Goal: Task Accomplishment & Management: Complete application form

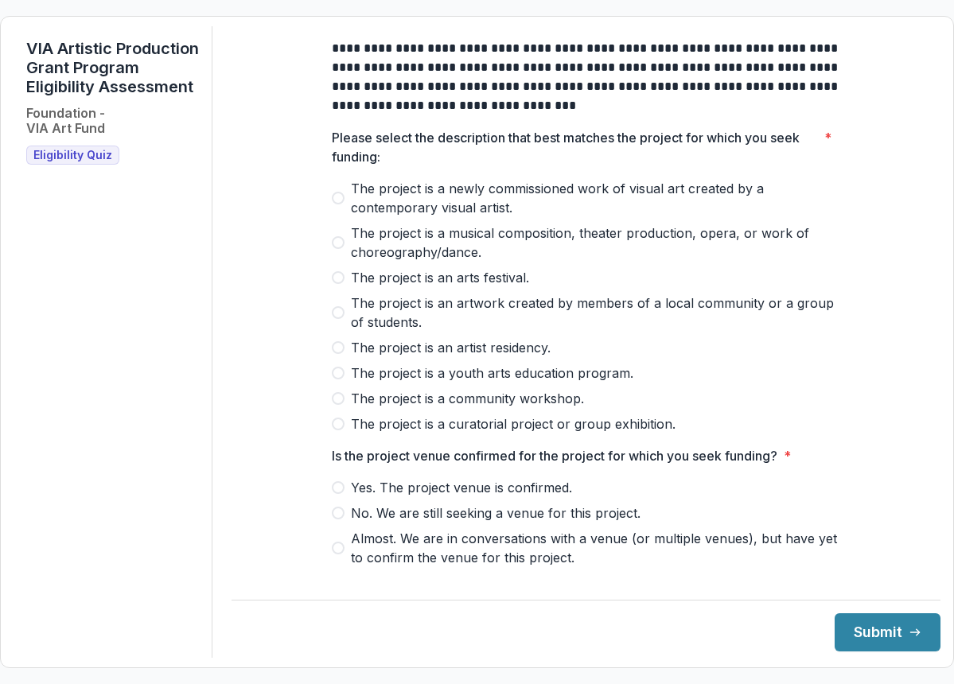
click at [394, 497] on span "Yes. The project venue is confirmed." at bounding box center [461, 487] width 221 height 19
click at [447, 434] on span "The project is a curatorial project or group exhibition." at bounding box center [513, 423] width 325 height 19
click at [858, 621] on button "Submit" at bounding box center [887, 632] width 106 height 38
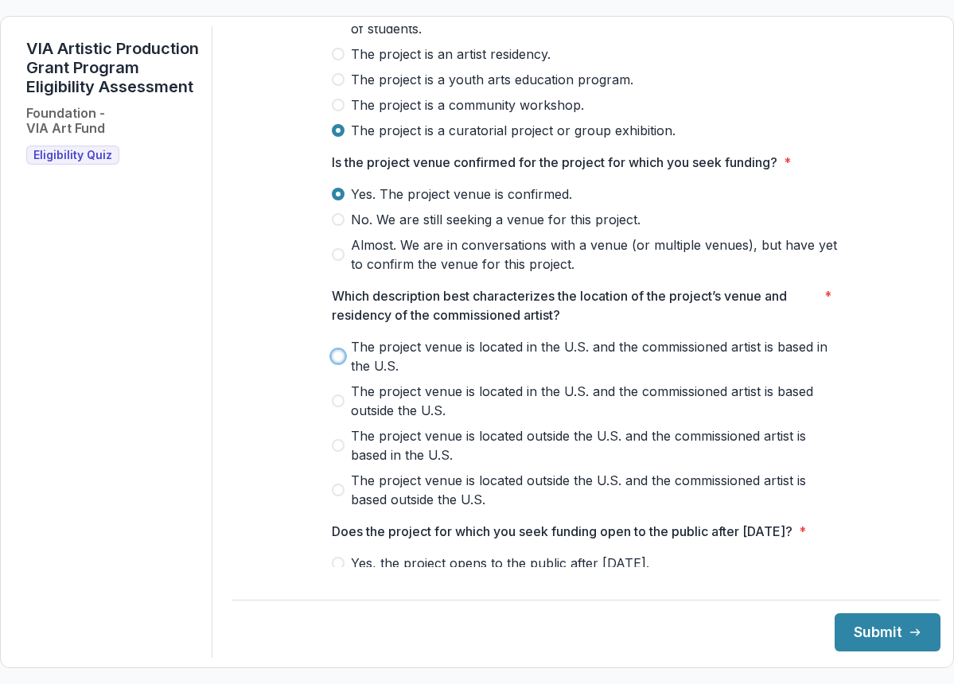
scroll to position [333, 0]
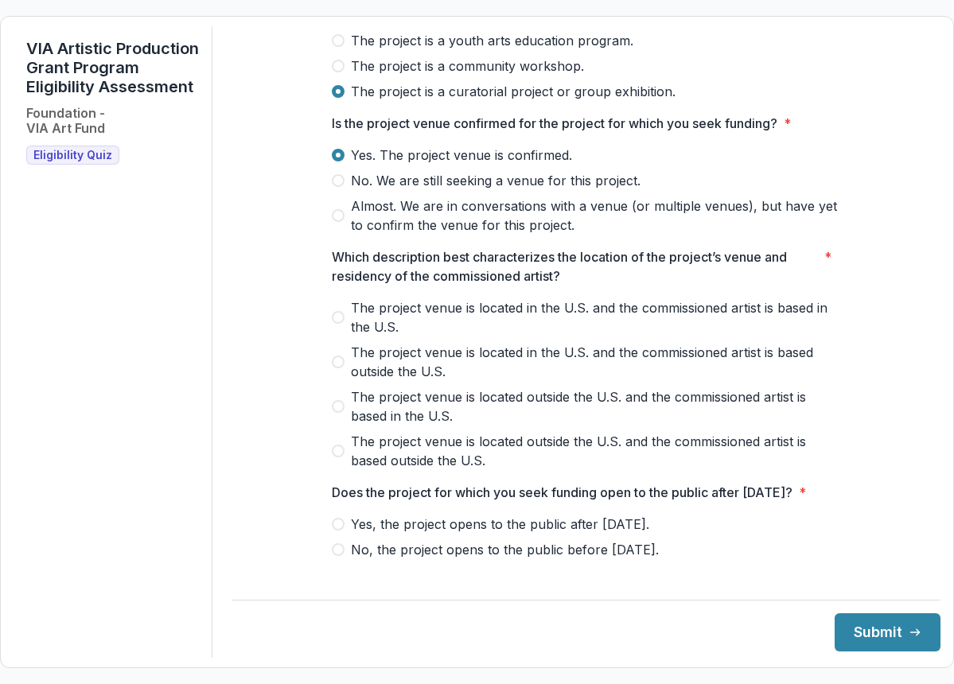
click at [338, 324] on span at bounding box center [338, 317] width 13 height 13
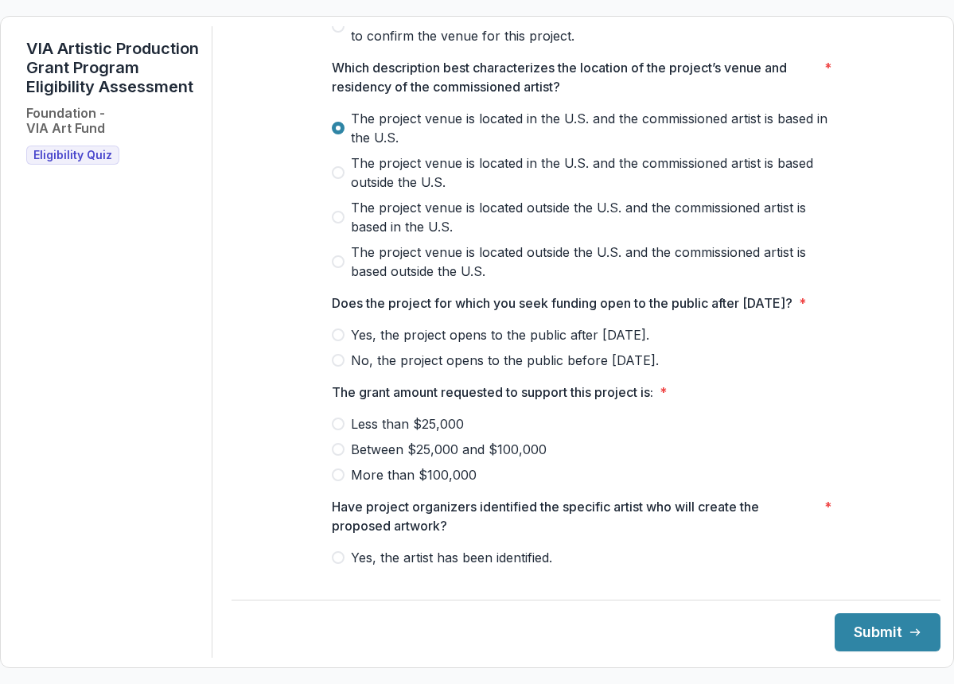
scroll to position [550, 0]
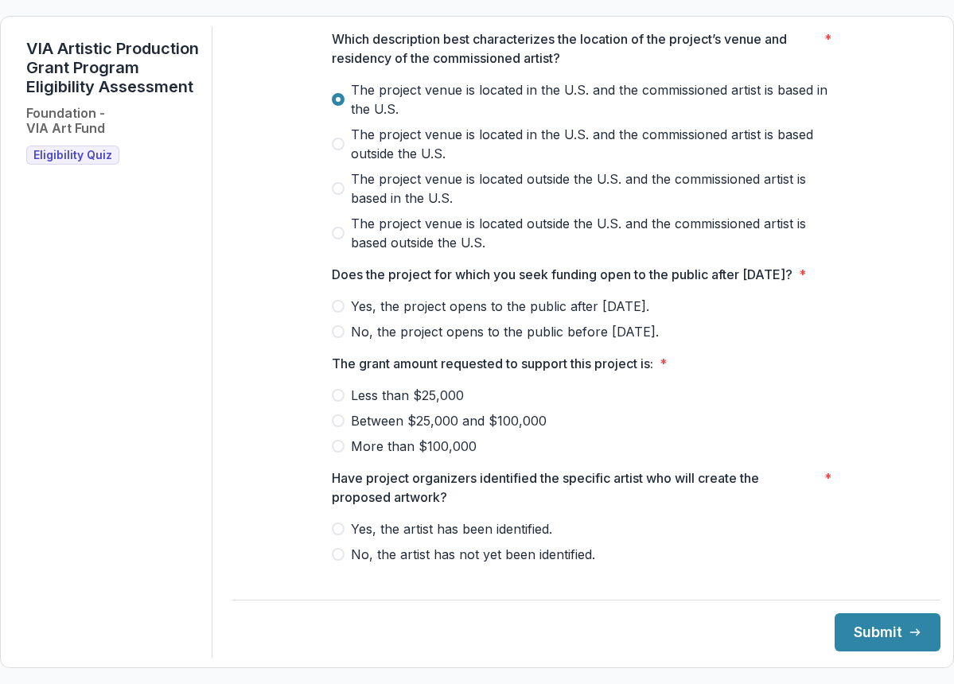
click at [427, 341] on span "No, the project opens to the public before [DATE]." at bounding box center [505, 331] width 308 height 19
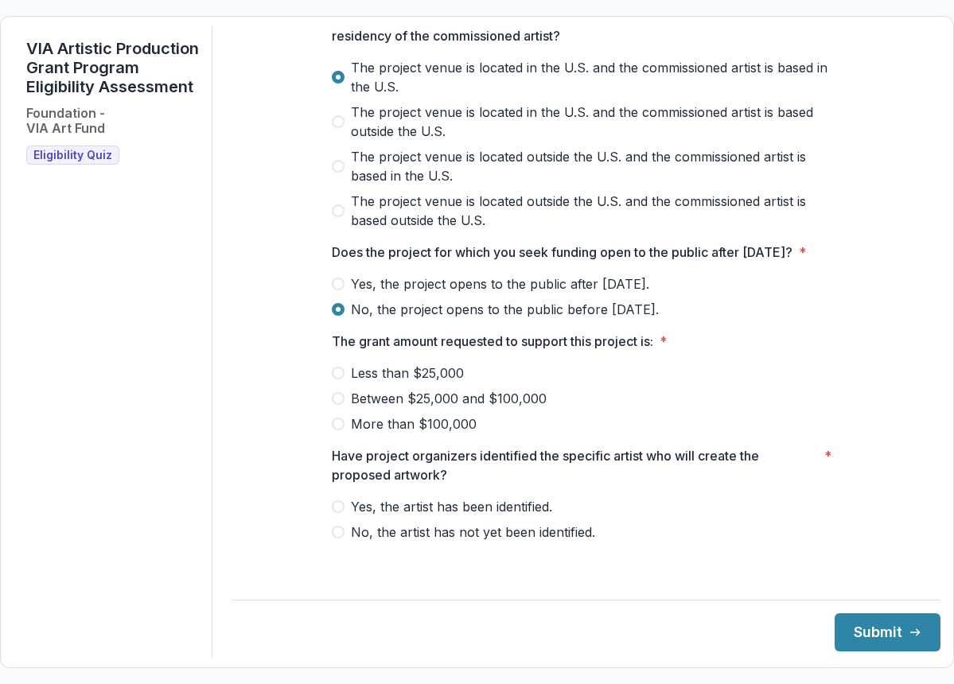
scroll to position [592, 0]
click at [383, 383] on span "Less than $25,000" at bounding box center [407, 373] width 113 height 19
click at [464, 516] on span "Yes, the artist has been identified." at bounding box center [451, 506] width 201 height 19
click at [869, 637] on button "Submit" at bounding box center [887, 632] width 106 height 38
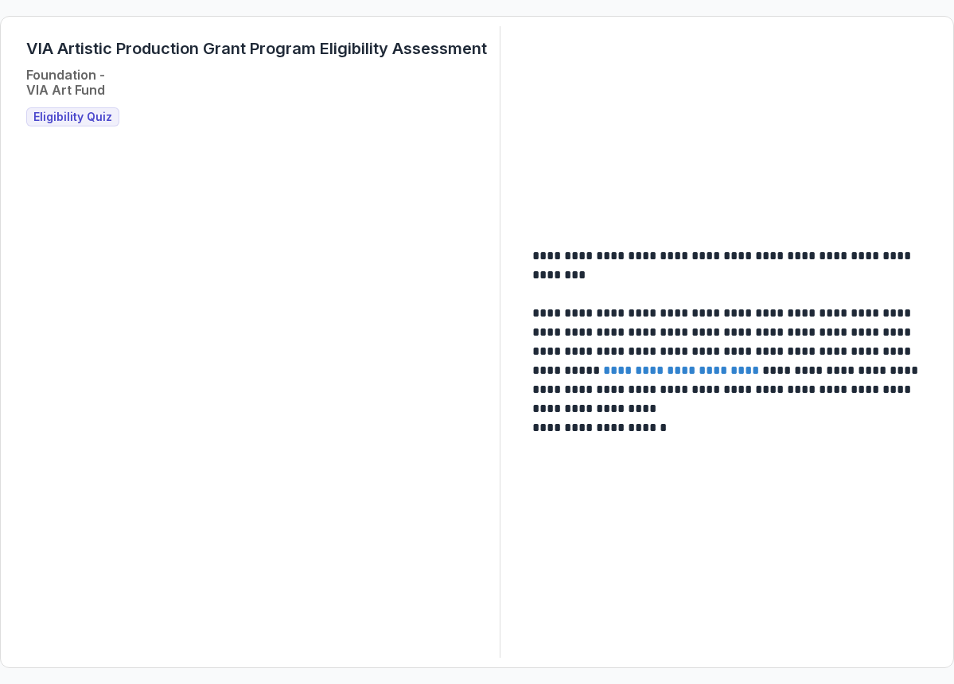
click at [76, 119] on span "Eligibility Quiz" at bounding box center [72, 118] width 79 height 14
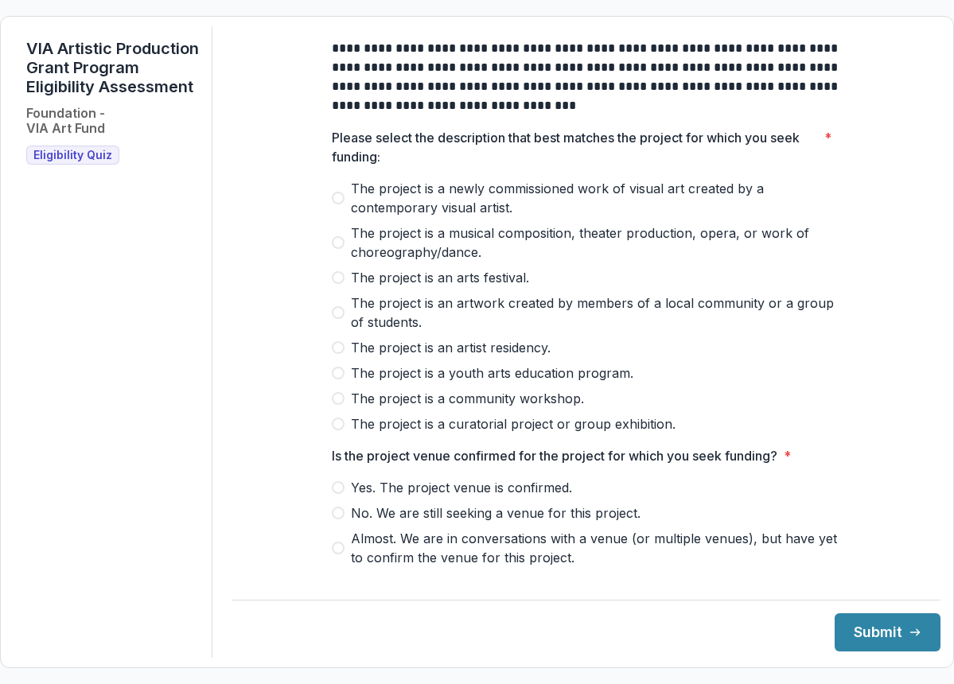
click at [439, 320] on span "The project is an artwork created by members of a local community or a group of…" at bounding box center [596, 313] width 490 height 38
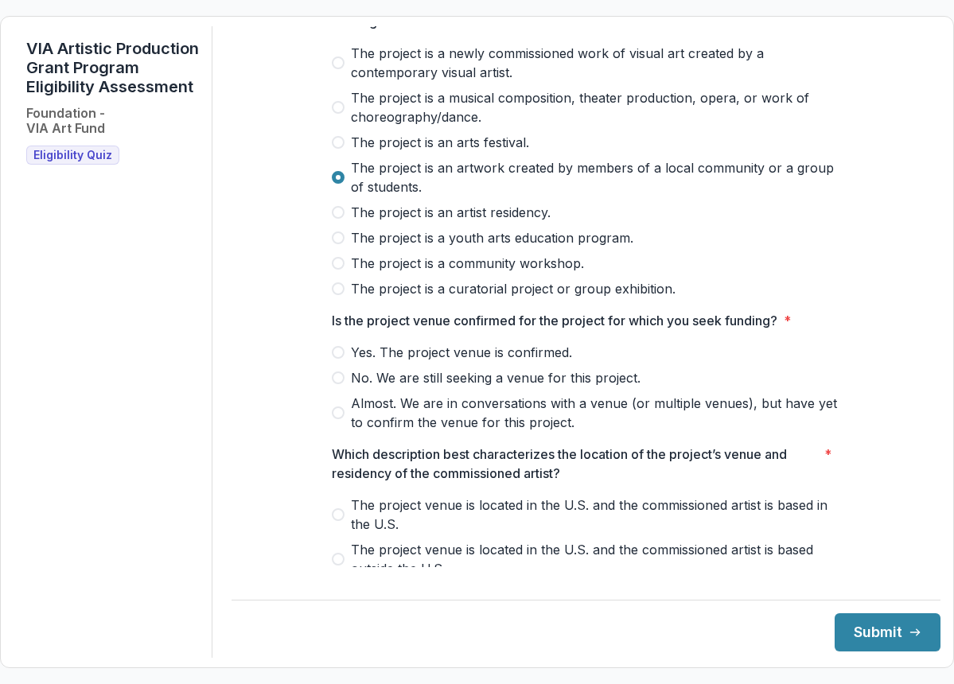
scroll to position [368, 0]
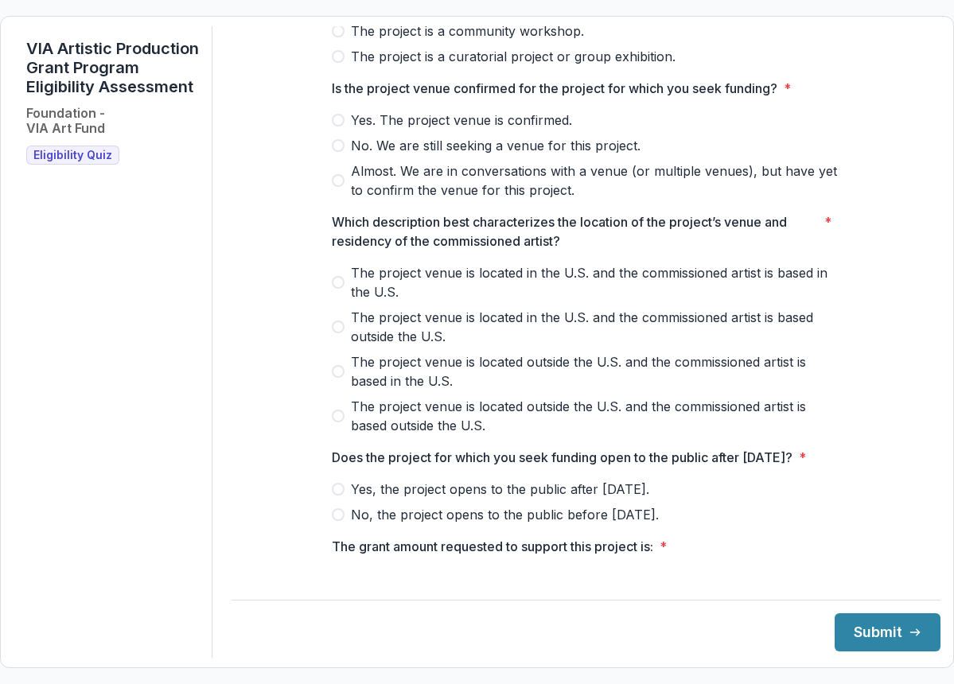
click at [410, 289] on span "The project venue is located in the U.S. and the commissioned artist is based i…" at bounding box center [596, 282] width 490 height 38
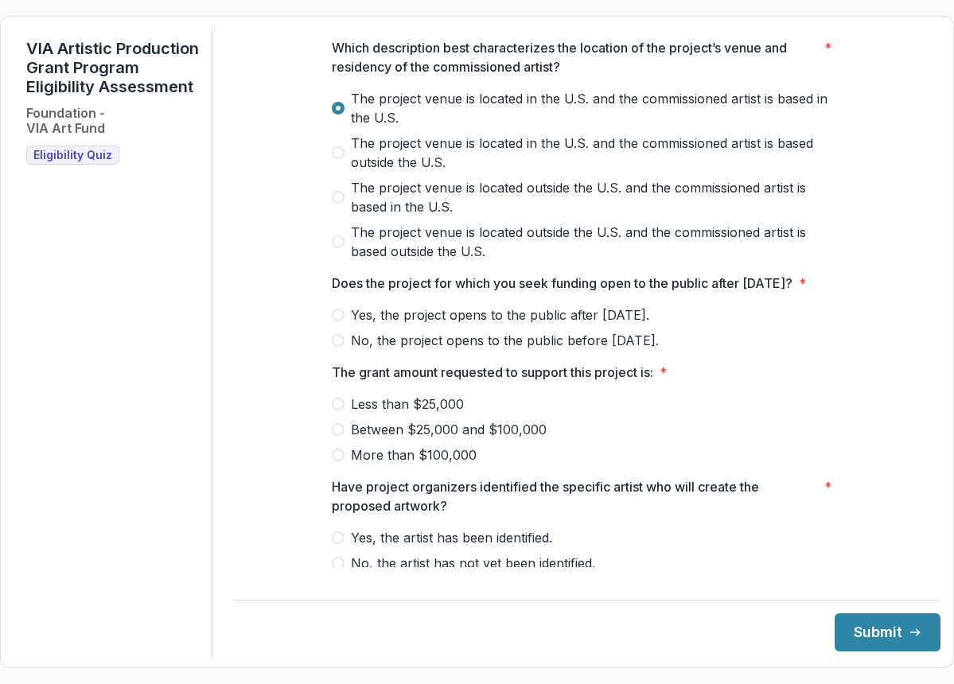
scroll to position [543, 0]
click at [501, 324] on span "Yes, the project opens to the public after [DATE]." at bounding box center [500, 314] width 298 height 19
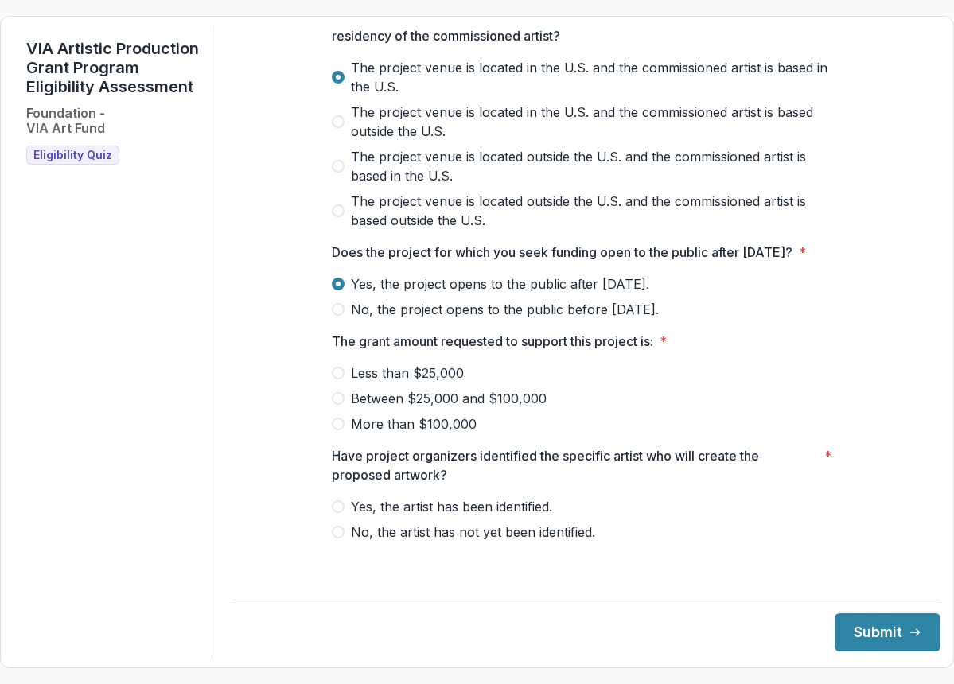
scroll to position [592, 0]
click at [389, 383] on span "Less than $25,000" at bounding box center [407, 373] width 113 height 19
click at [459, 515] on span "Yes, the artist has been identified." at bounding box center [451, 506] width 201 height 19
click at [851, 626] on button "Submit" at bounding box center [887, 632] width 106 height 38
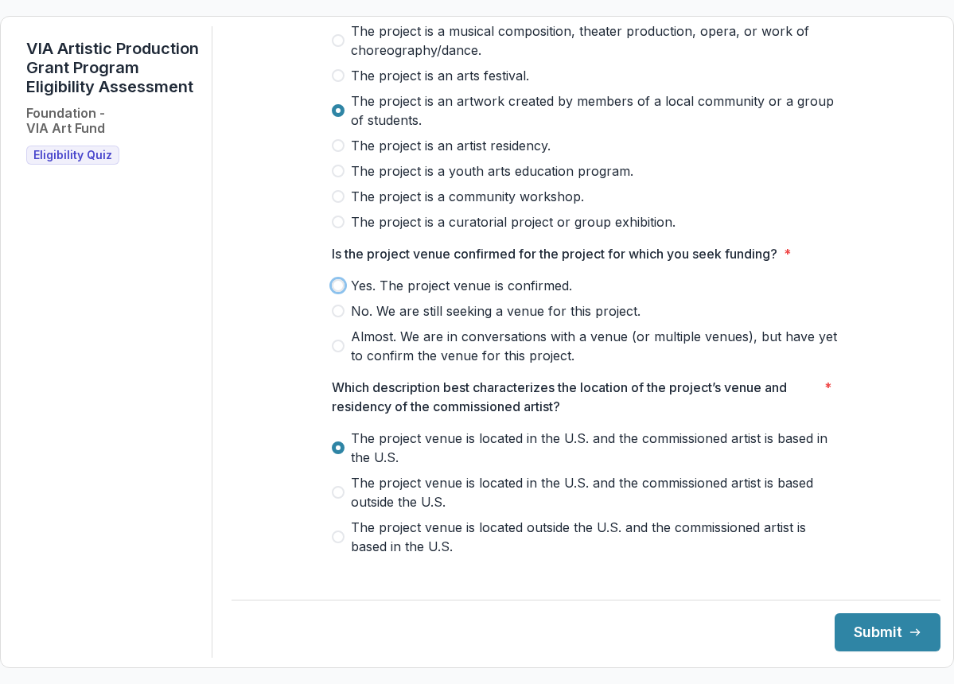
scroll to position [192, 0]
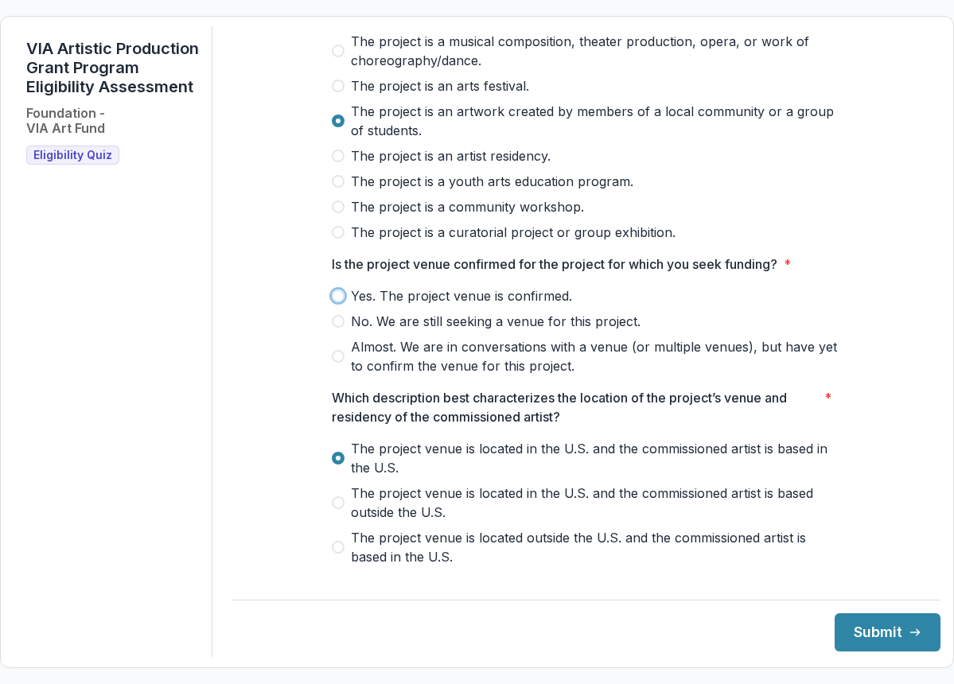
click at [337, 302] on span at bounding box center [338, 296] width 13 height 13
click at [847, 626] on button "Submit" at bounding box center [887, 632] width 106 height 38
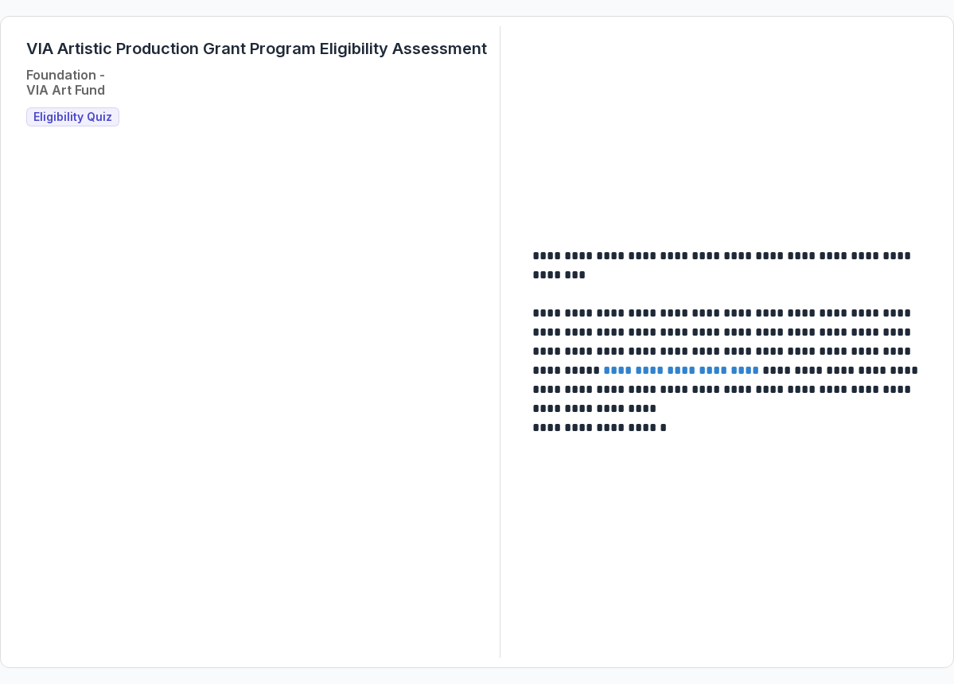
click at [72, 122] on span "Eligibility Quiz" at bounding box center [72, 118] width 79 height 14
click at [73, 120] on span "Eligibility Quiz" at bounding box center [72, 118] width 79 height 14
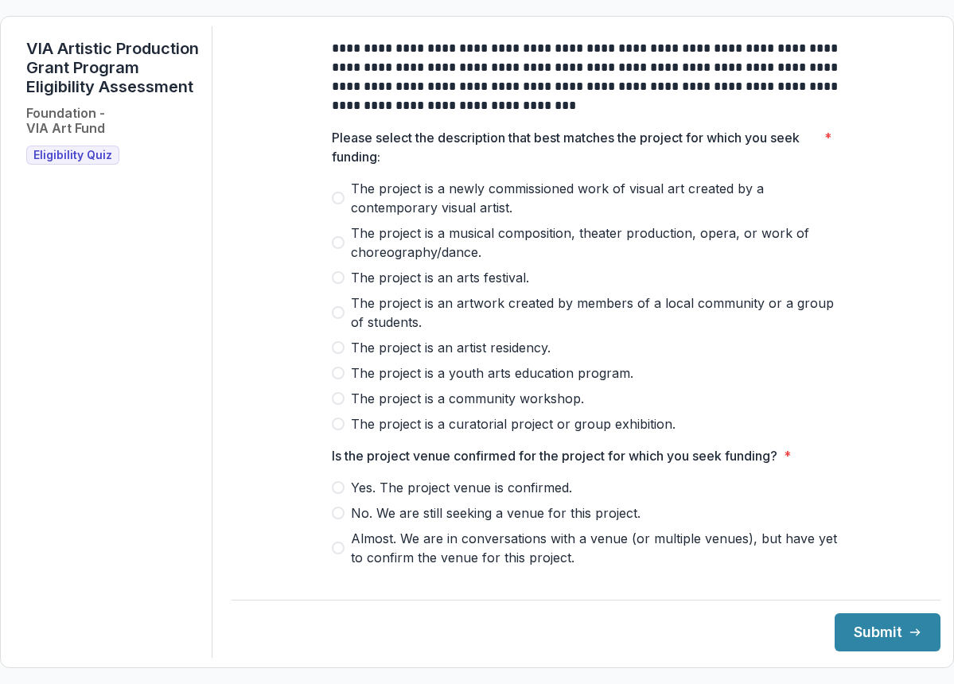
click at [392, 212] on span "The project is a newly commissioned work of visual art created by a contemporar…" at bounding box center [596, 198] width 490 height 38
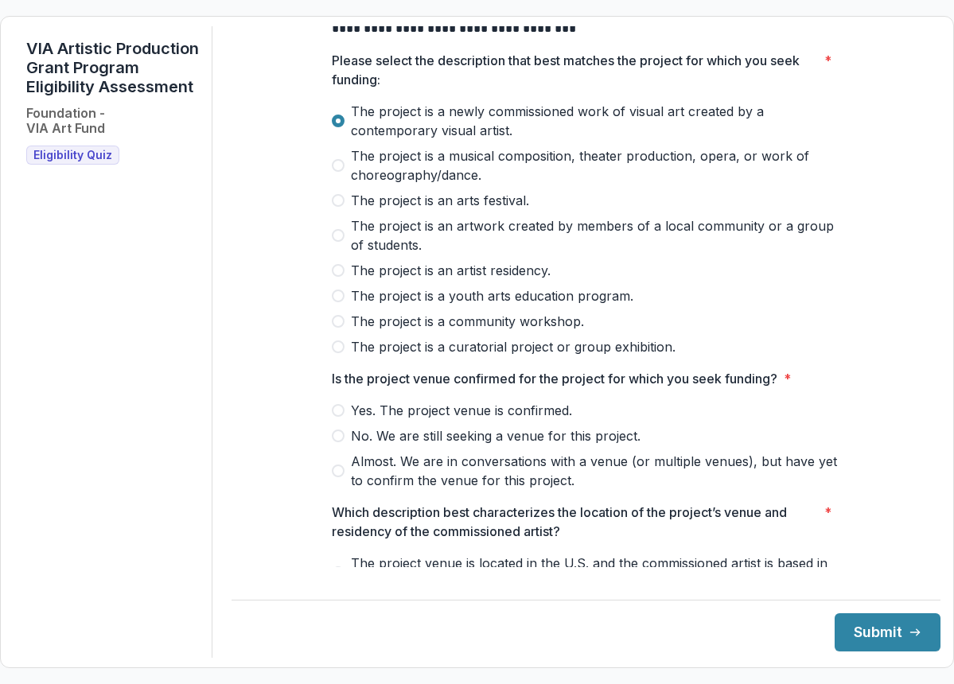
scroll to position [115, 0]
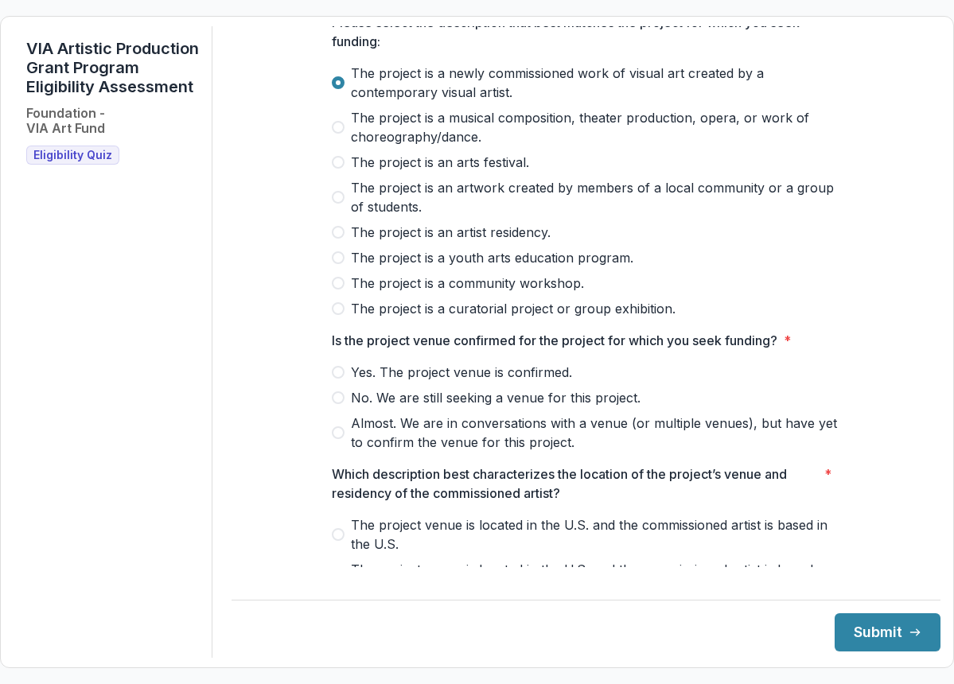
click at [521, 382] on span "Yes. The project venue is confirmed." at bounding box center [461, 372] width 221 height 19
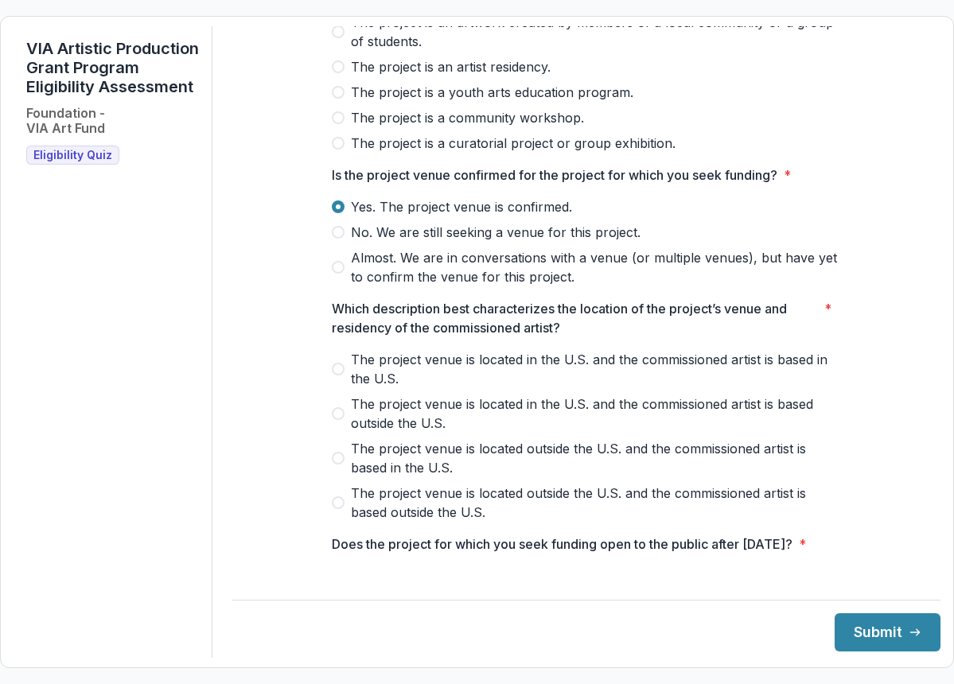
scroll to position [376, 0]
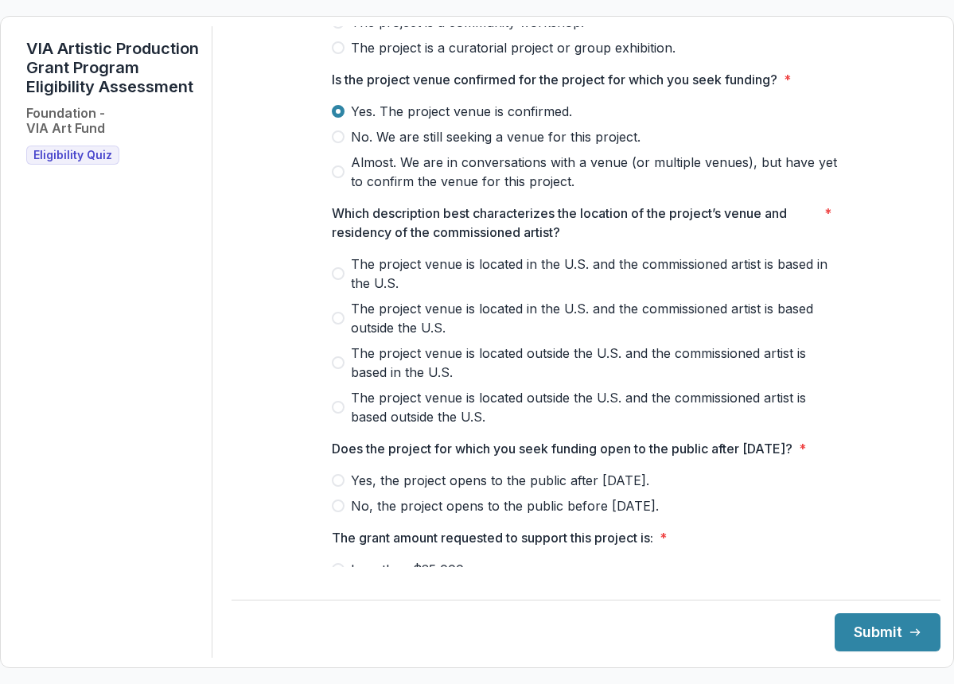
click at [414, 274] on span "The project venue is located in the U.S. and the commissioned artist is based i…" at bounding box center [596, 274] width 490 height 38
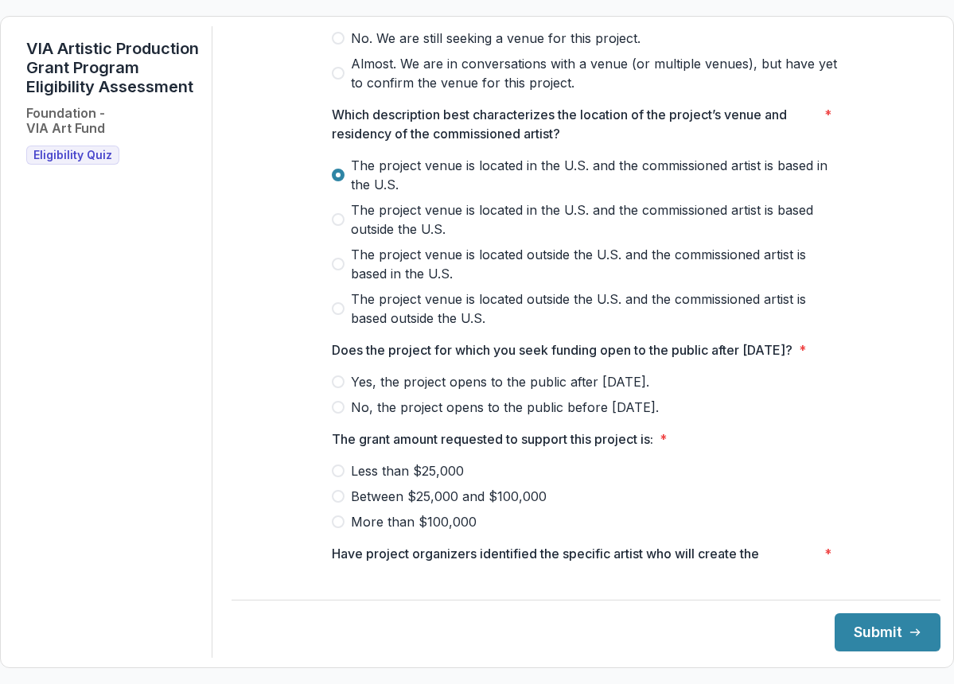
scroll to position [515, 0]
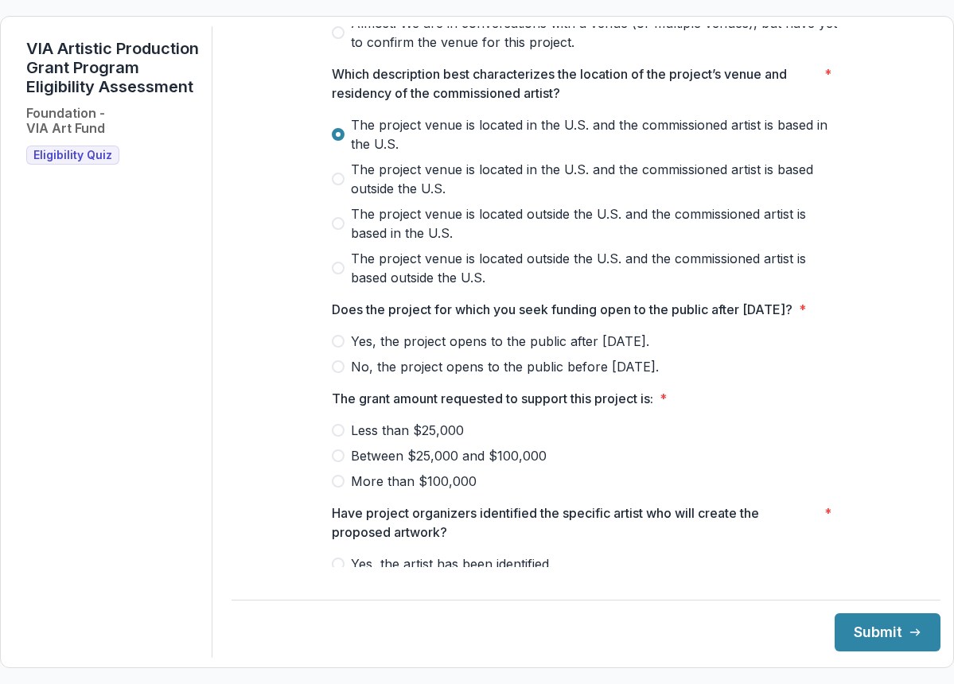
click at [415, 351] on span "Yes, the project opens to the public after [DATE]." at bounding box center [500, 341] width 298 height 19
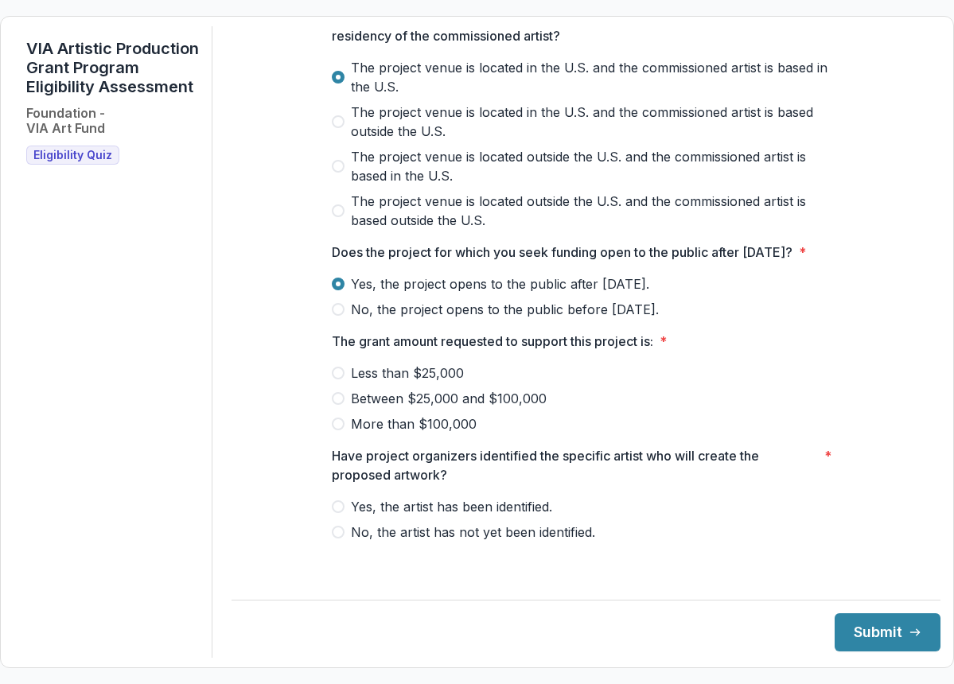
scroll to position [592, 0]
click at [409, 407] on span "Between $25,000 and $100,000" at bounding box center [449, 398] width 196 height 19
click at [416, 516] on span "Yes, the artist has been identified." at bounding box center [451, 506] width 201 height 19
click at [857, 636] on button "Submit" at bounding box center [887, 632] width 106 height 38
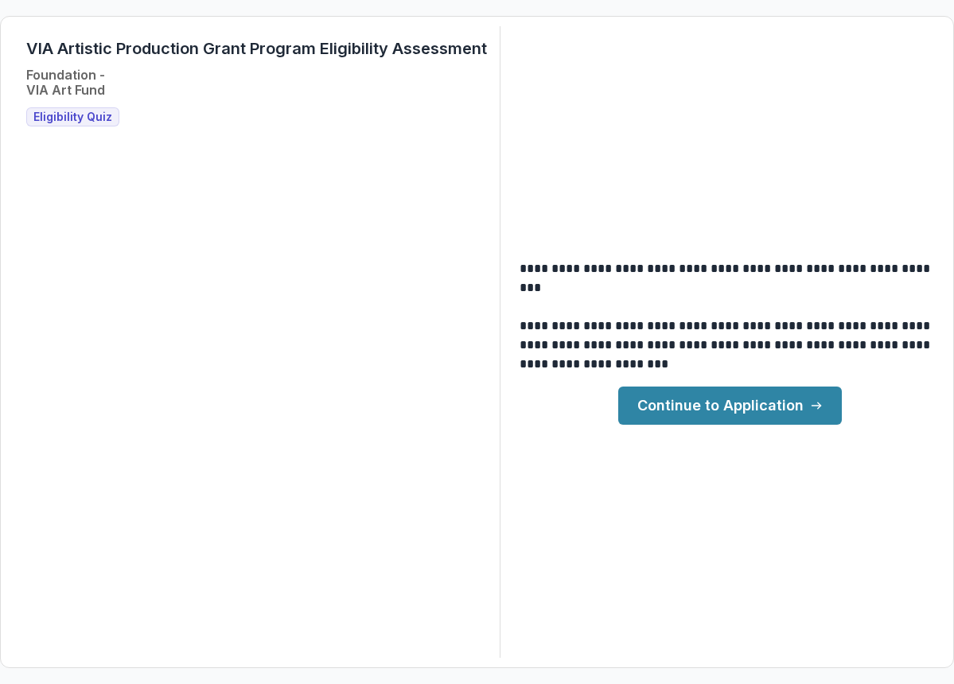
click at [686, 403] on link "Continue to Application" at bounding box center [730, 406] width 224 height 38
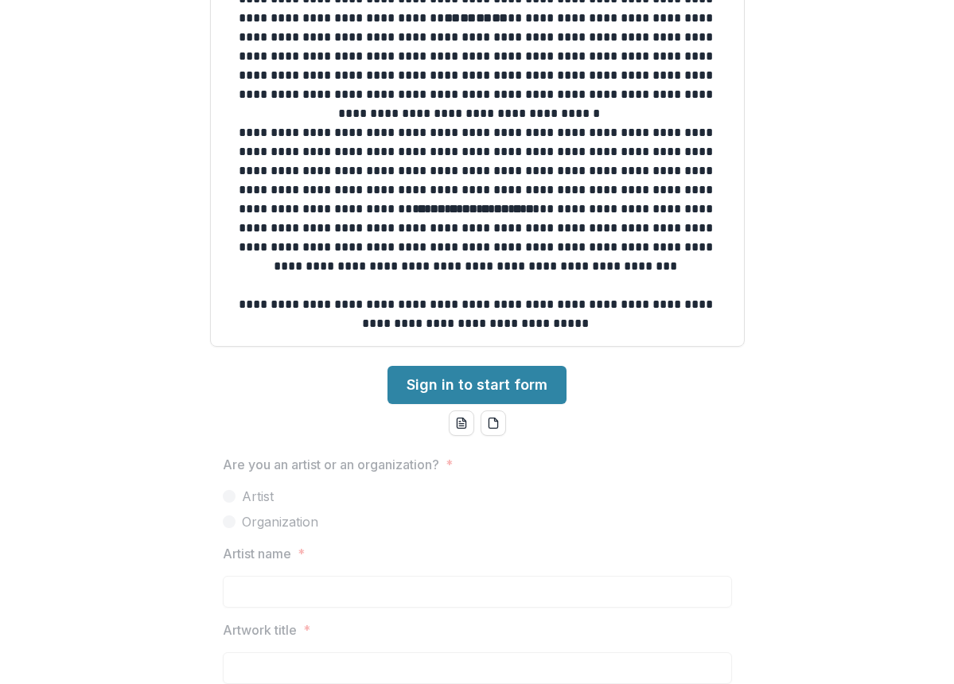
scroll to position [325, 0]
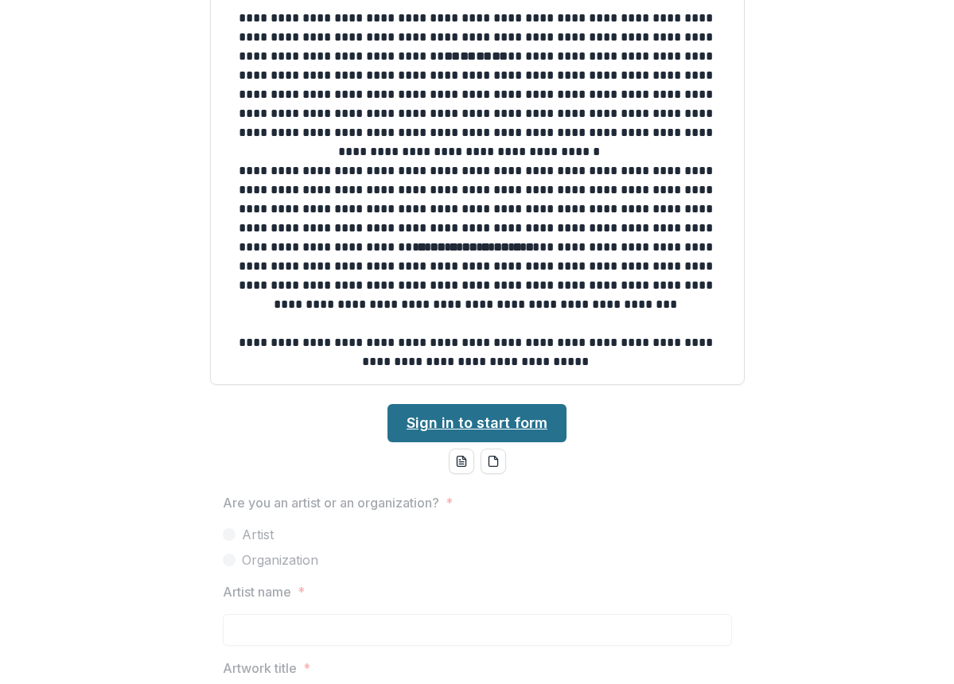
click at [484, 419] on link "Sign in to start form" at bounding box center [476, 423] width 179 height 38
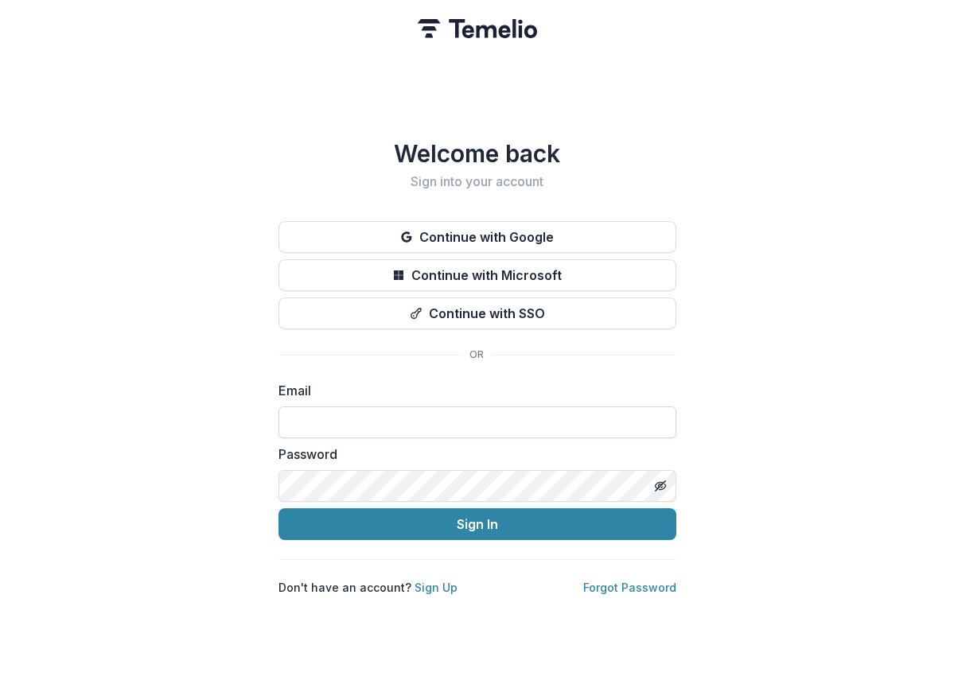
click at [395, 413] on input at bounding box center [477, 423] width 398 height 32
click at [0, 683] on com-1password-button at bounding box center [0, 684] width 0 height 0
click at [443, 381] on label "Email" at bounding box center [472, 390] width 388 height 19
click at [434, 586] on link "Sign Up" at bounding box center [435, 588] width 43 height 14
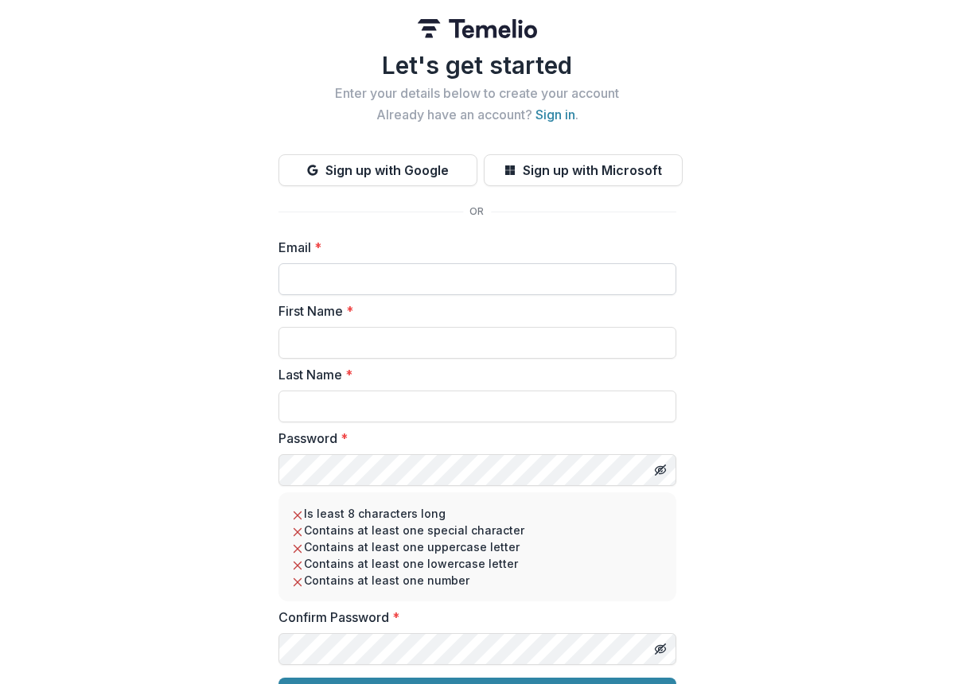
click at [372, 281] on input "Email *" at bounding box center [477, 279] width 398 height 32
type input "**********"
click at [360, 349] on input "First Name *" at bounding box center [477, 343] width 398 height 32
type input "*****"
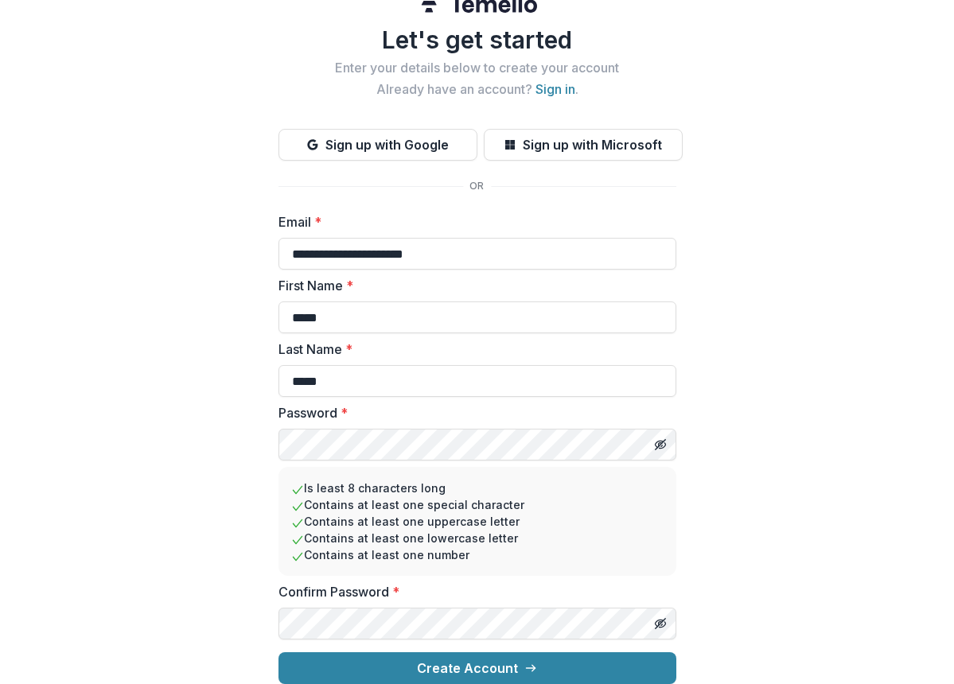
scroll to position [38, 0]
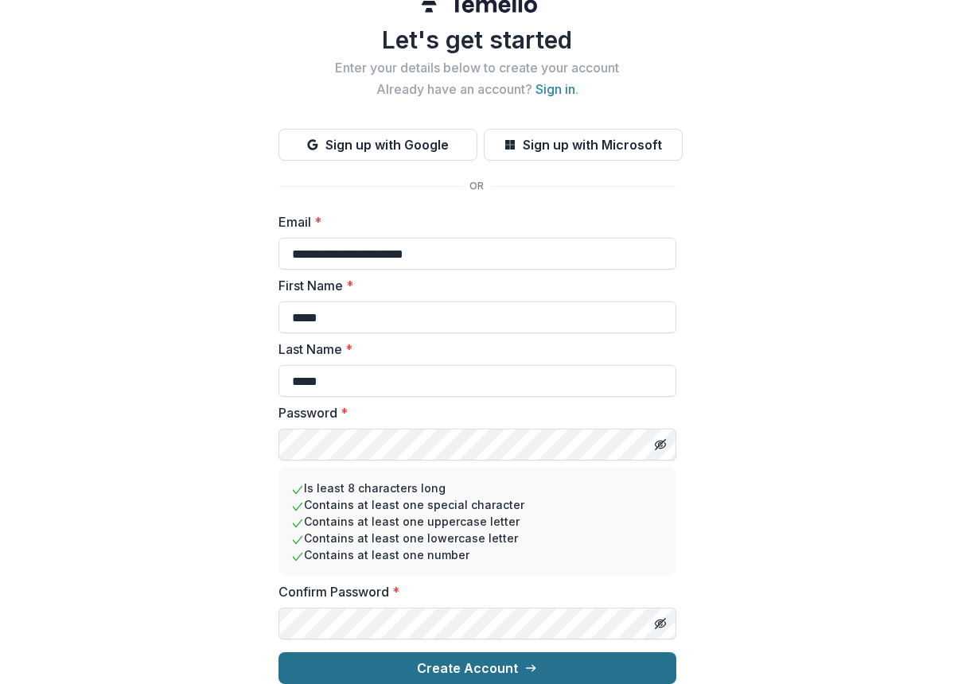
click at [496, 663] on button "Create Account" at bounding box center [477, 668] width 398 height 32
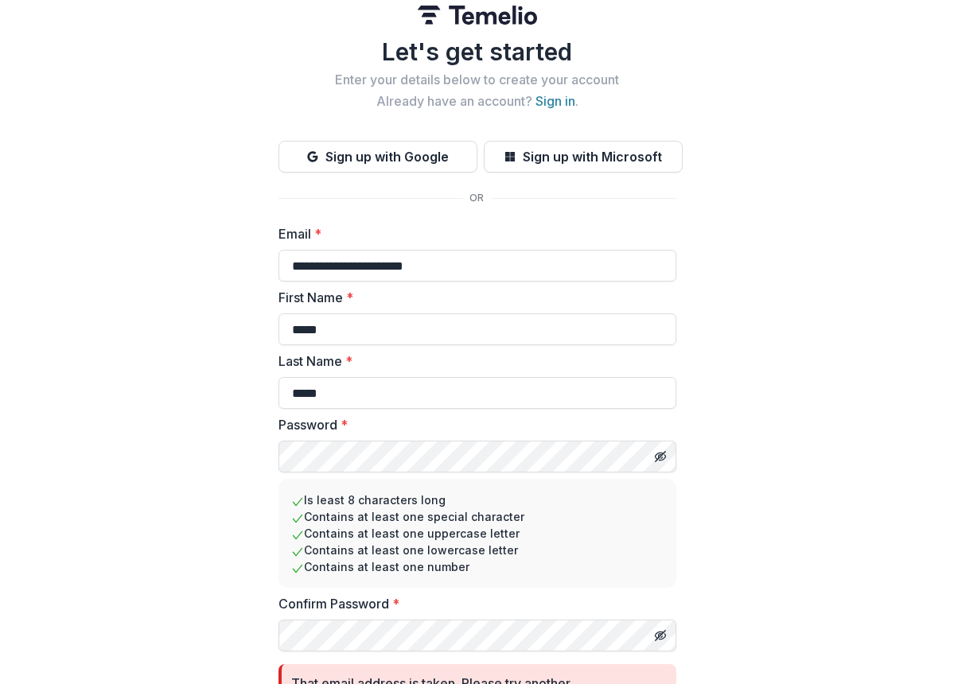
scroll to position [0, 0]
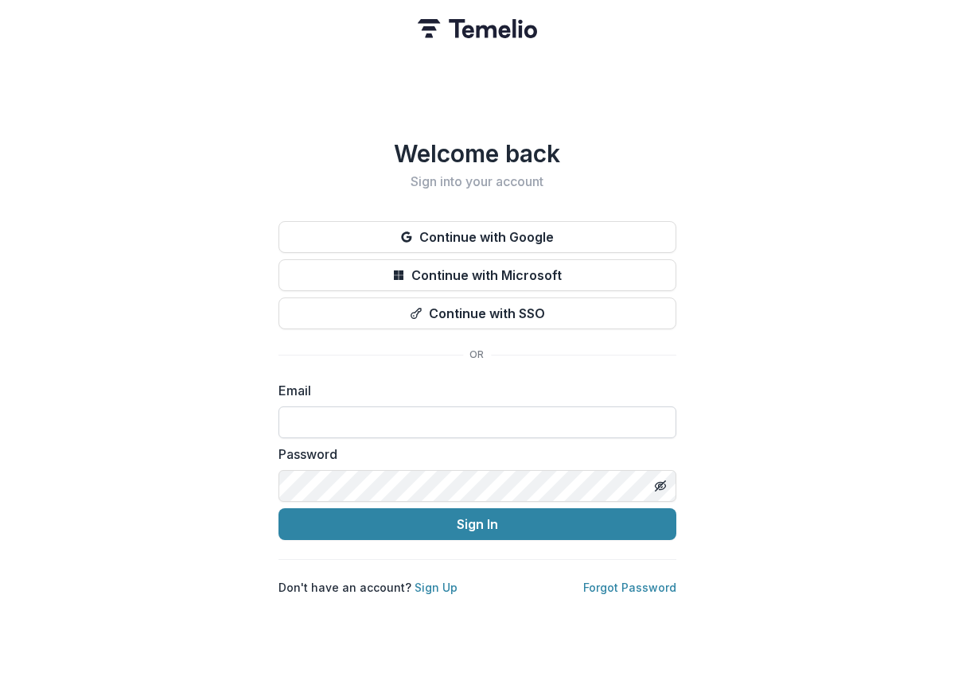
click at [371, 422] on input at bounding box center [477, 423] width 398 height 32
type input "**********"
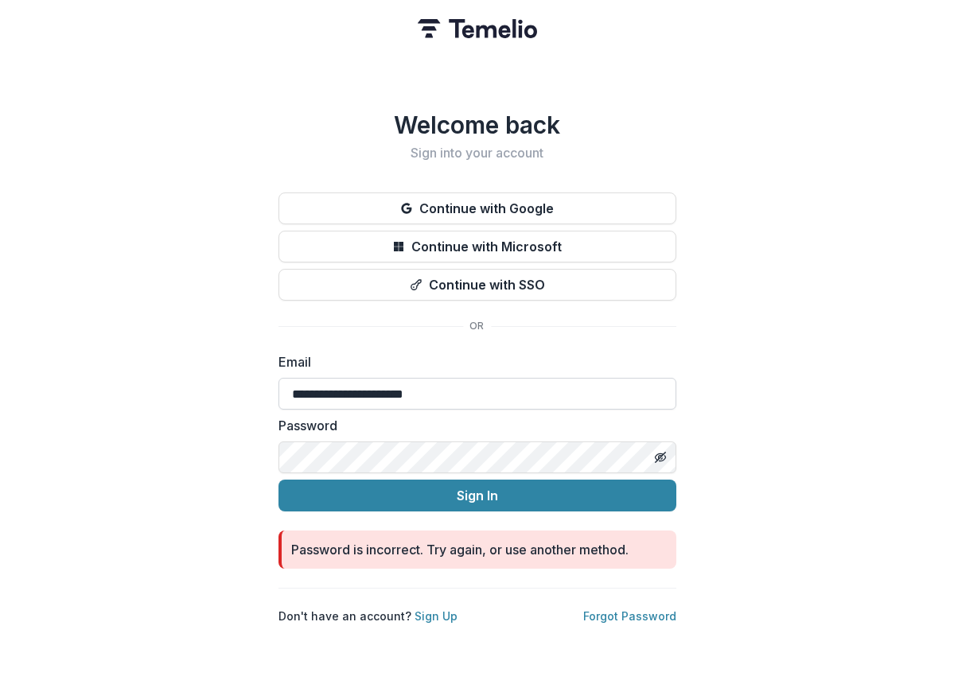
click at [386, 379] on input "**********" at bounding box center [477, 394] width 398 height 32
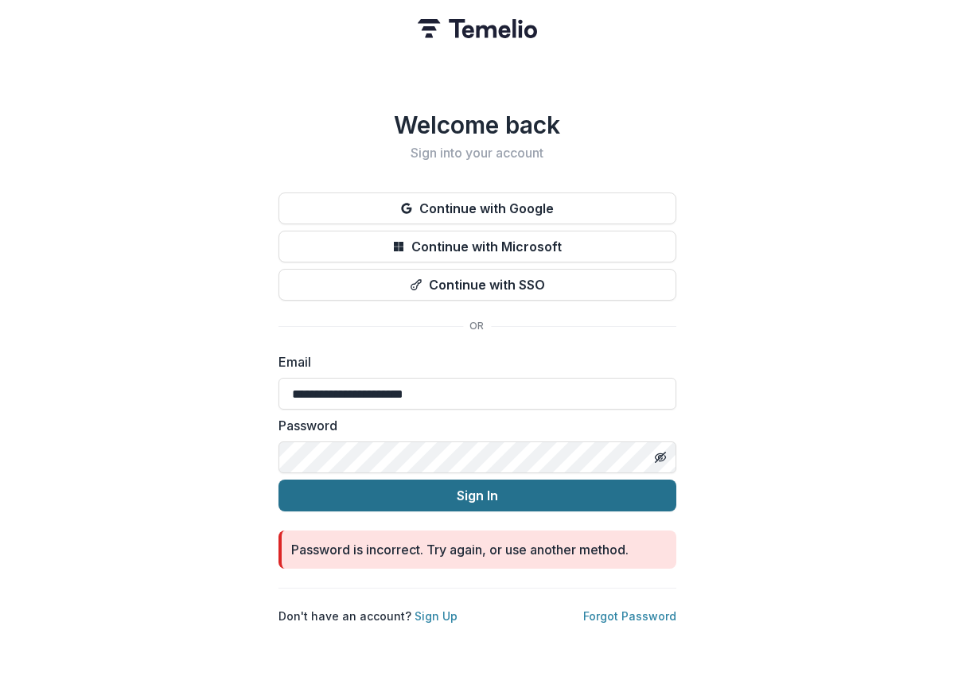
click at [604, 481] on button "Sign In" at bounding box center [477, 496] width 398 height 32
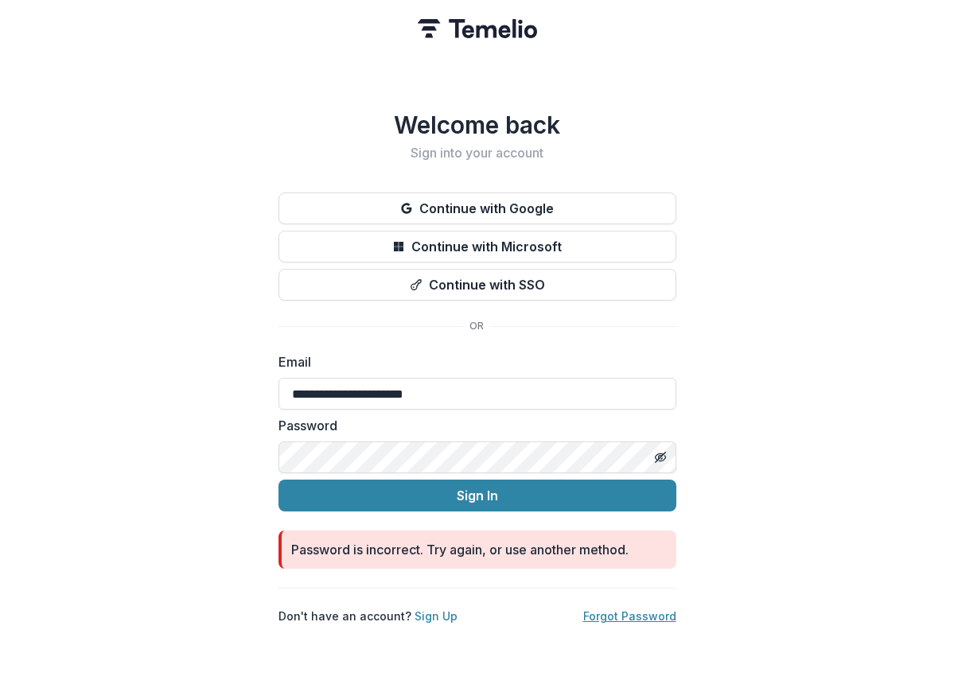
click at [643, 609] on link "Forgot Password" at bounding box center [629, 616] width 93 height 14
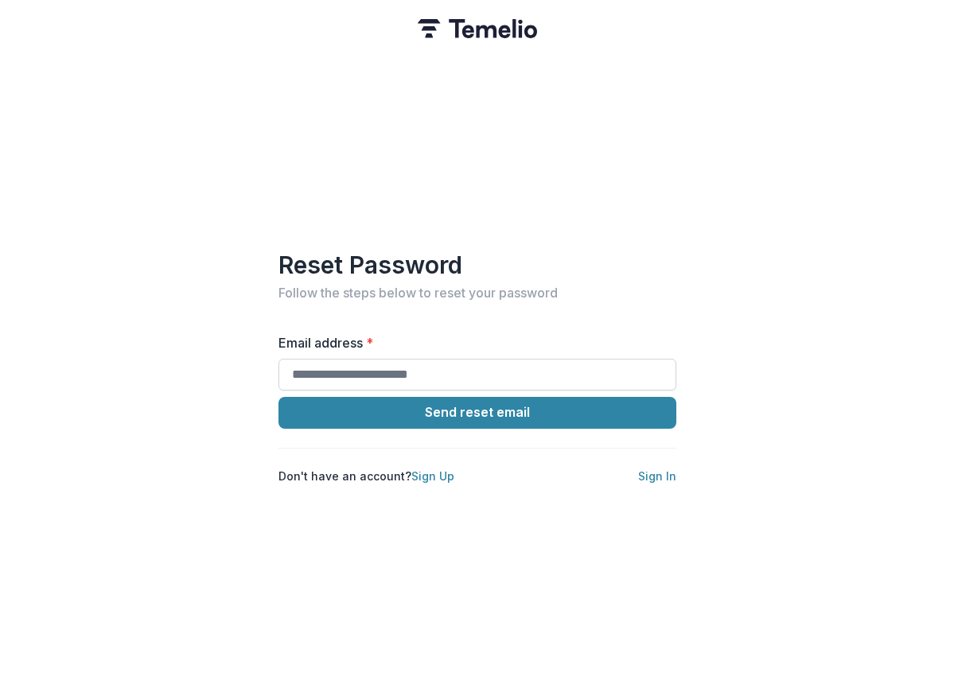
click at [421, 363] on input "Email address *" at bounding box center [477, 375] width 398 height 32
type input "**********"
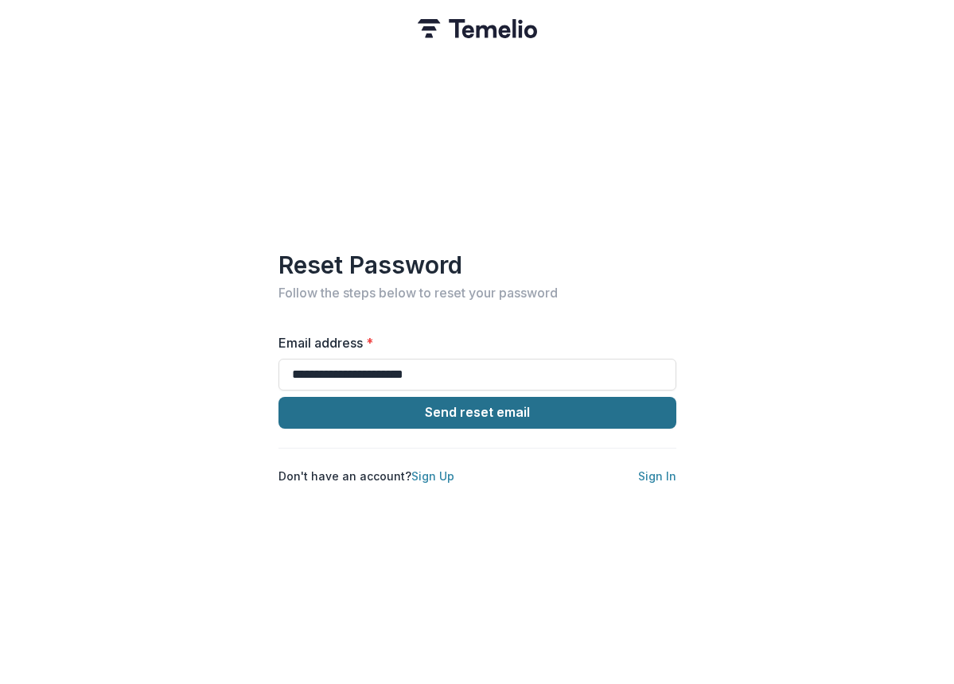
click at [399, 405] on button "Send reset email" at bounding box center [477, 413] width 398 height 32
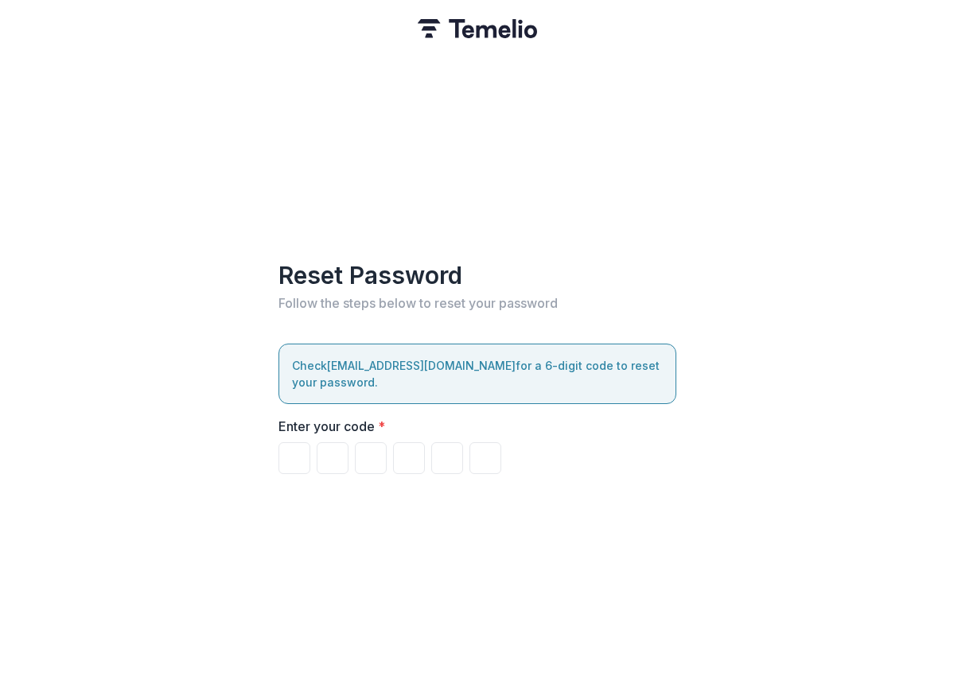
paste input "******"
type input "*"
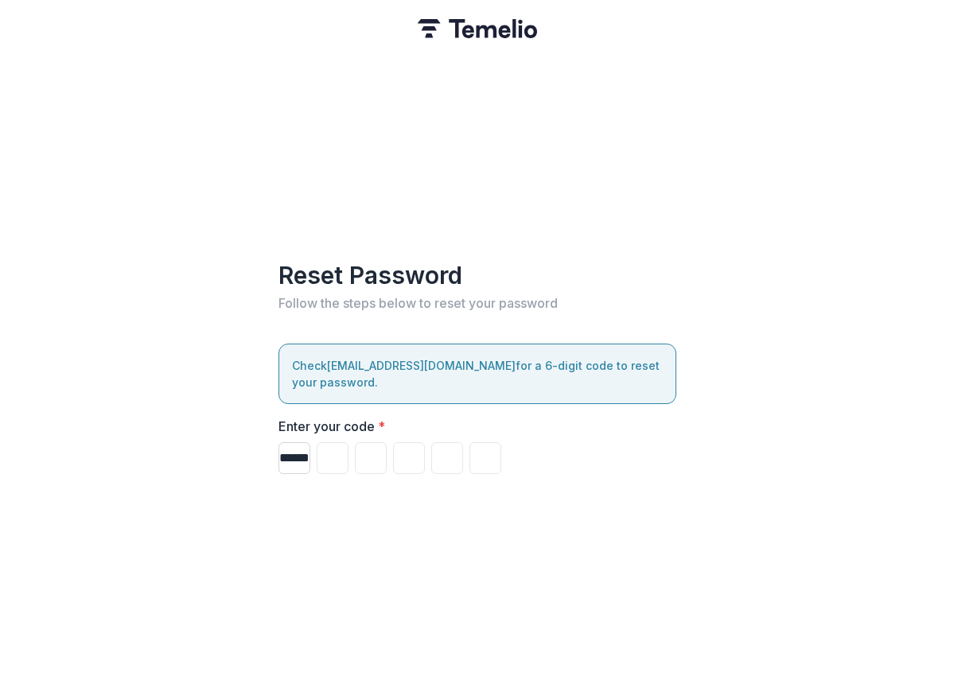
type input "*"
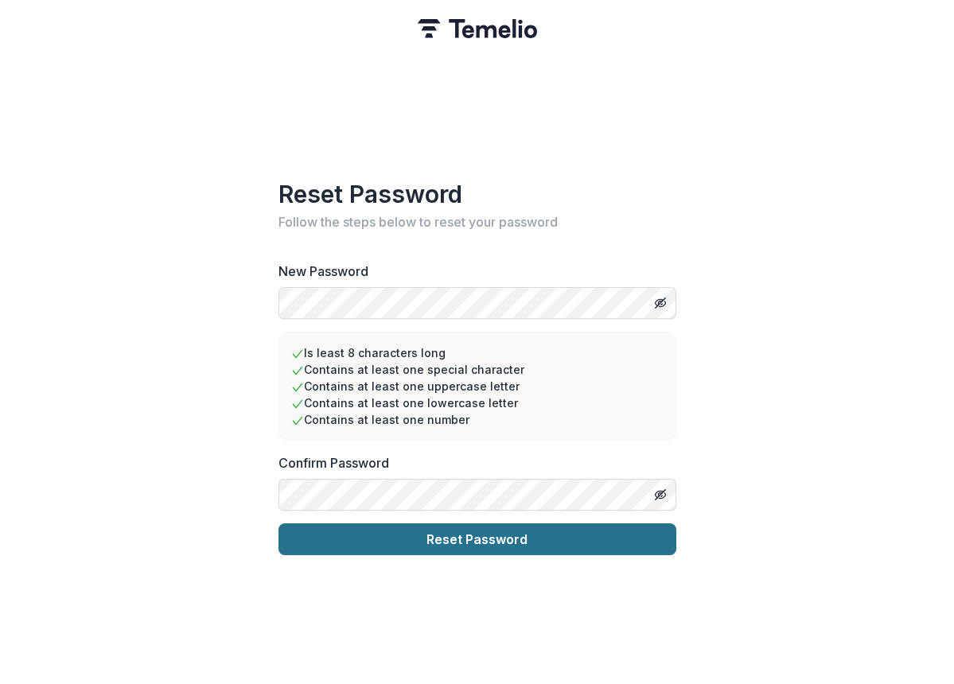
click at [475, 539] on button "Reset Password" at bounding box center [477, 539] width 398 height 32
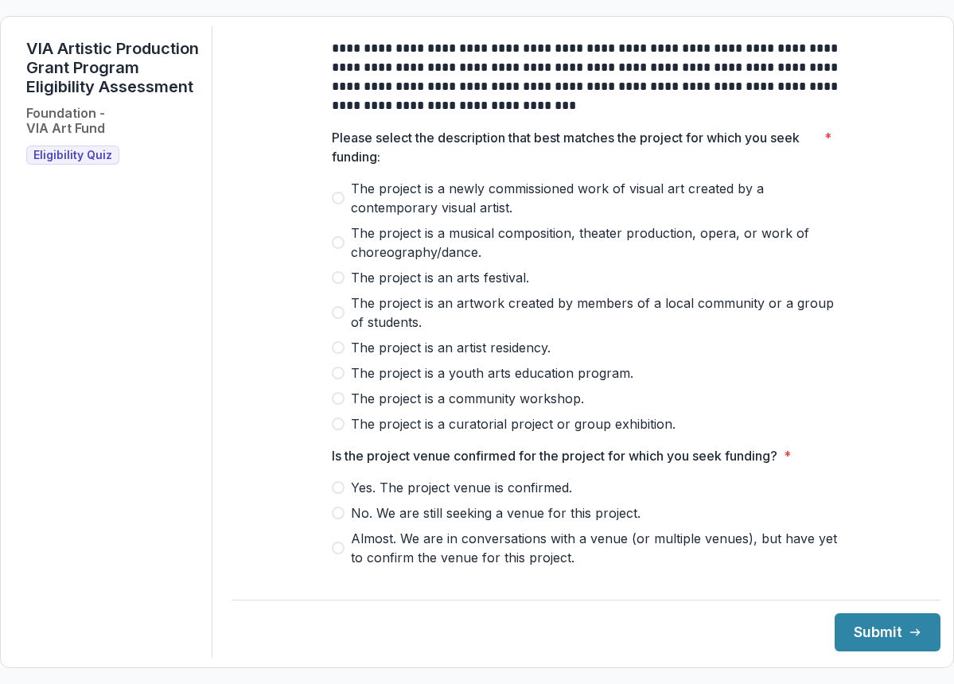
click at [341, 321] on label "The project is an artwork created by members of a local community or a group of…" at bounding box center [586, 313] width 509 height 38
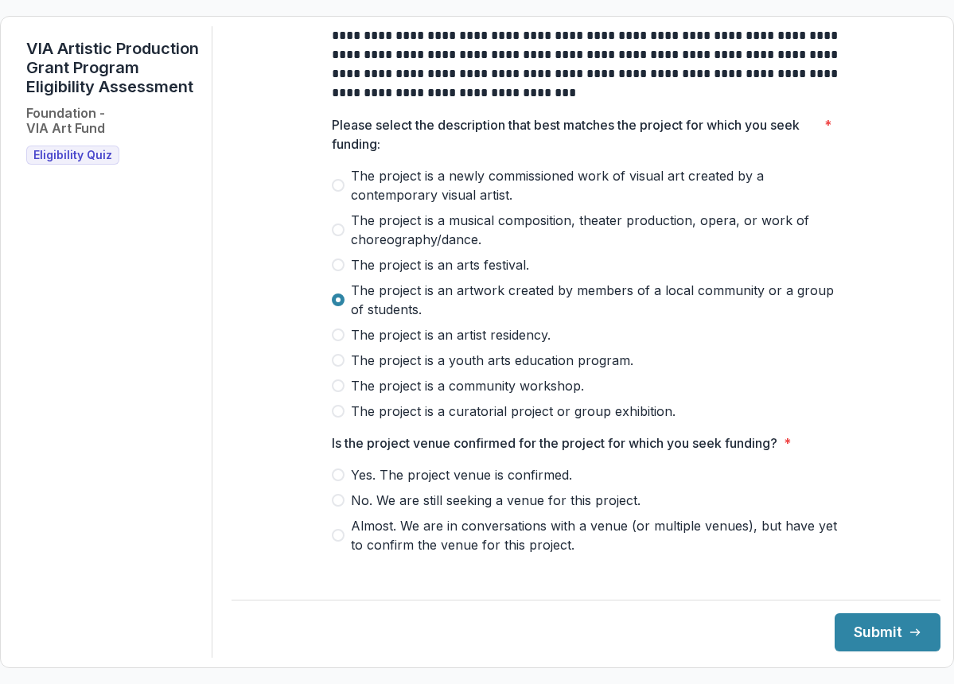
scroll to position [242, 0]
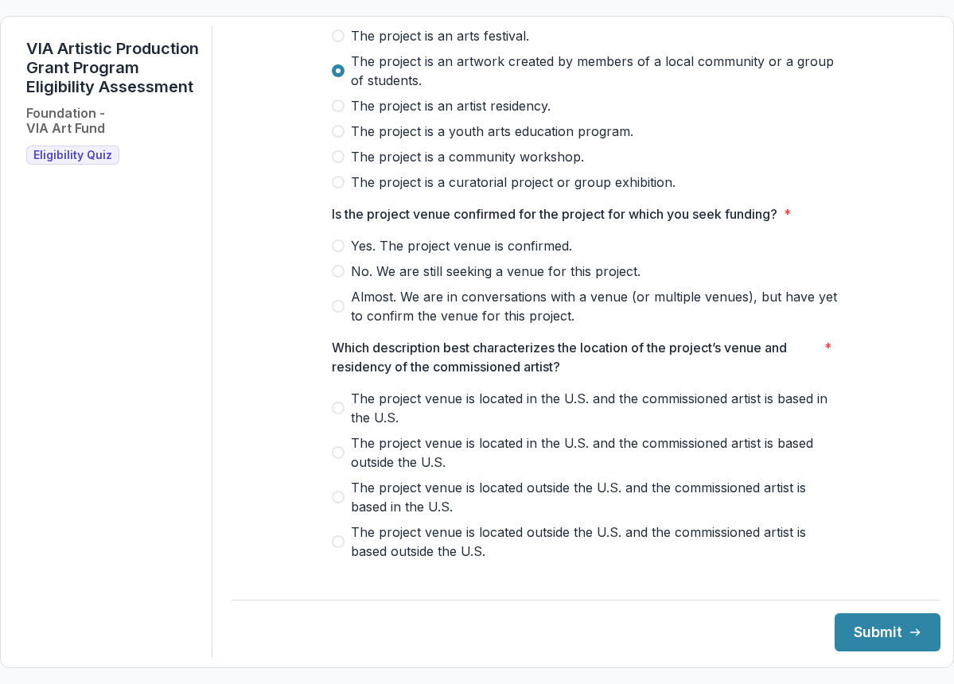
click at [387, 255] on span "Yes. The project venue is confirmed." at bounding box center [461, 245] width 221 height 19
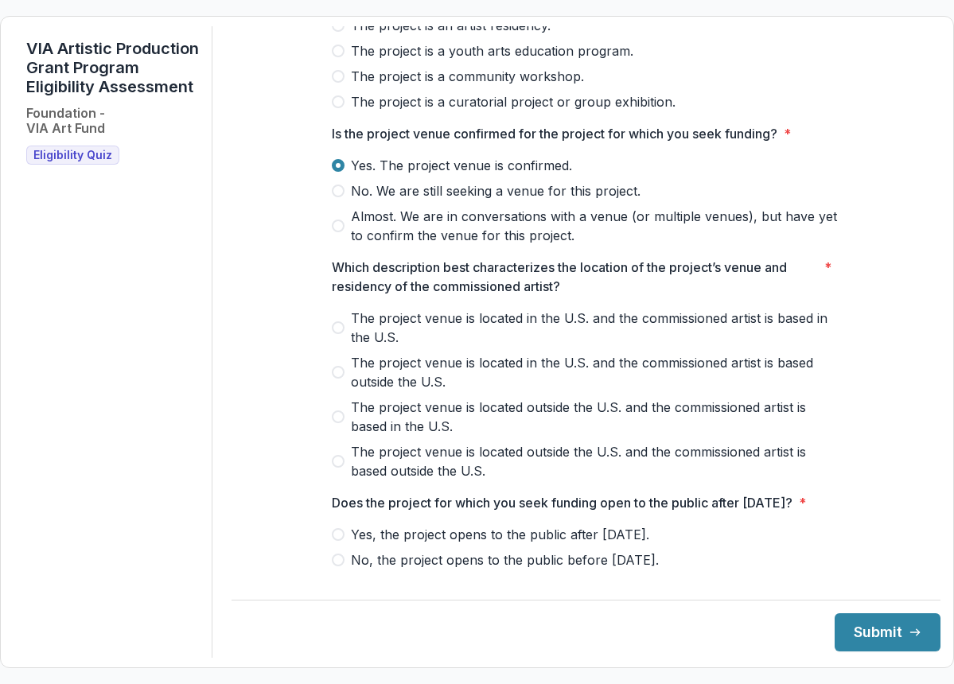
scroll to position [349, 0]
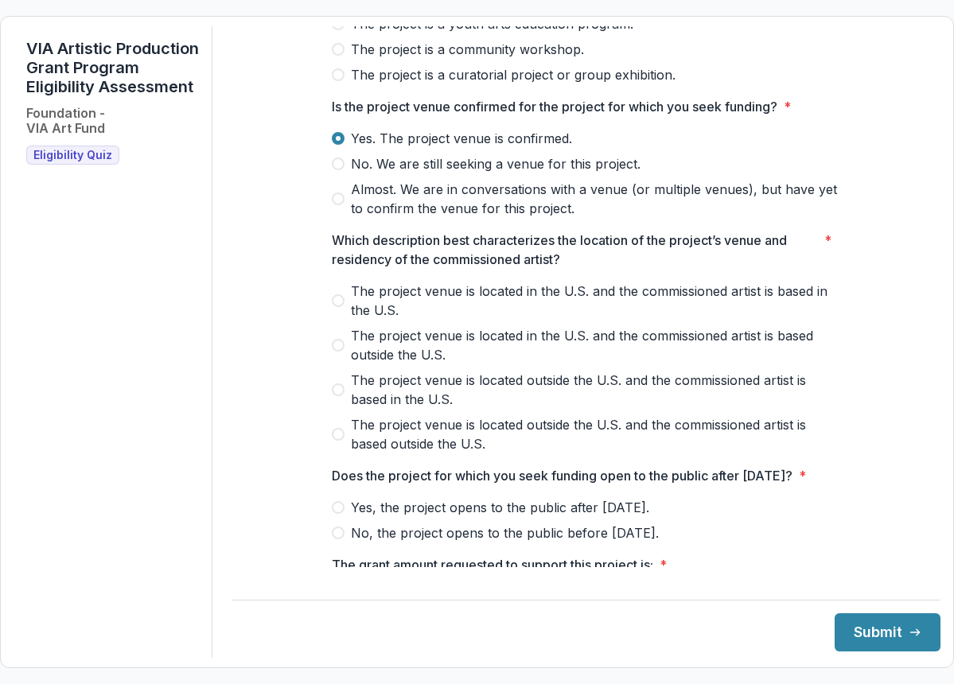
click at [365, 315] on span "The project venue is located in the U.S. and the commissioned artist is based i…" at bounding box center [596, 301] width 490 height 38
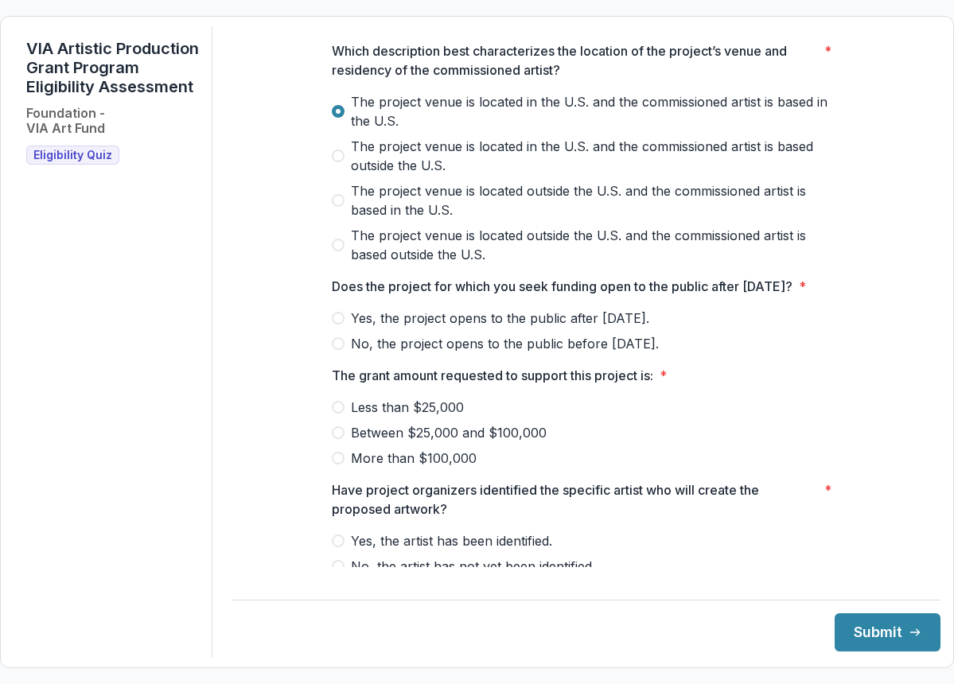
scroll to position [592, 0]
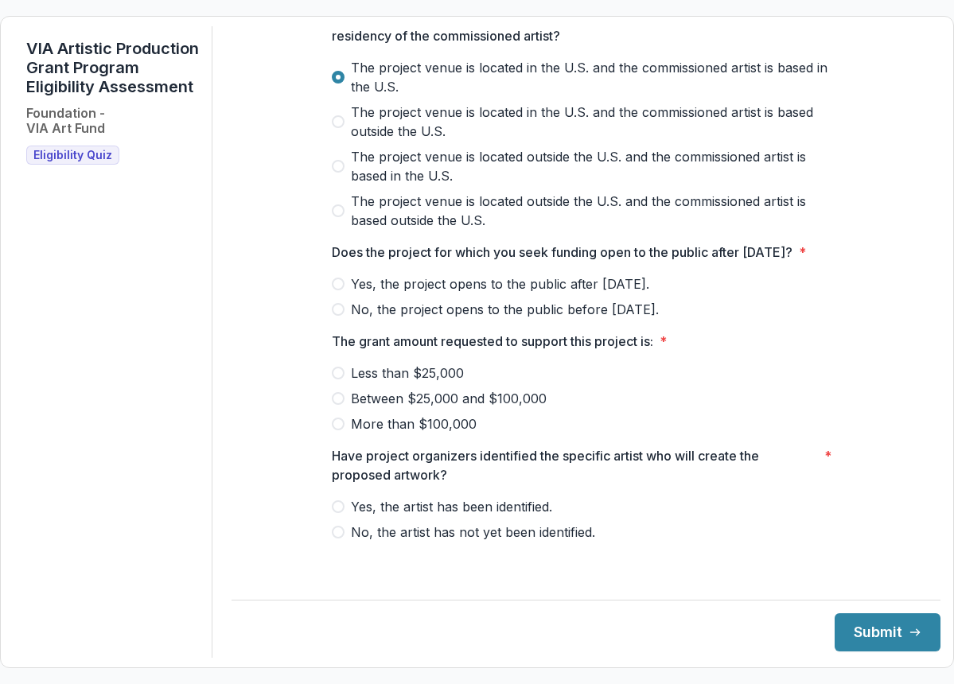
click at [416, 319] on span "No, the project opens to the public before [DATE]." at bounding box center [505, 309] width 308 height 19
click at [417, 294] on span "Yes, the project opens to the public after [DATE]." at bounding box center [500, 283] width 298 height 19
click at [410, 408] on span "Between $25,000 and $100,000" at bounding box center [449, 398] width 196 height 19
click at [391, 514] on span "Yes, the artist has been identified." at bounding box center [451, 506] width 201 height 19
click at [885, 648] on button "Submit" at bounding box center [887, 632] width 106 height 38
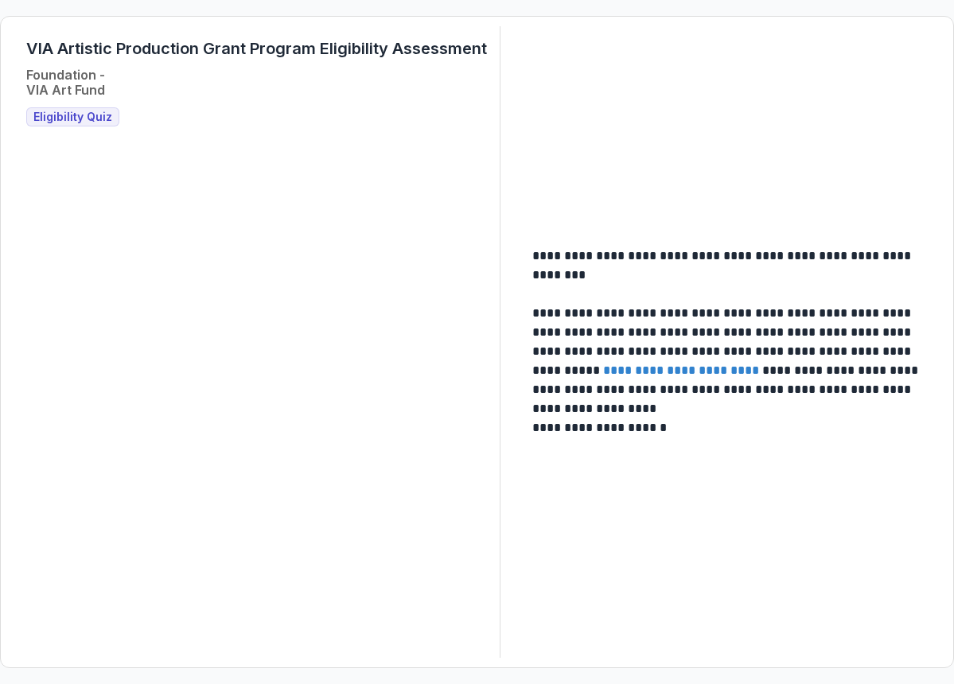
click at [92, 123] on span "Eligibility Quiz" at bounding box center [72, 118] width 79 height 14
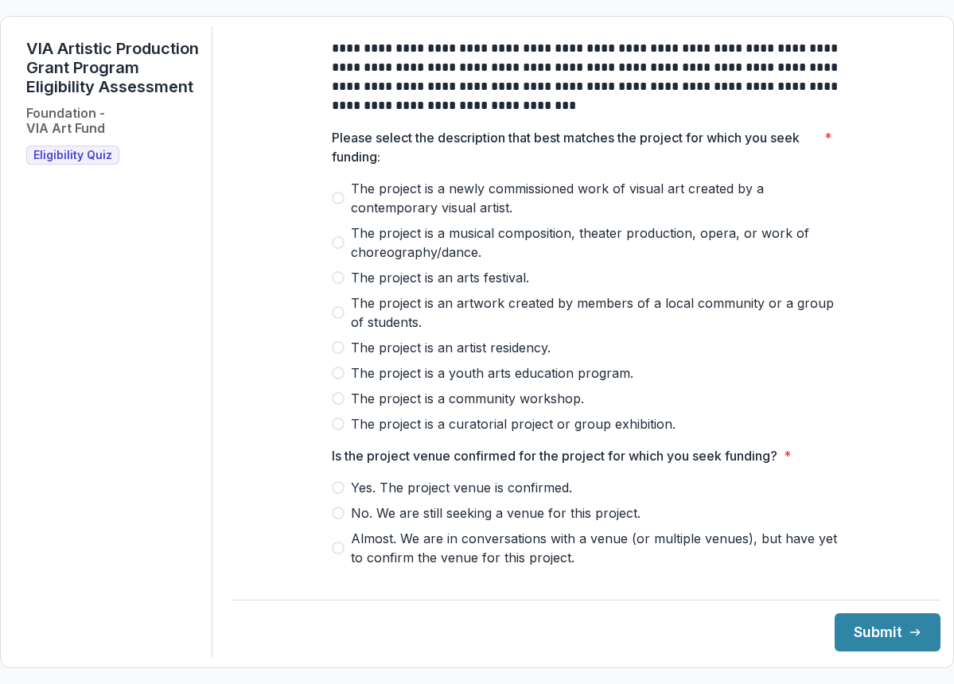
click at [488, 321] on span "The project is an artwork created by members of a local community or a group of…" at bounding box center [596, 313] width 490 height 38
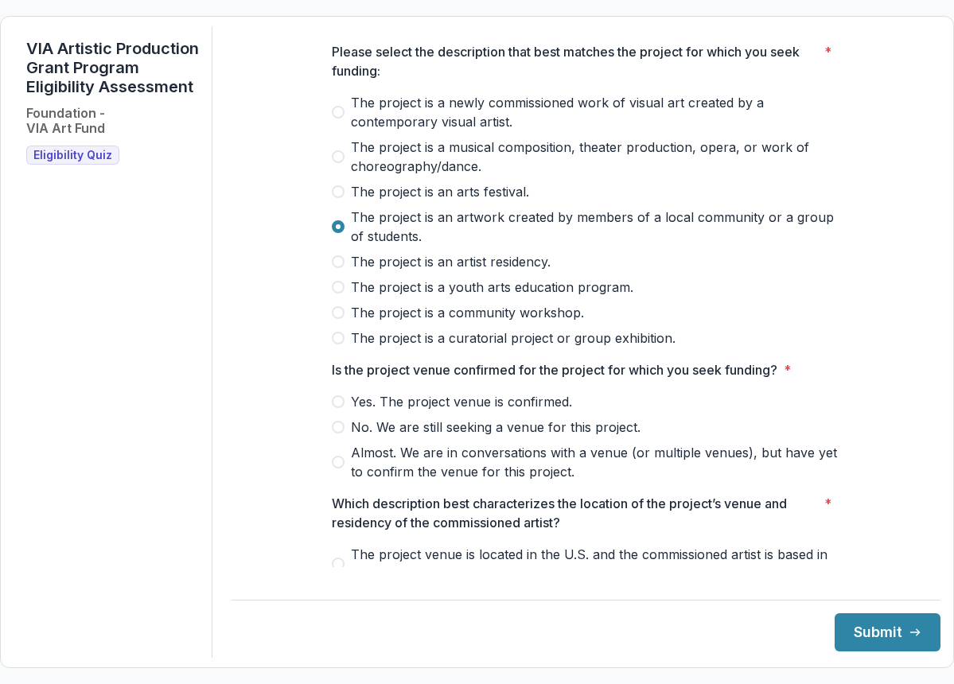
scroll to position [212, 0]
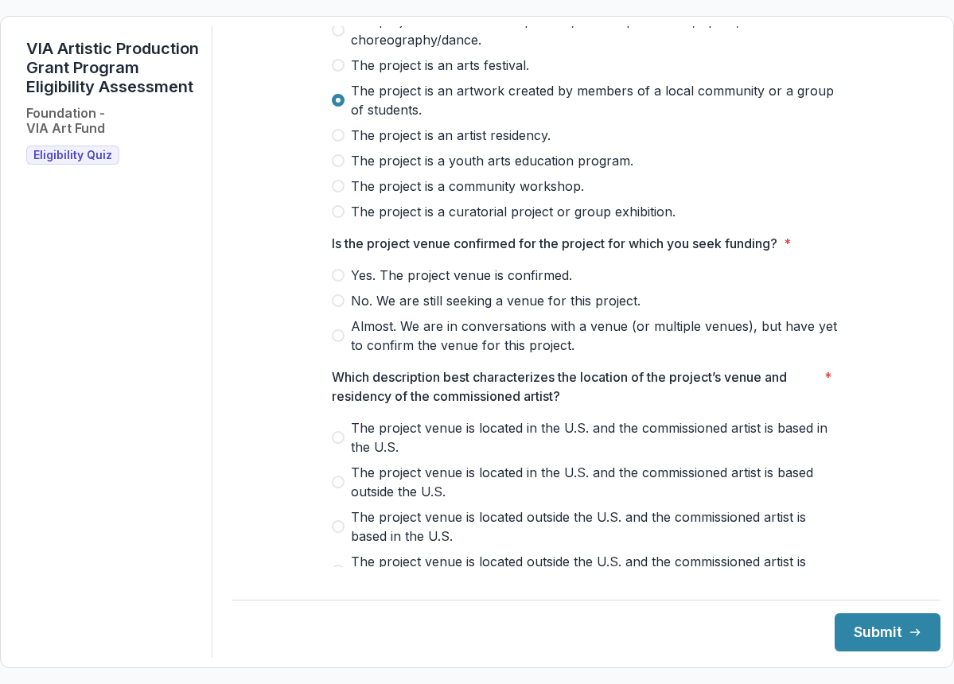
click at [459, 284] on span "Yes. The project venue is confirmed." at bounding box center [461, 275] width 221 height 19
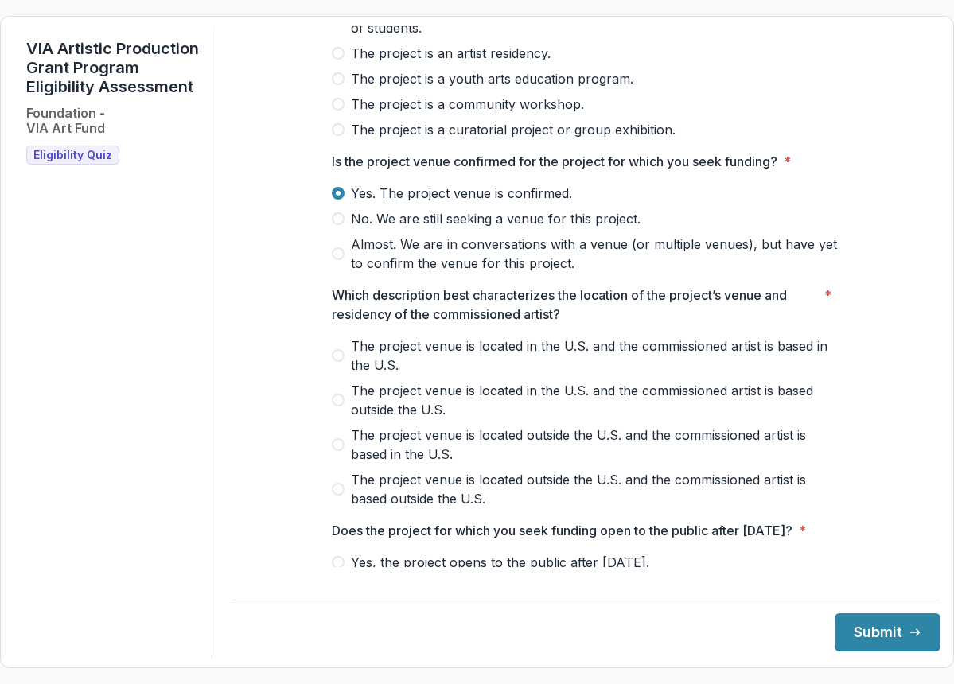
scroll to position [295, 0]
click at [354, 372] on span "The project venue is located in the U.S. and the commissioned artist is based i…" at bounding box center [596, 355] width 490 height 38
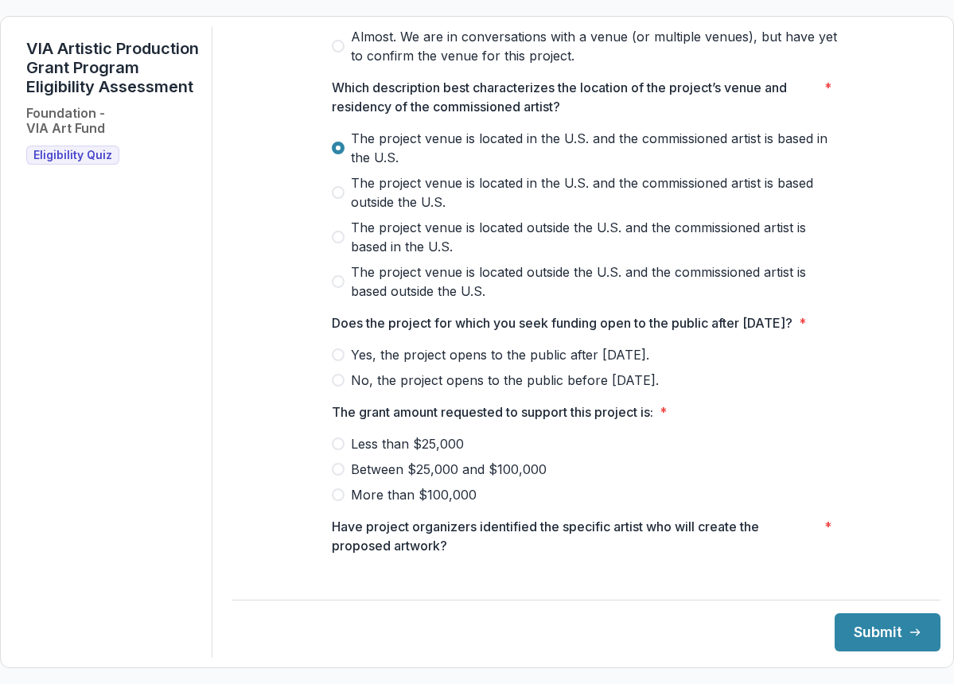
scroll to position [549, 0]
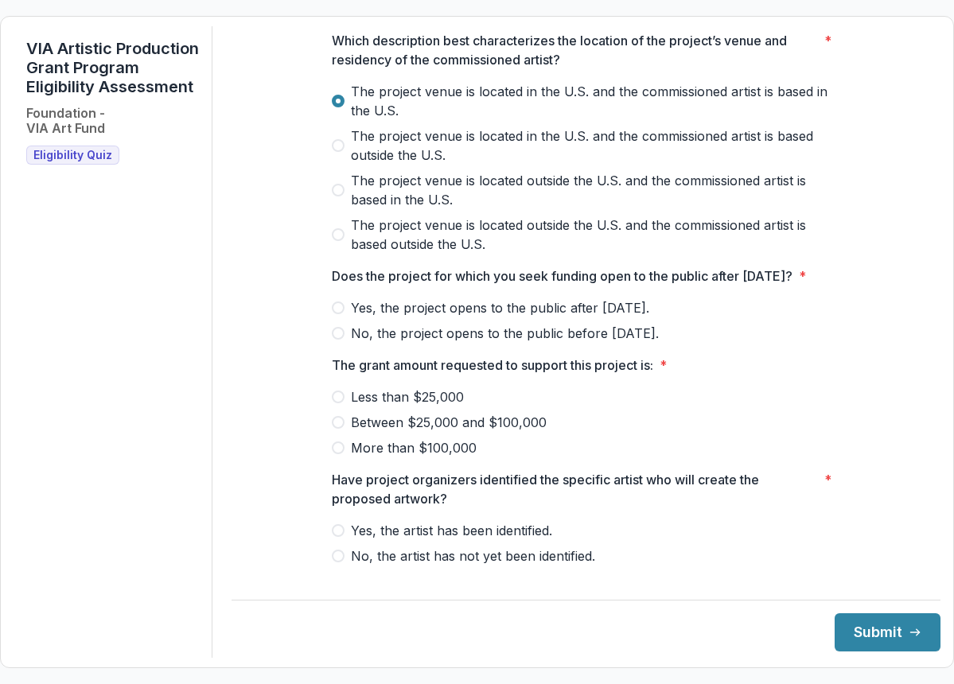
click at [410, 343] on span "No, the project opens to the public before [DATE]." at bounding box center [505, 333] width 308 height 19
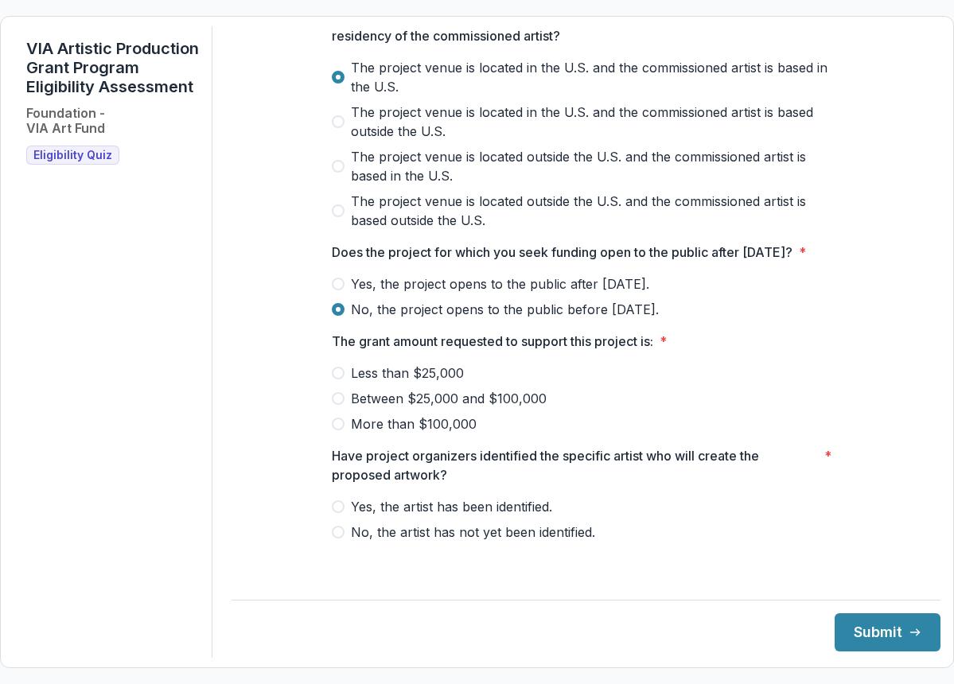
scroll to position [592, 0]
click at [402, 408] on span "Between $25,000 and $100,000" at bounding box center [449, 398] width 196 height 19
click at [410, 516] on span "Yes, the artist has been identified." at bounding box center [451, 506] width 201 height 19
click at [858, 635] on button "Submit" at bounding box center [887, 632] width 106 height 38
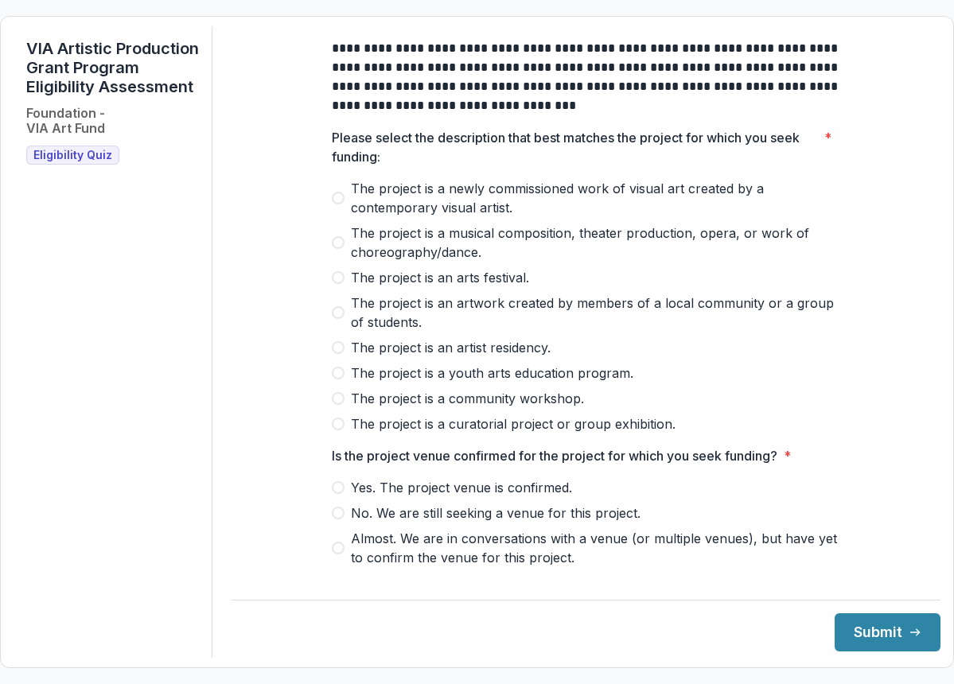
click at [414, 207] on span "The project is a newly commissioned work of visual art created by a contemporar…" at bounding box center [596, 198] width 490 height 38
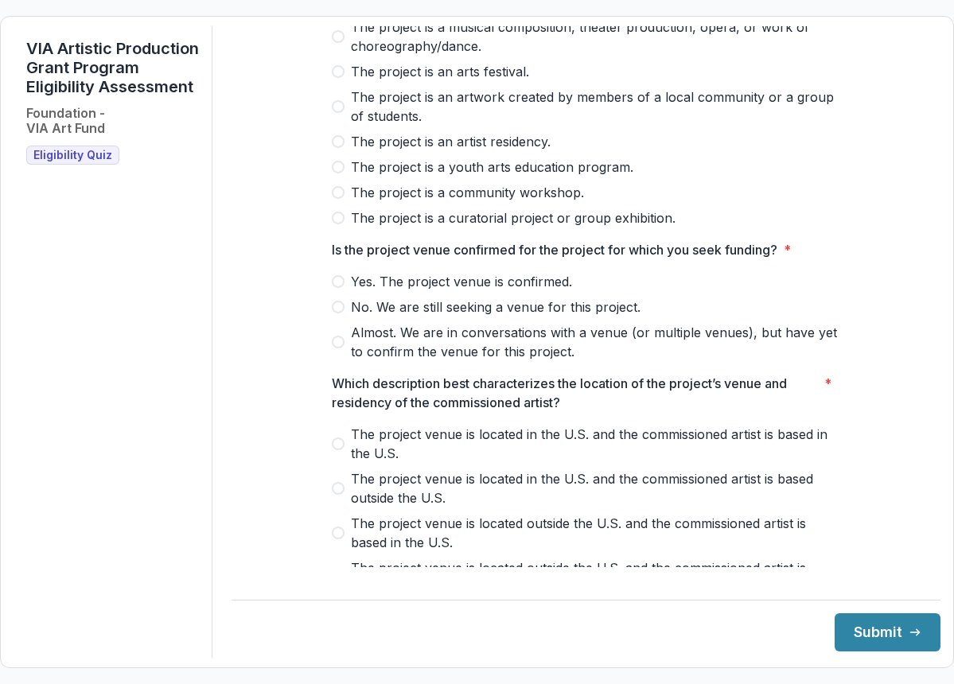
scroll to position [249, 0]
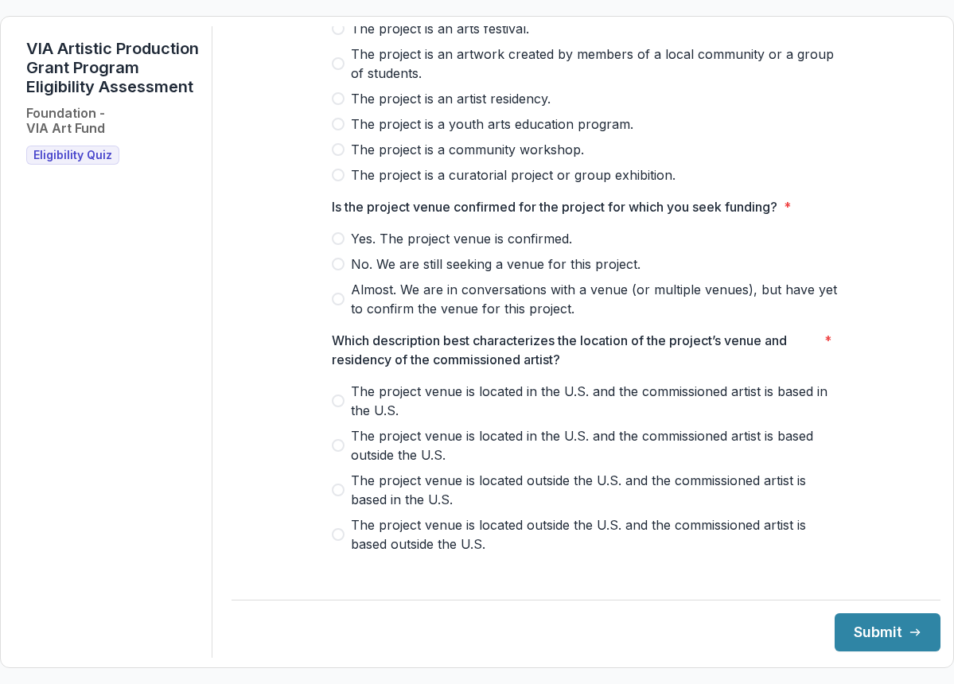
click at [426, 248] on span "Yes. The project venue is confirmed." at bounding box center [461, 238] width 221 height 19
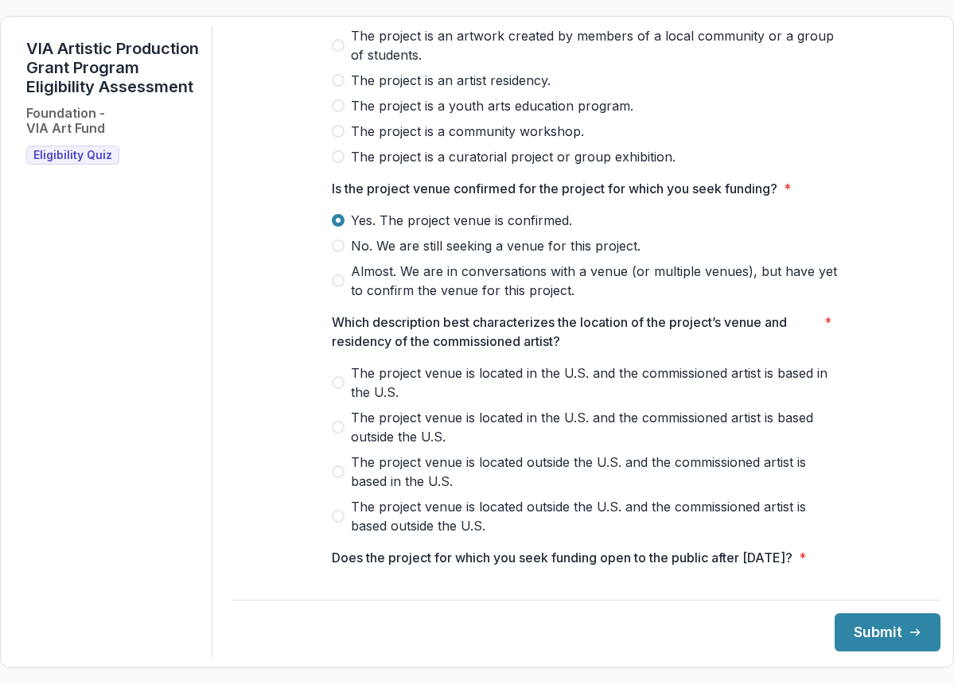
scroll to position [270, 0]
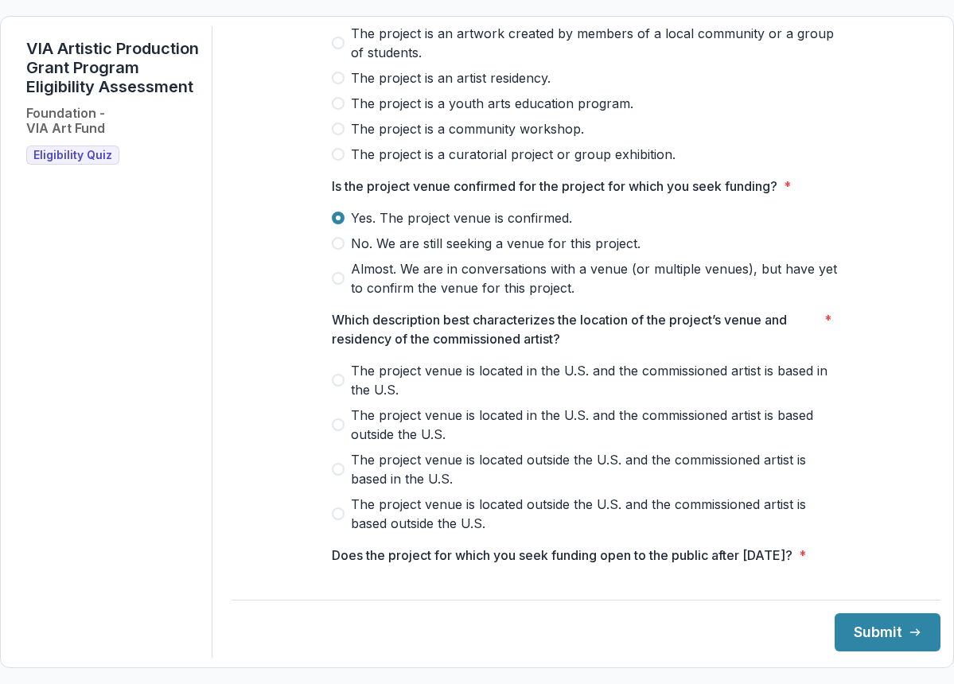
click at [407, 435] on span "The project venue is located in the U.S. and the commissioned artist is based o…" at bounding box center [596, 425] width 490 height 38
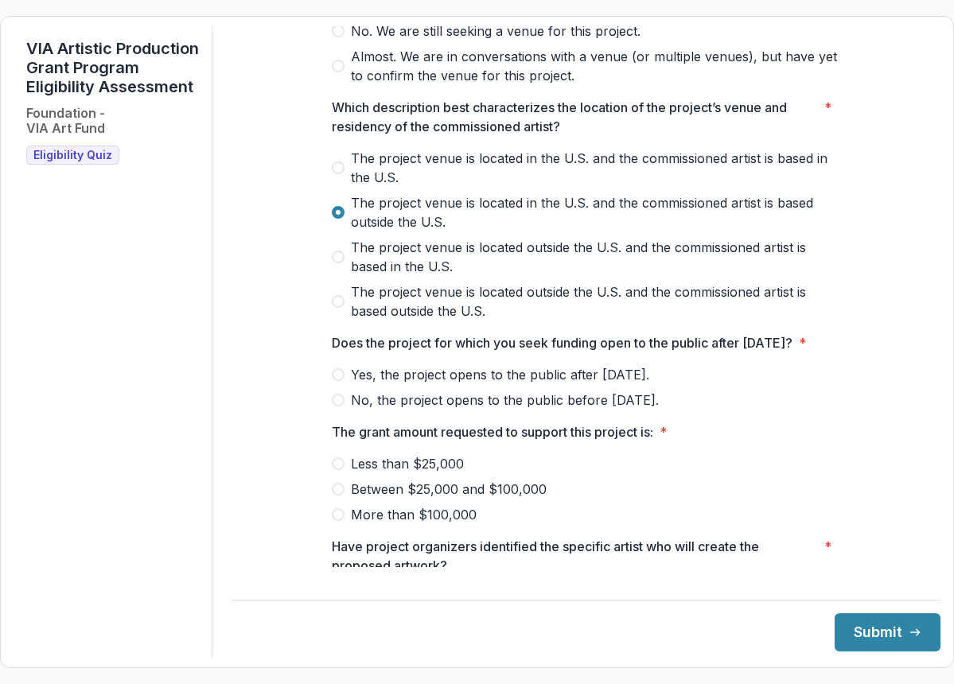
scroll to position [592, 0]
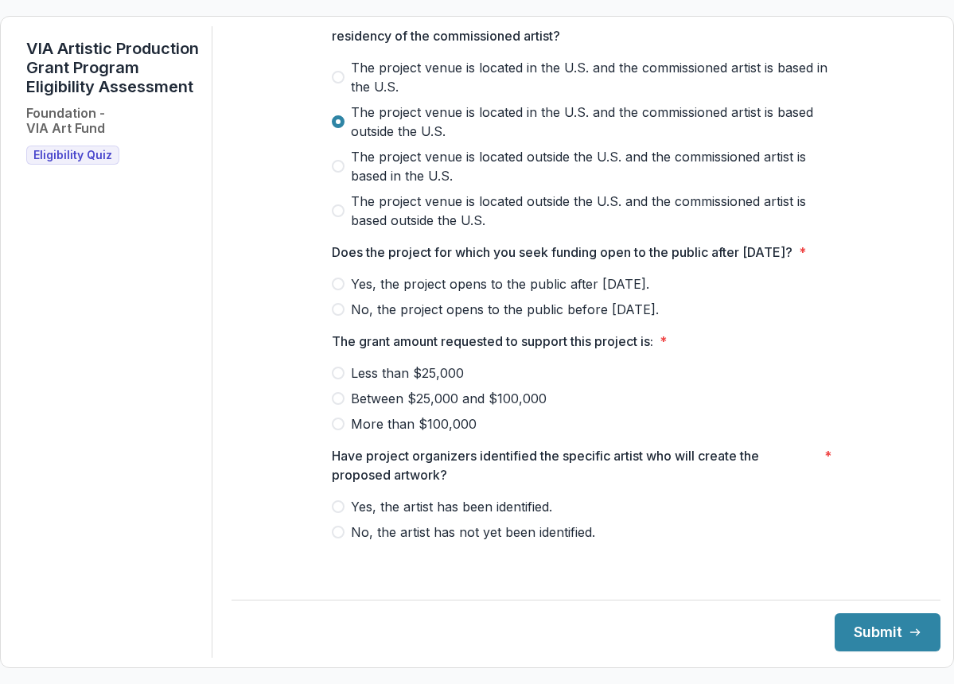
click at [422, 319] on span "No, the project opens to the public before [DATE]." at bounding box center [505, 309] width 308 height 19
click at [427, 408] on span "Between $25,000 and $100,000" at bounding box center [449, 398] width 196 height 19
click at [420, 516] on span "Yes, the artist has been identified." at bounding box center [451, 506] width 201 height 19
click at [834, 639] on button "Submit" at bounding box center [887, 632] width 106 height 38
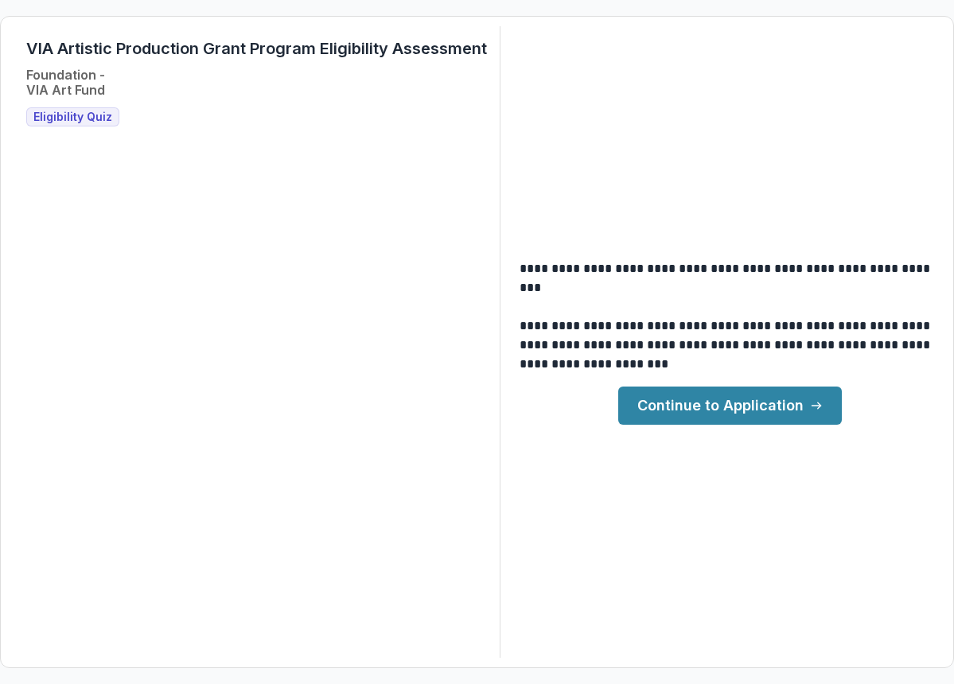
click at [718, 409] on link "Continue to Application" at bounding box center [730, 406] width 224 height 38
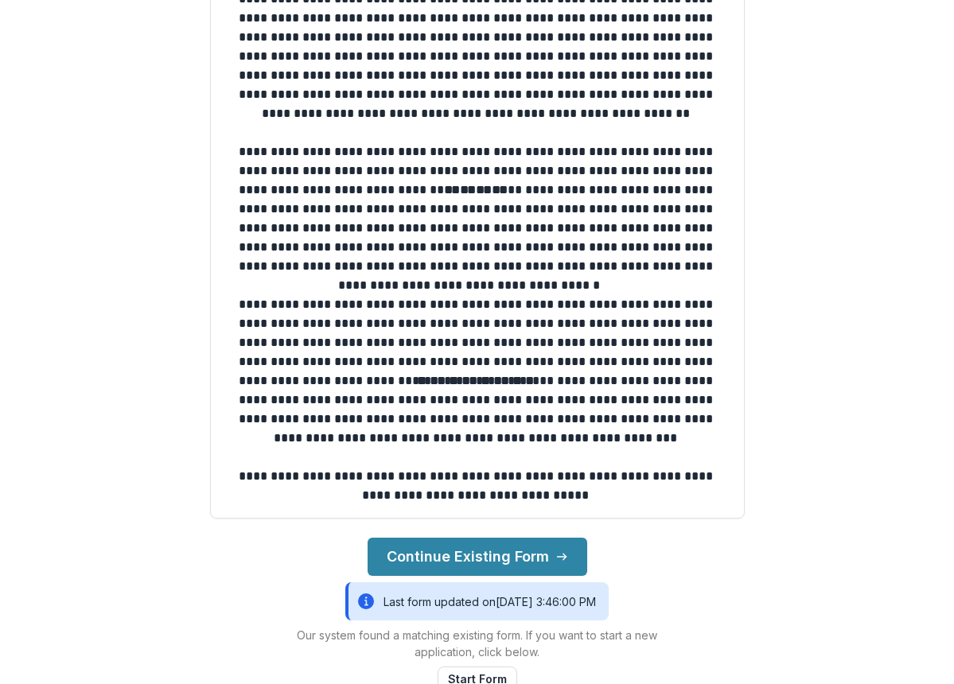
scroll to position [209, 0]
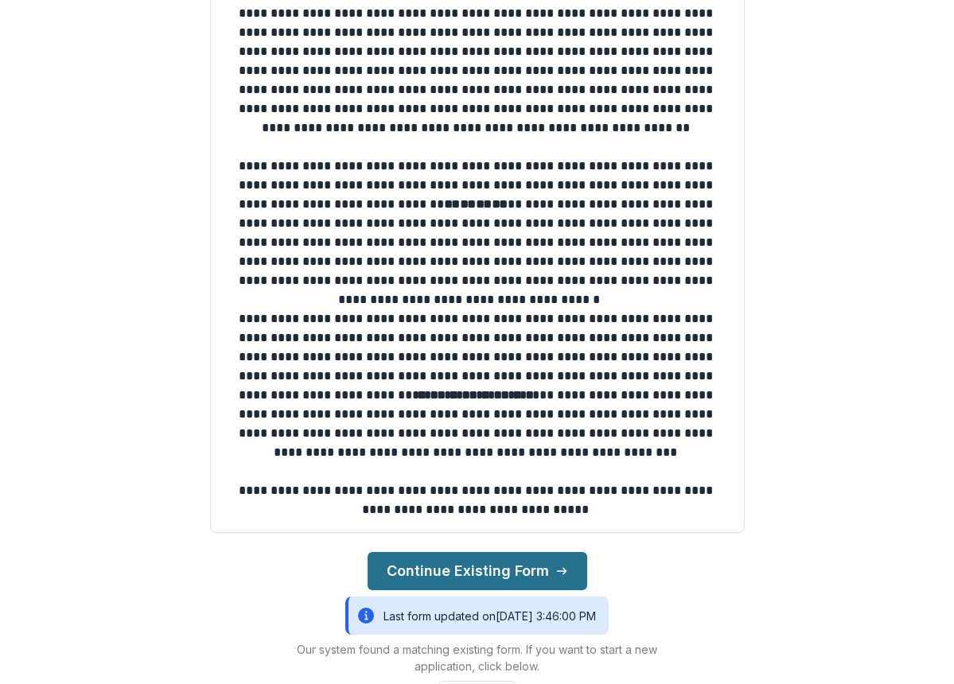
click at [506, 575] on button "Continue Existing Form" at bounding box center [478, 571] width 220 height 38
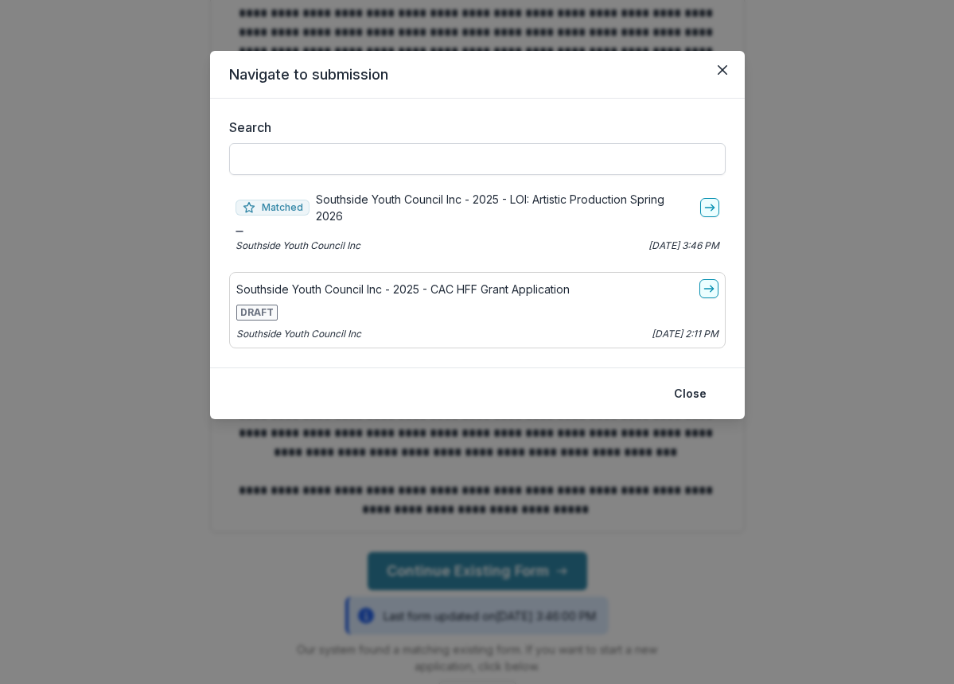
click at [481, 156] on input "Search" at bounding box center [477, 159] width 496 height 32
click at [450, 157] on input "Search" at bounding box center [477, 159] width 496 height 32
paste input "*********"
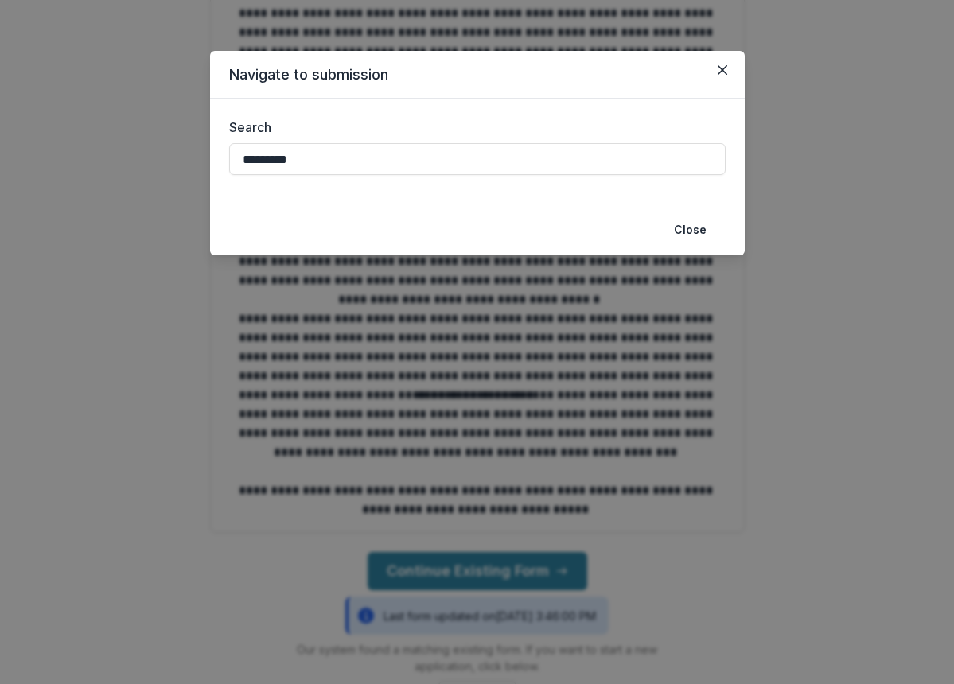
type input "*********"
click at [493, 109] on div "Search *********" at bounding box center [477, 151] width 535 height 105
click at [723, 68] on icon "Close" at bounding box center [722, 70] width 10 height 10
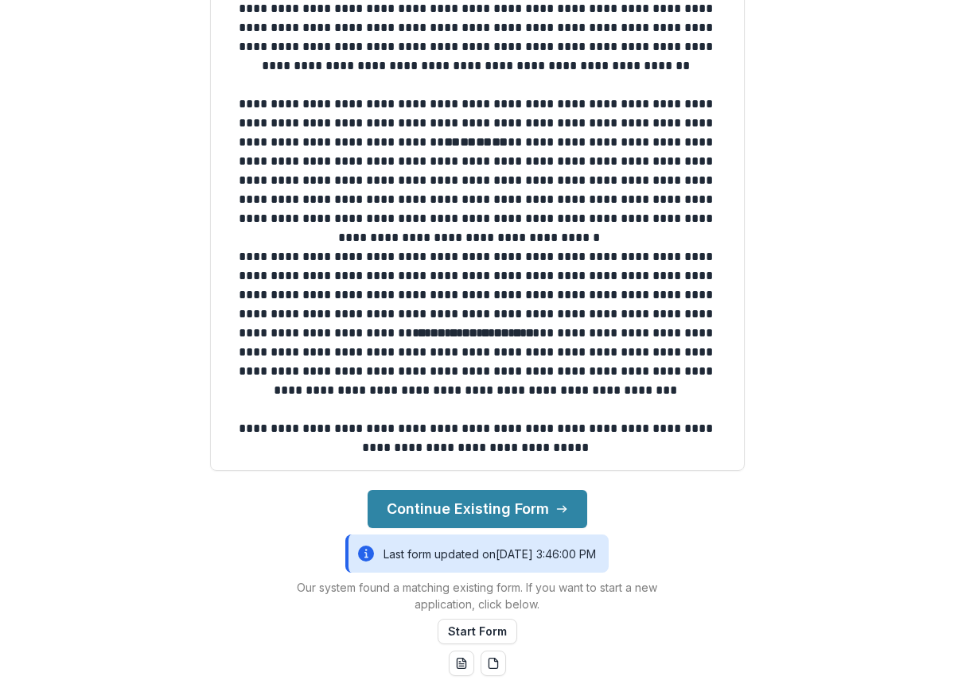
scroll to position [649, 0]
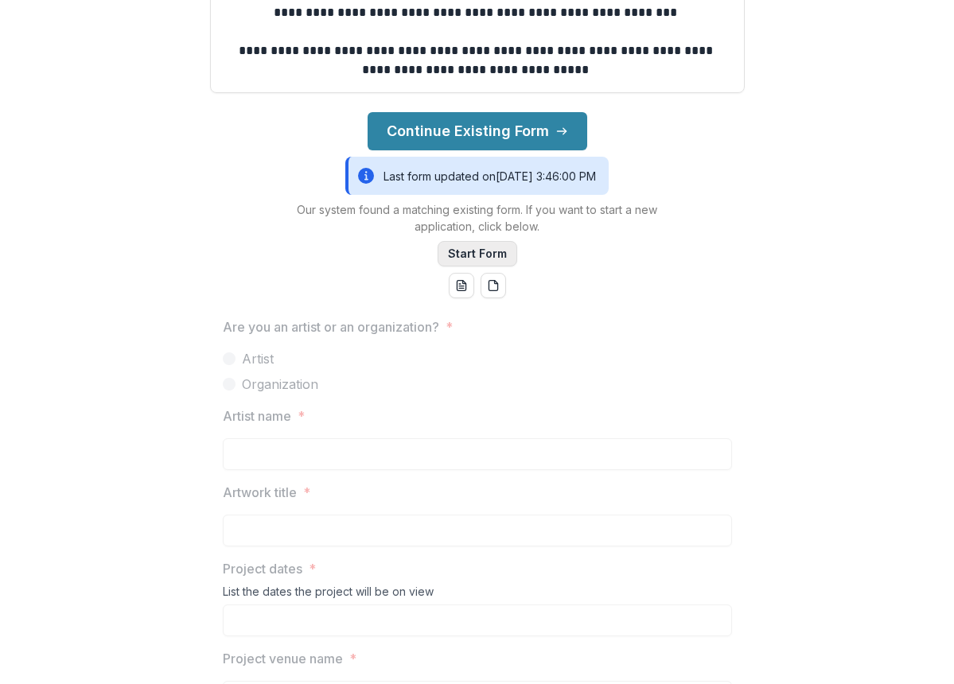
click at [498, 254] on button "Start Form" at bounding box center [478, 253] width 80 height 25
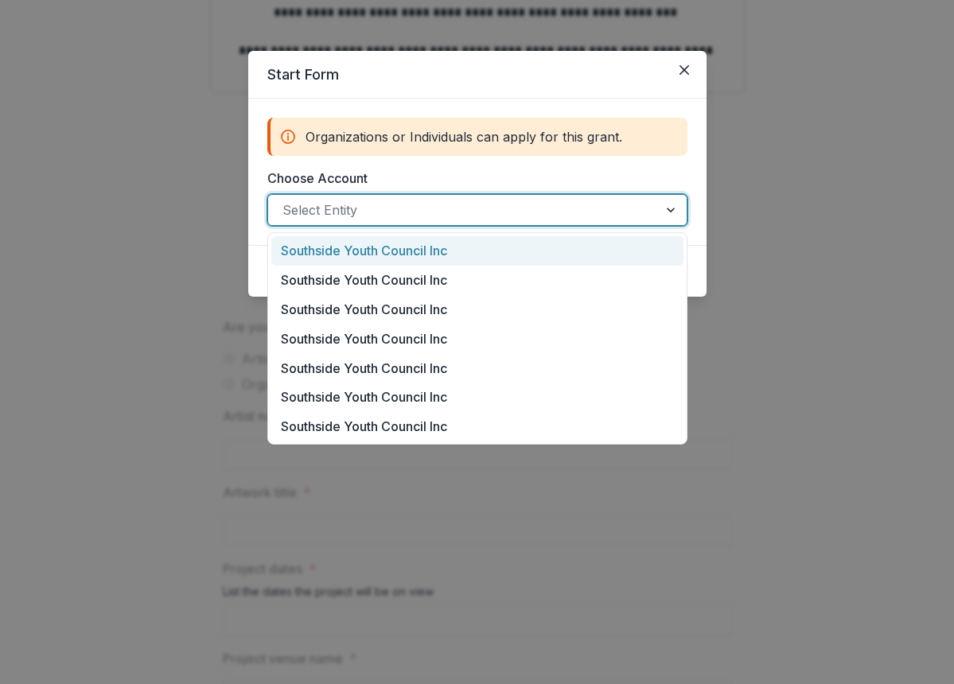
click at [457, 213] on div at bounding box center [462, 210] width 361 height 22
click at [456, 251] on div "Southside Youth Council Inc" at bounding box center [477, 250] width 412 height 29
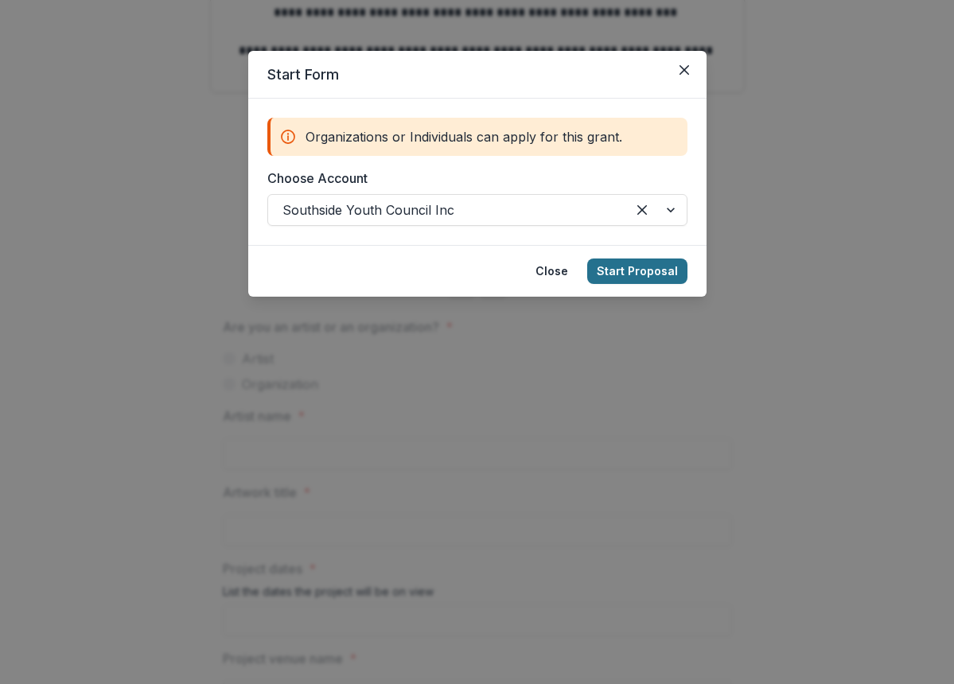
click at [645, 271] on button "Start Proposal" at bounding box center [637, 271] width 100 height 25
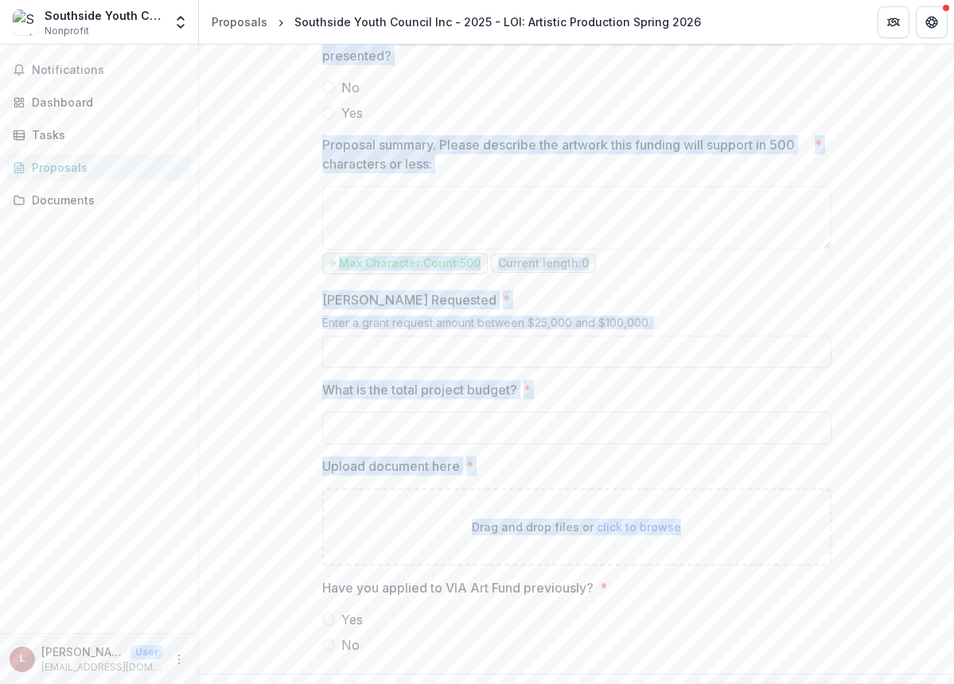
drag, startPoint x: 212, startPoint y: 56, endPoint x: 612, endPoint y: 551, distance: 635.9
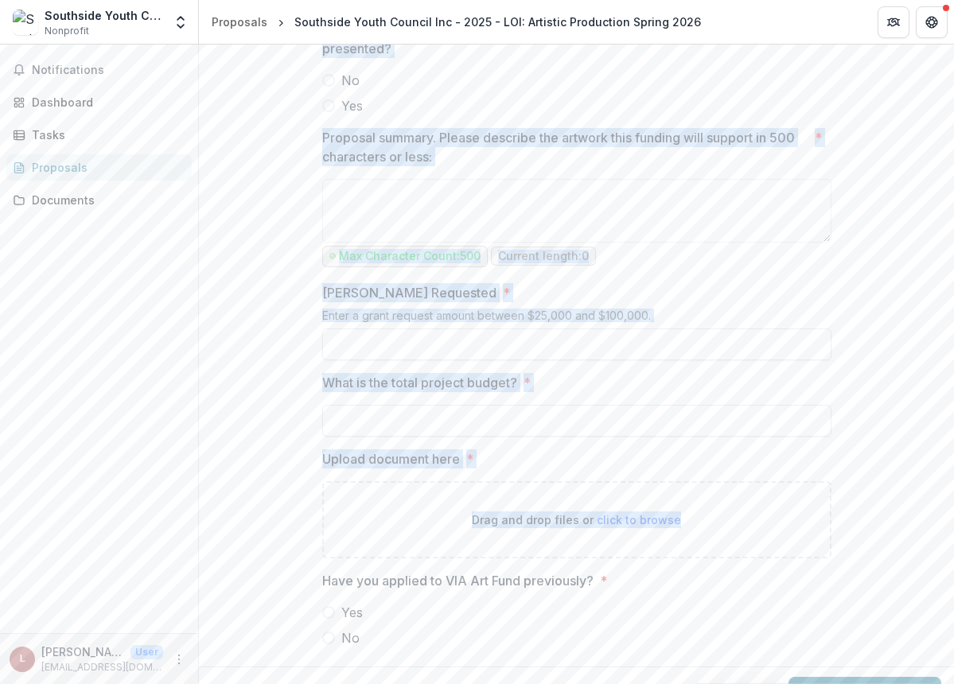
click at [344, 85] on span "No" at bounding box center [350, 80] width 18 height 19
click at [346, 100] on span "Yes" at bounding box center [351, 105] width 21 height 19
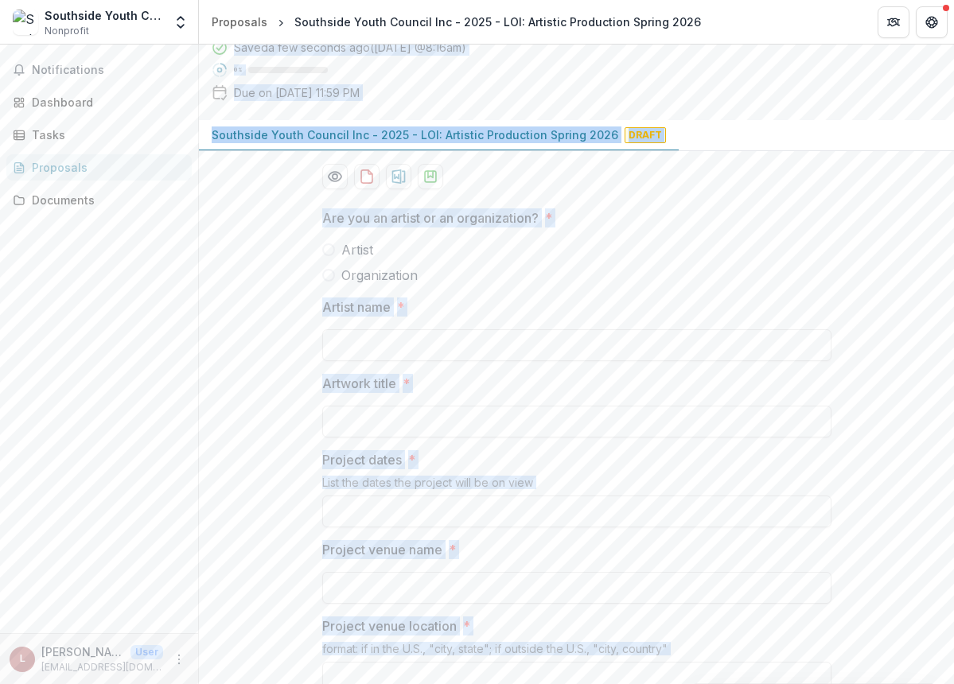
scroll to position [90, 0]
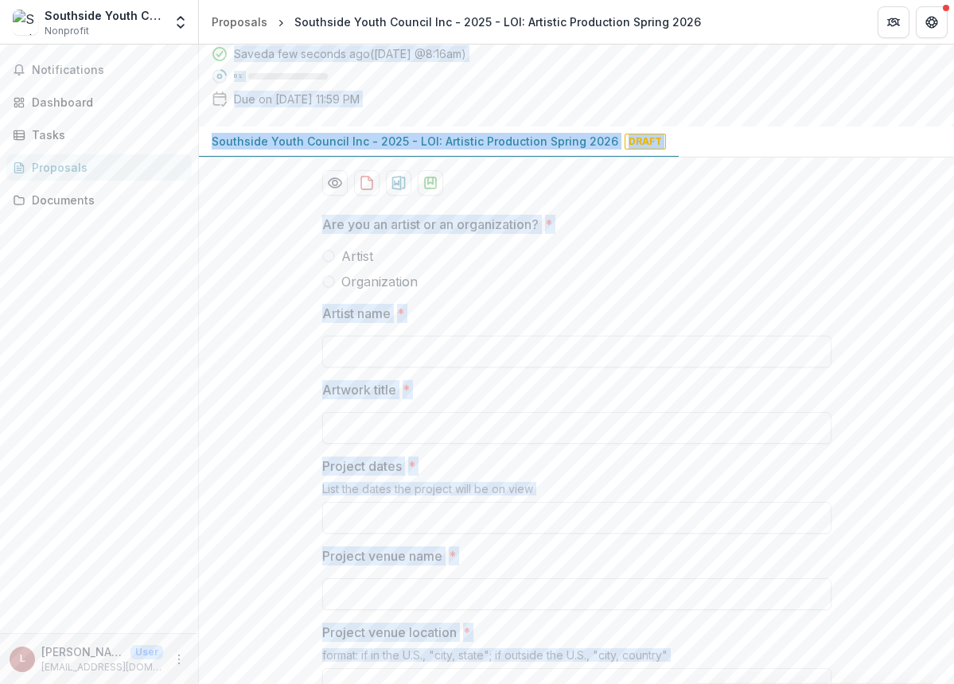
click at [368, 282] on span "Organization" at bounding box center [379, 281] width 76 height 19
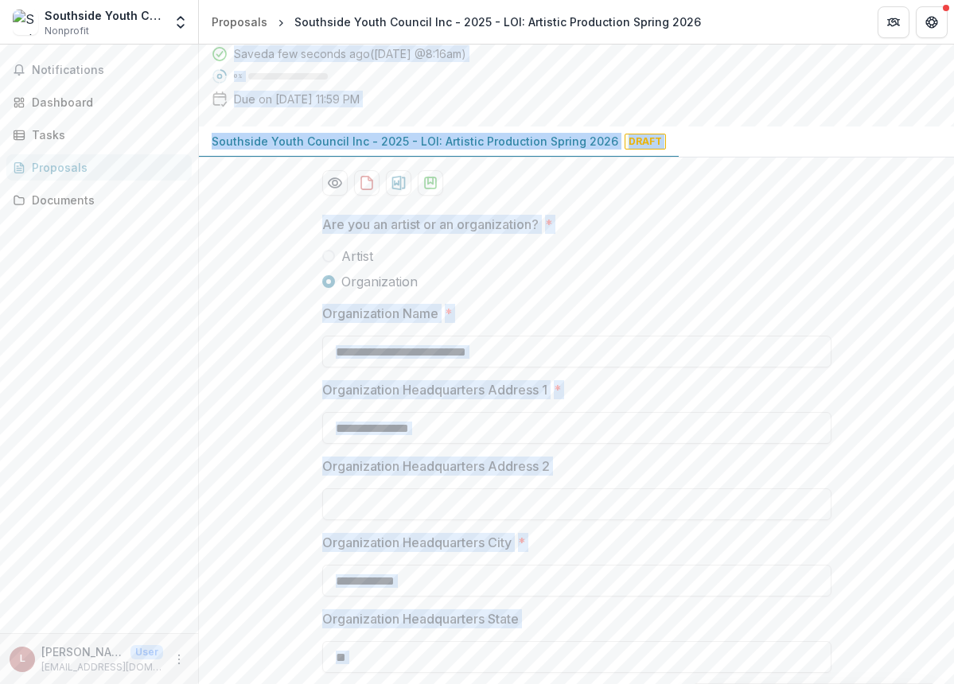
click at [356, 251] on span "Artist" at bounding box center [357, 256] width 32 height 19
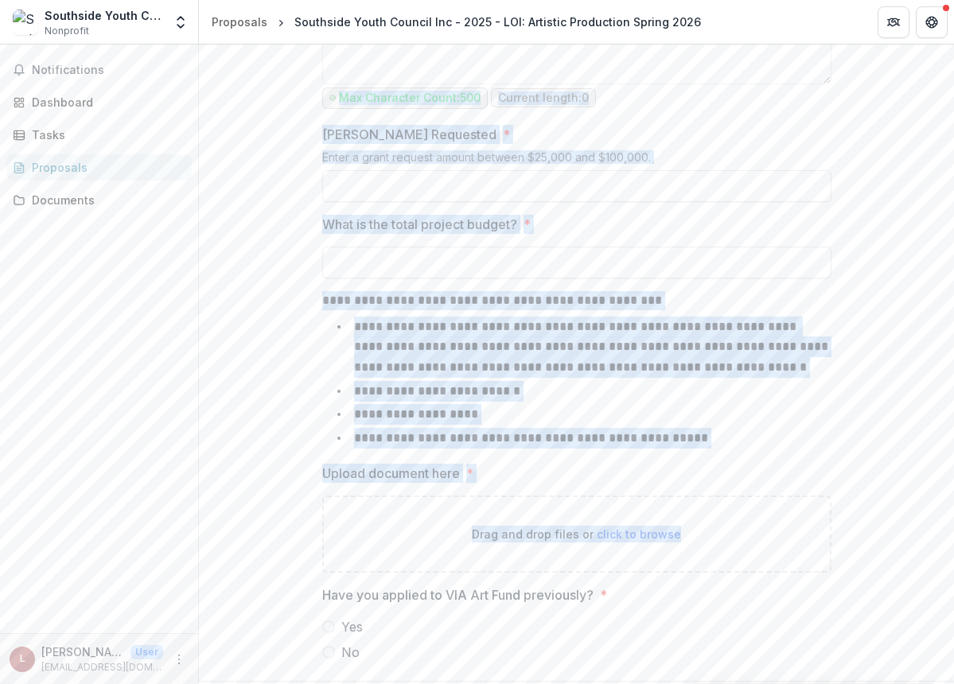
scroll to position [1677, 0]
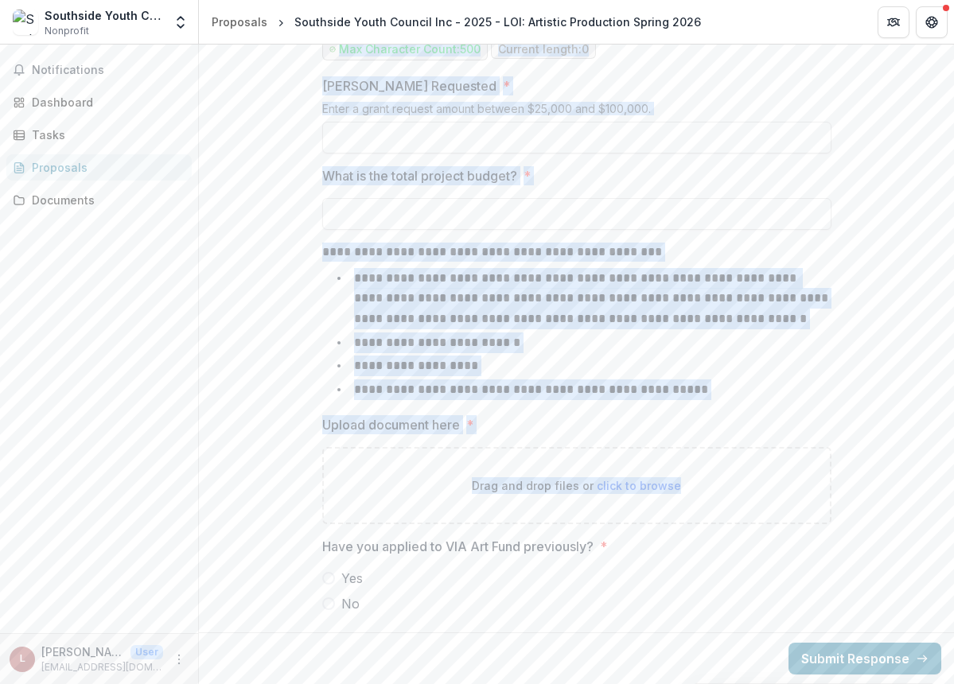
click at [348, 581] on span "Yes" at bounding box center [351, 578] width 21 height 19
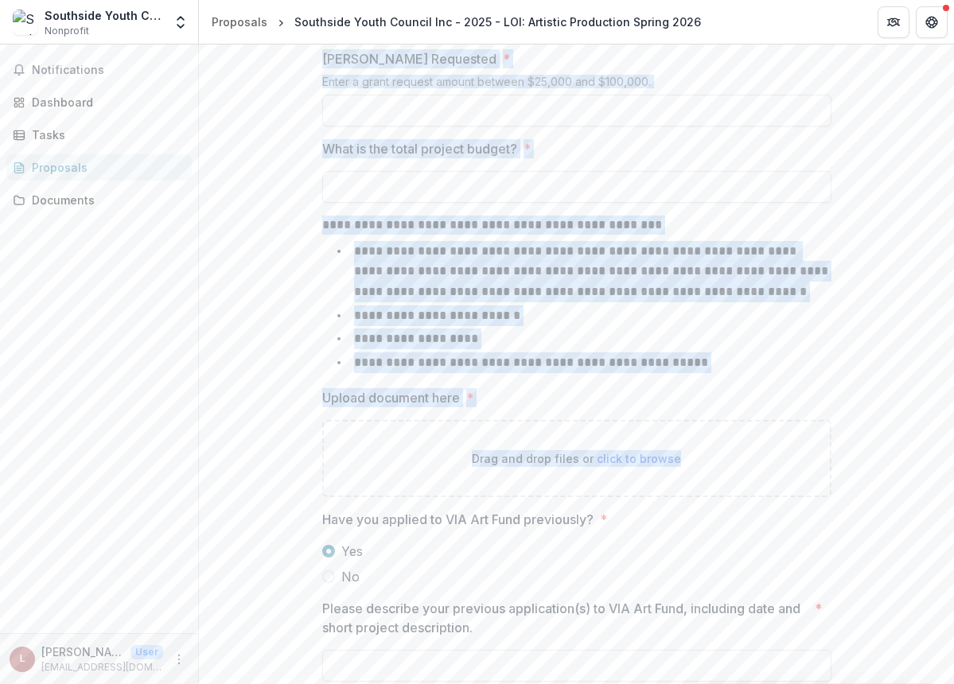
scroll to position [1772, 0]
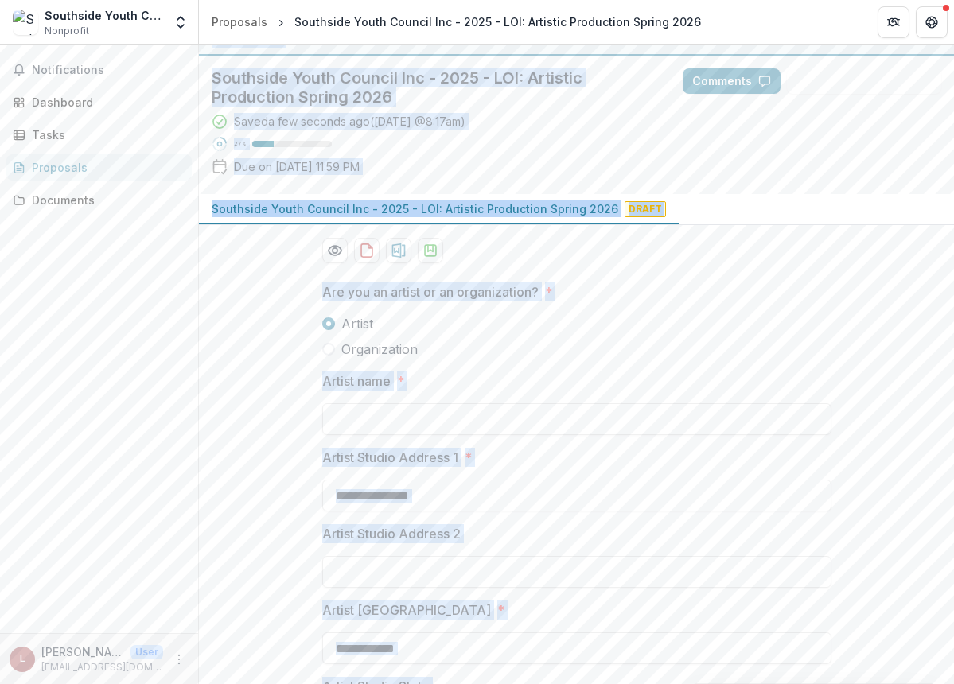
scroll to position [0, 0]
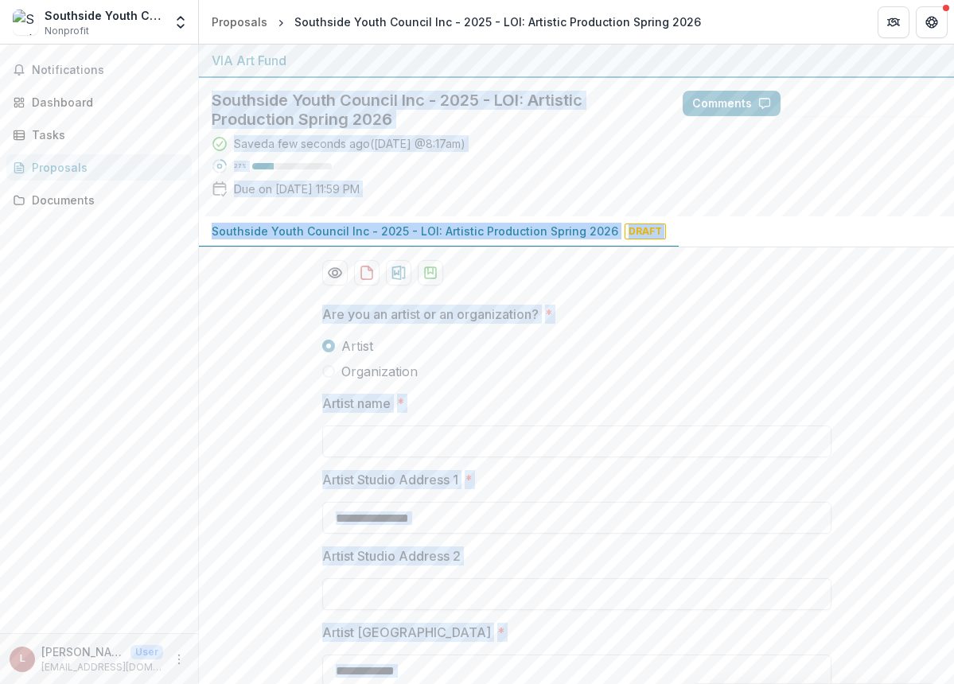
drag, startPoint x: 864, startPoint y: 617, endPoint x: 210, endPoint y: 102, distance: 832.7
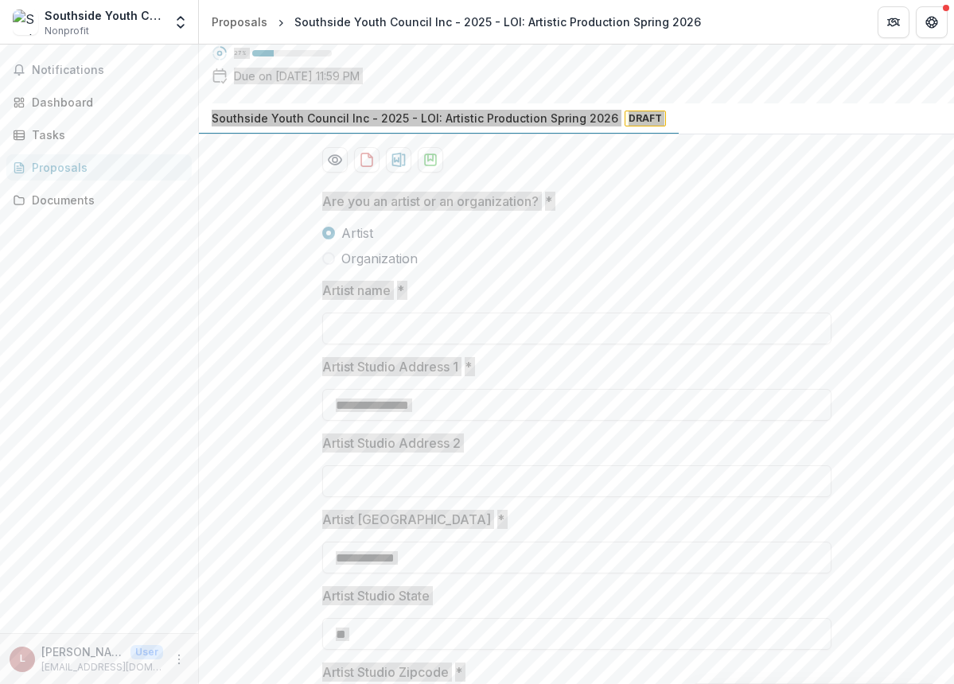
scroll to position [148, 0]
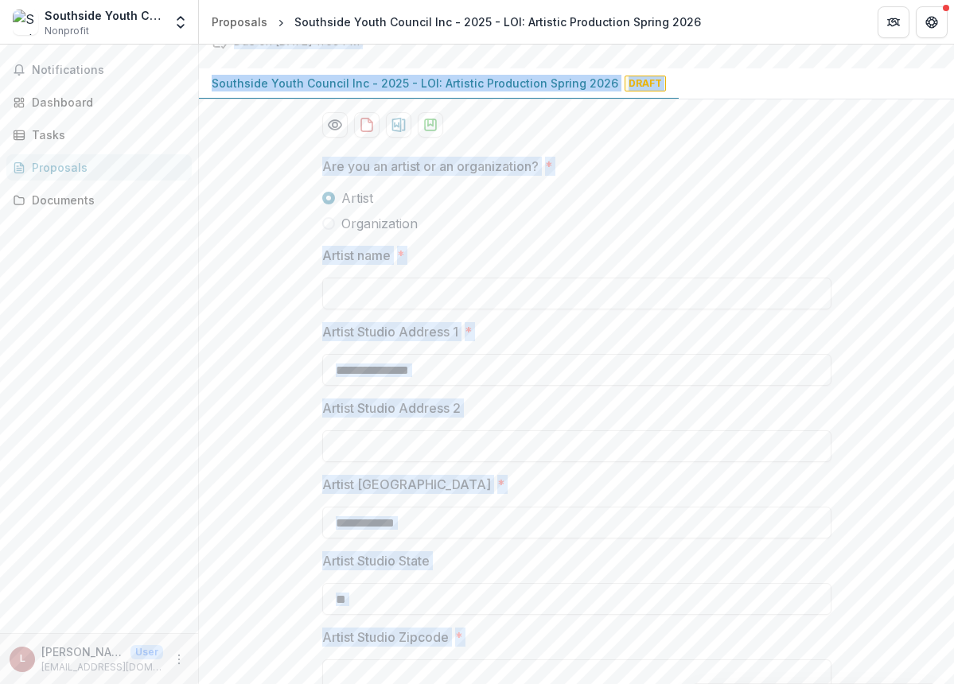
click at [377, 221] on span "Organization" at bounding box center [379, 223] width 76 height 19
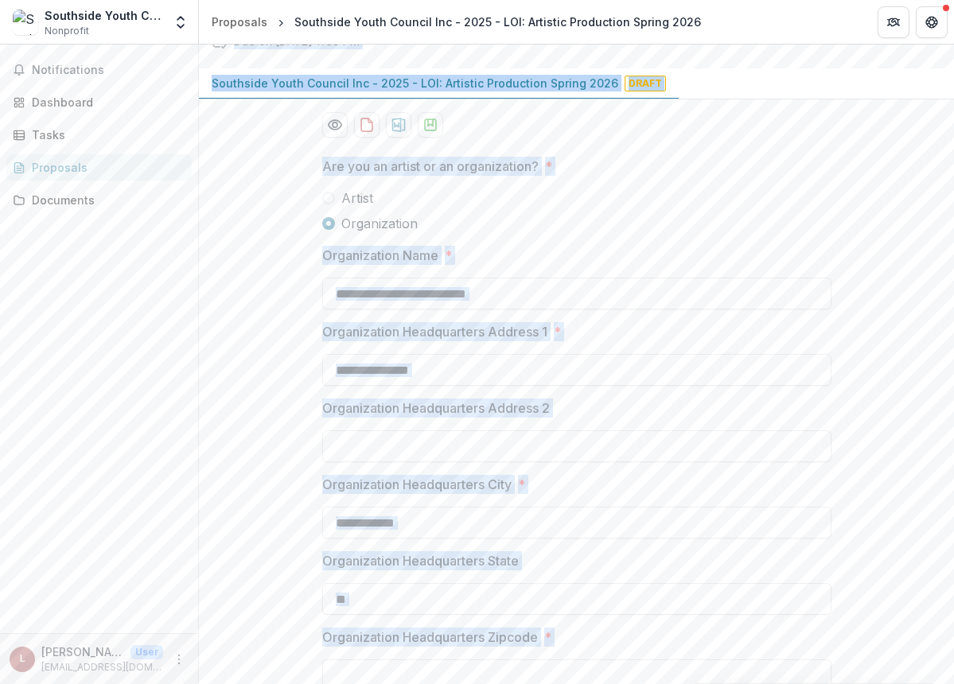
click at [650, 252] on label "Organization Name *" at bounding box center [572, 255] width 500 height 19
click at [650, 278] on input "**********" at bounding box center [576, 294] width 509 height 32
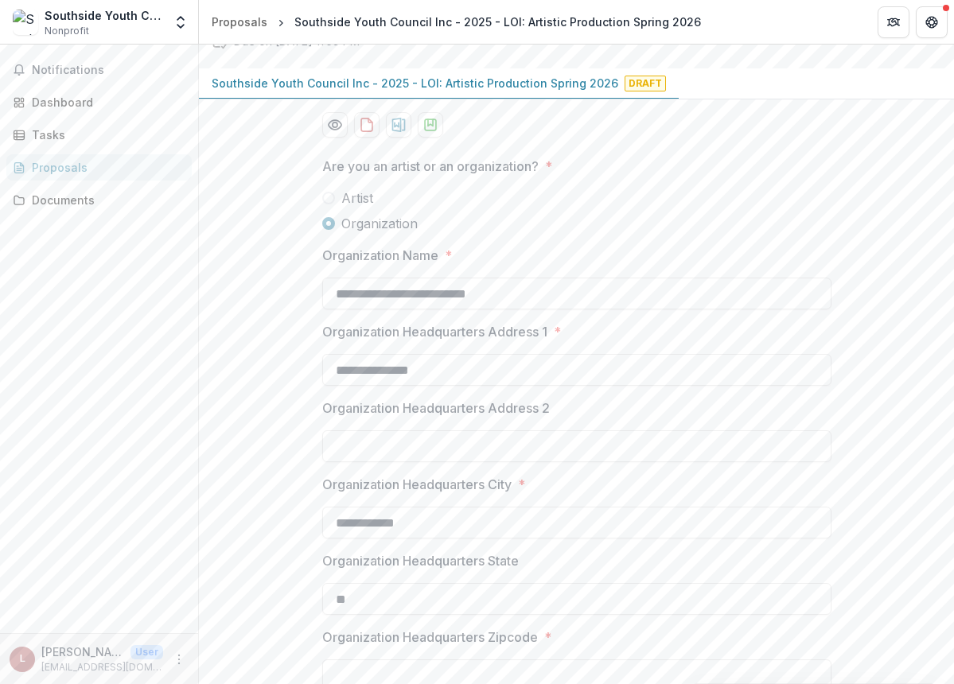
click at [364, 196] on span "Artist" at bounding box center [357, 198] width 32 height 19
click at [368, 223] on span "Organization" at bounding box center [379, 223] width 76 height 19
click at [360, 205] on span "Artist" at bounding box center [357, 198] width 32 height 19
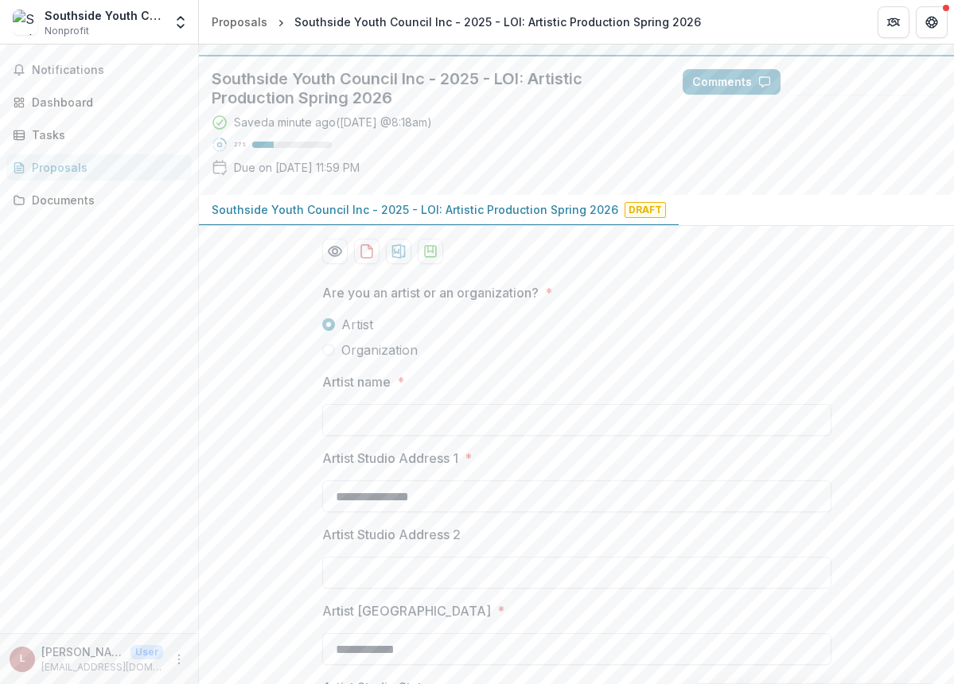
scroll to position [0, 0]
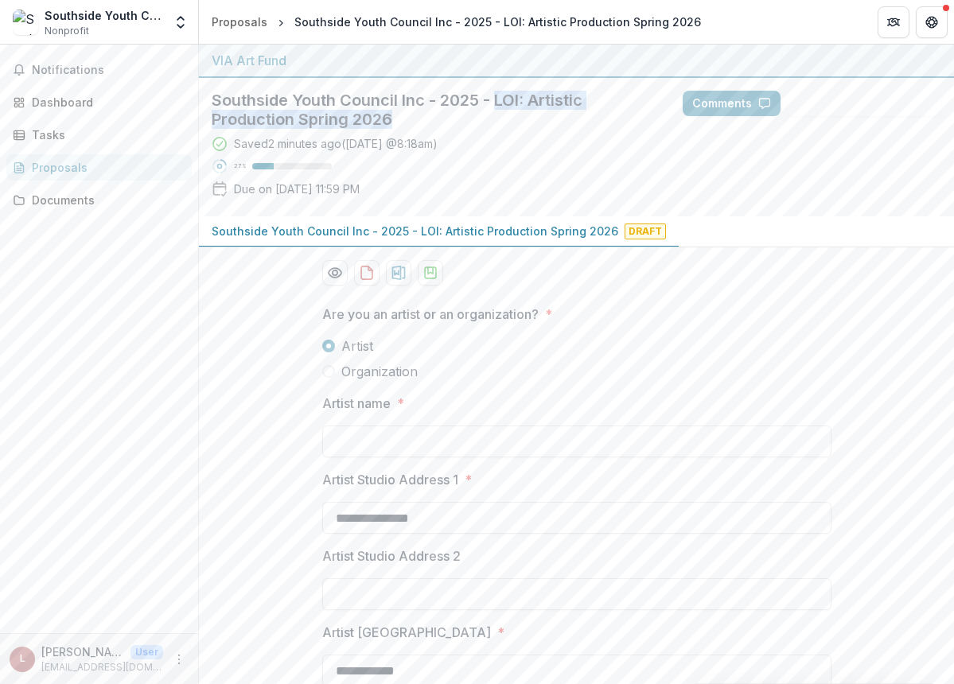
drag, startPoint x: 414, startPoint y: 120, endPoint x: 501, endPoint y: 91, distance: 92.3
click at [501, 91] on h2 "Southside Youth Council Inc - 2025 - LOI: Artistic Production Spring 2026" at bounding box center [434, 110] width 445 height 38
copy h2 "LOI: Artistic Production Spring 2026"
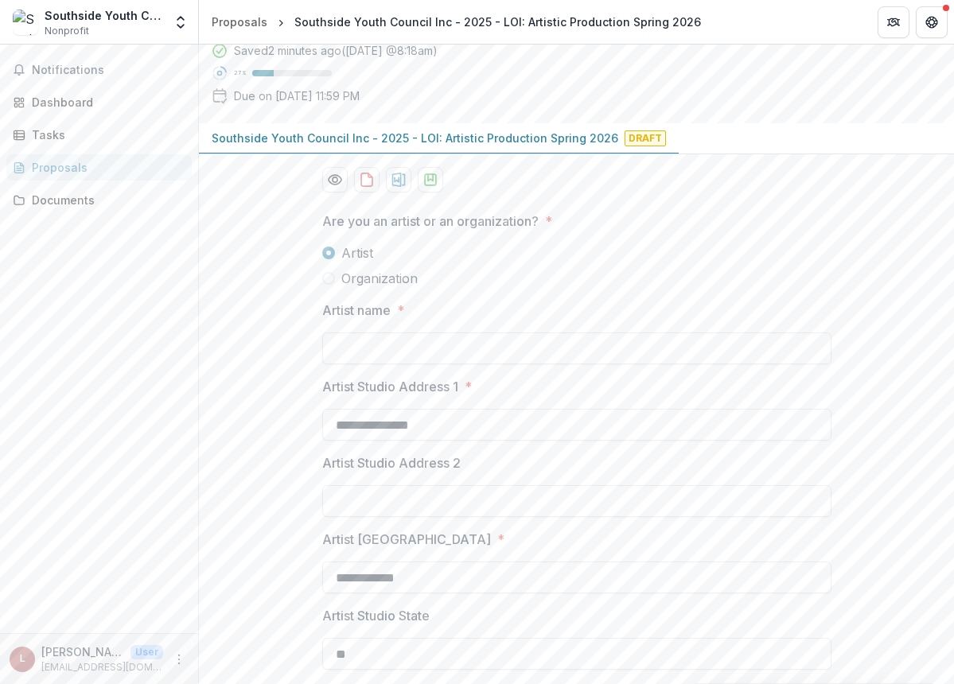
scroll to position [61, 0]
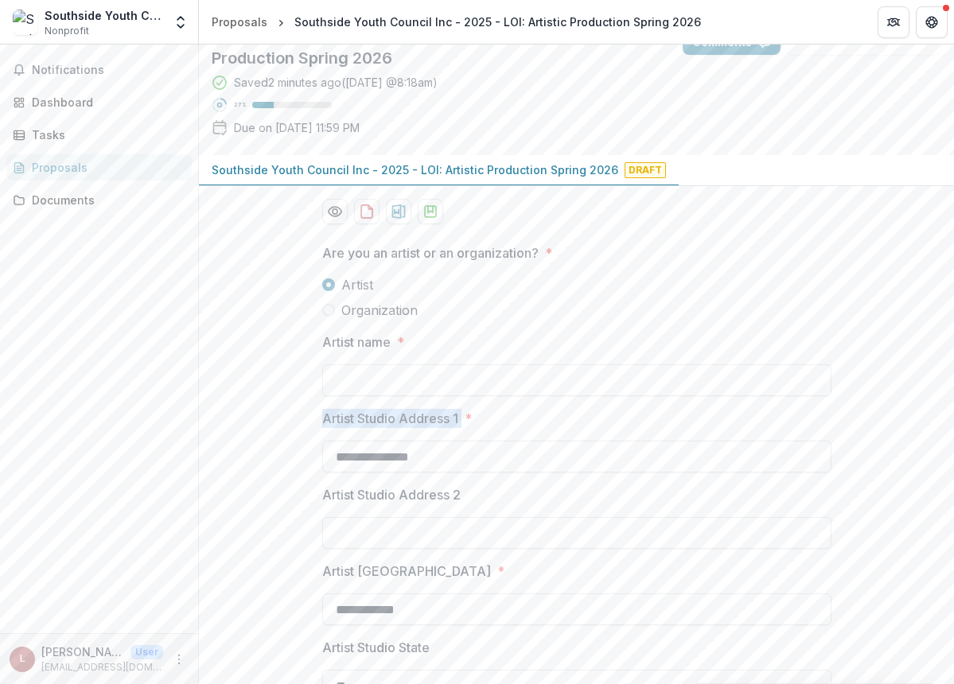
drag, startPoint x: 461, startPoint y: 420, endPoint x: 321, endPoint y: 419, distance: 140.0
click at [322, 419] on label "Artist Studio Address 1 *" at bounding box center [572, 418] width 500 height 19
copy p "Artist Studio Address 1"
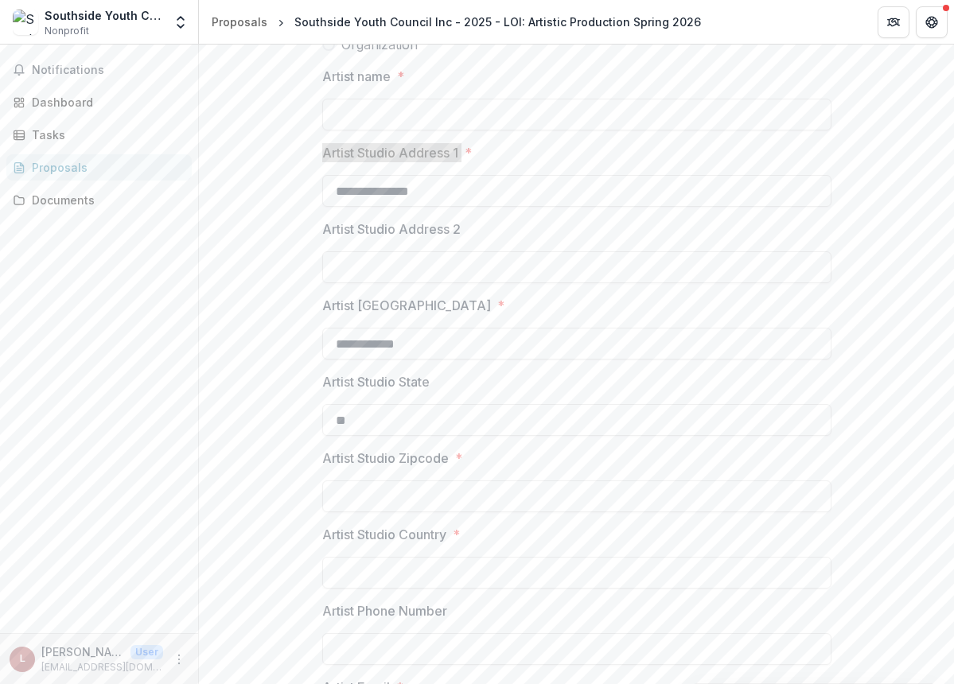
scroll to position [329, 0]
drag, startPoint x: 437, startPoint y: 385, endPoint x: 317, endPoint y: 383, distance: 119.4
copy p "Artist Studio State"
drag, startPoint x: 442, startPoint y: 453, endPoint x: 300, endPoint y: 446, distance: 141.8
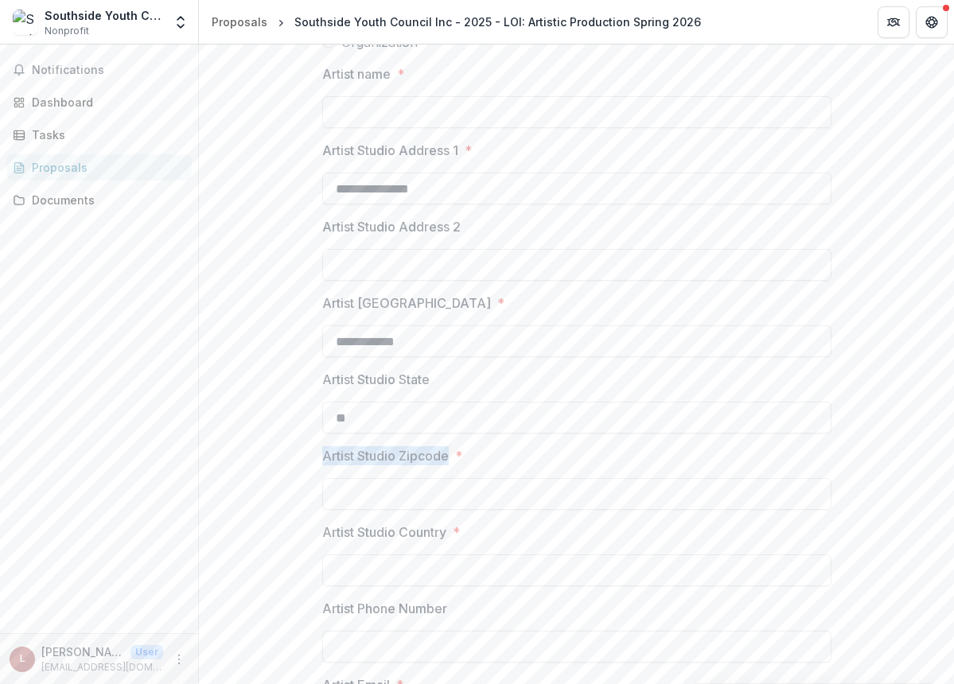
copy p "Artist Studio Zipcode"
drag, startPoint x: 450, startPoint y: 531, endPoint x: 311, endPoint y: 536, distance: 139.3
copy p "Artist Studio Country"
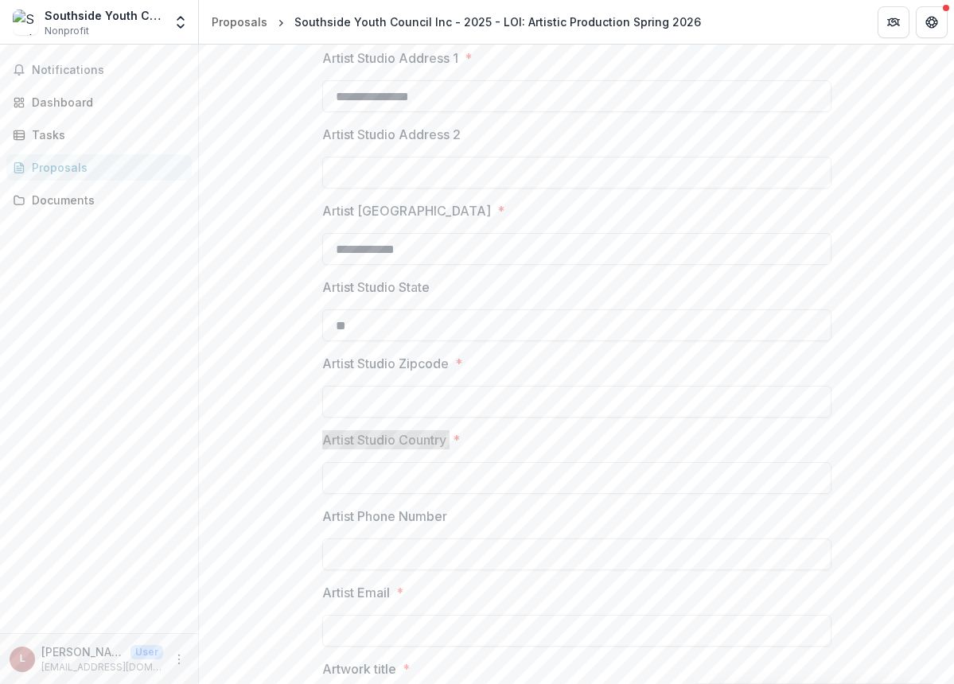
scroll to position [425, 0]
drag, startPoint x: 457, startPoint y: 508, endPoint x: 316, endPoint y: 512, distance: 140.8
copy p "Artist Phone Number"
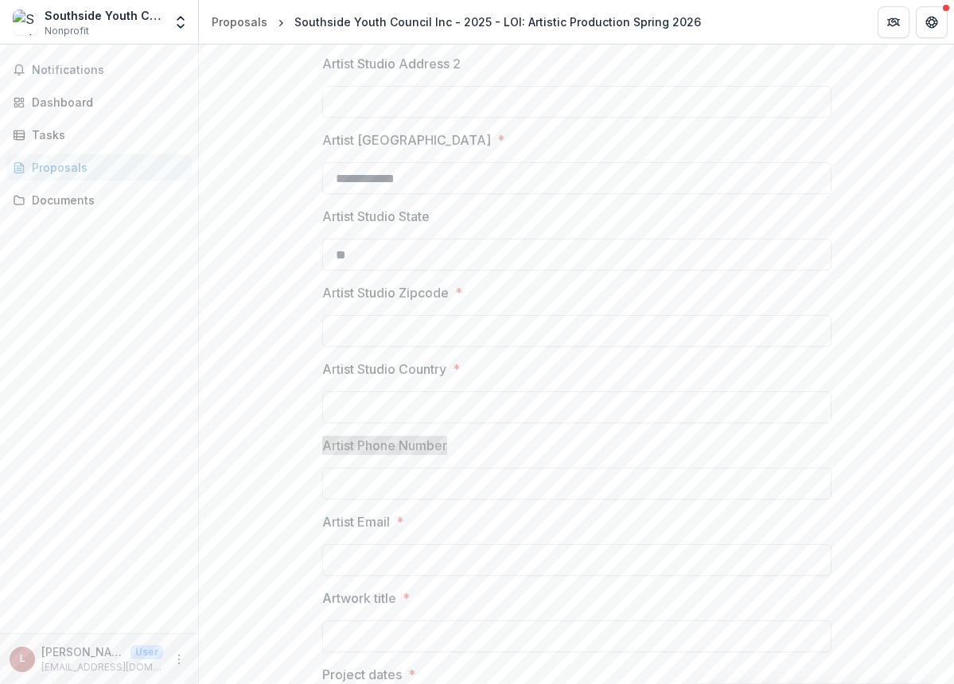
scroll to position [622, 0]
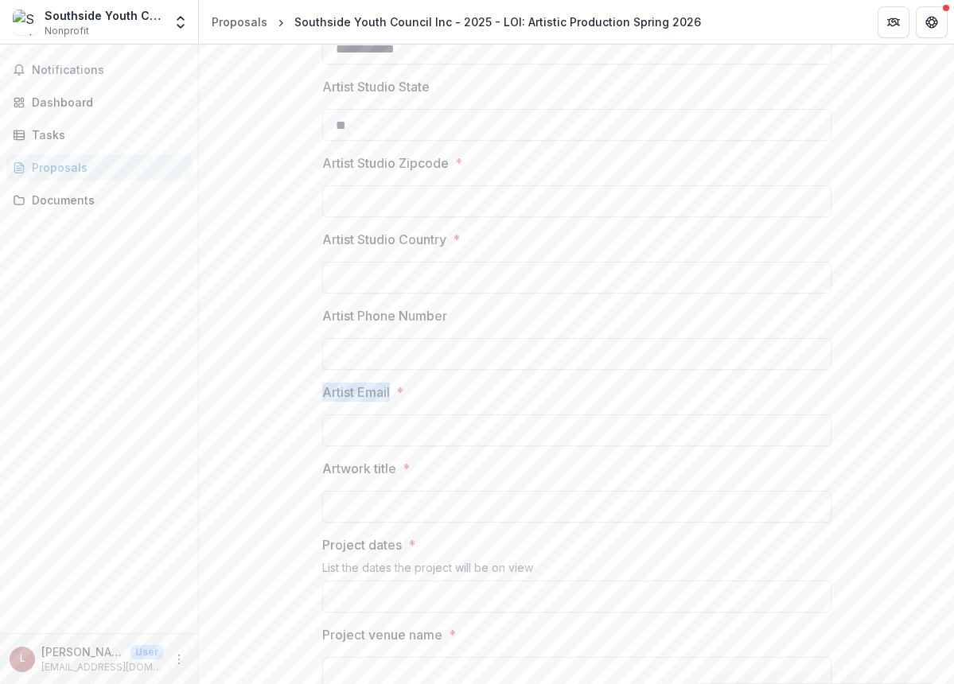
drag, startPoint x: 391, startPoint y: 386, endPoint x: 300, endPoint y: 388, distance: 90.7
copy p "Artist Email"
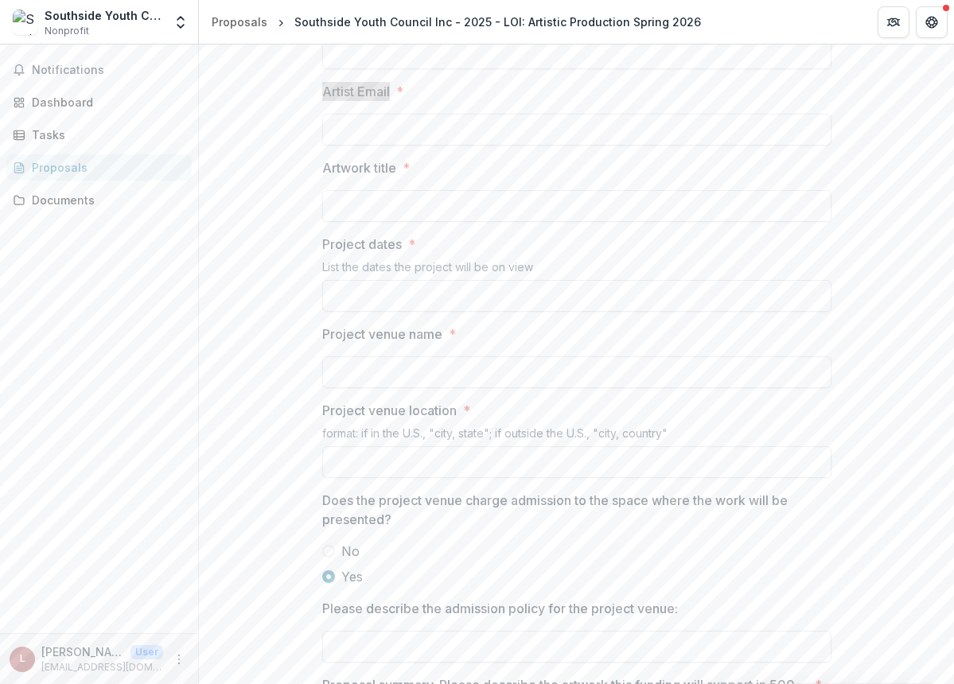
scroll to position [1076, 0]
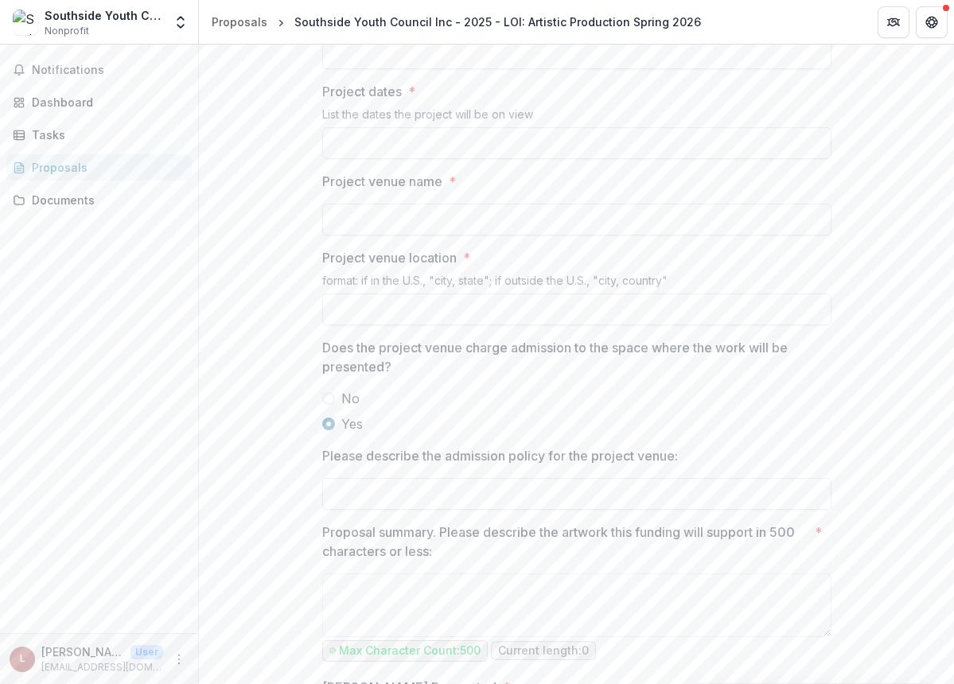
click at [341, 403] on span "No" at bounding box center [350, 398] width 18 height 19
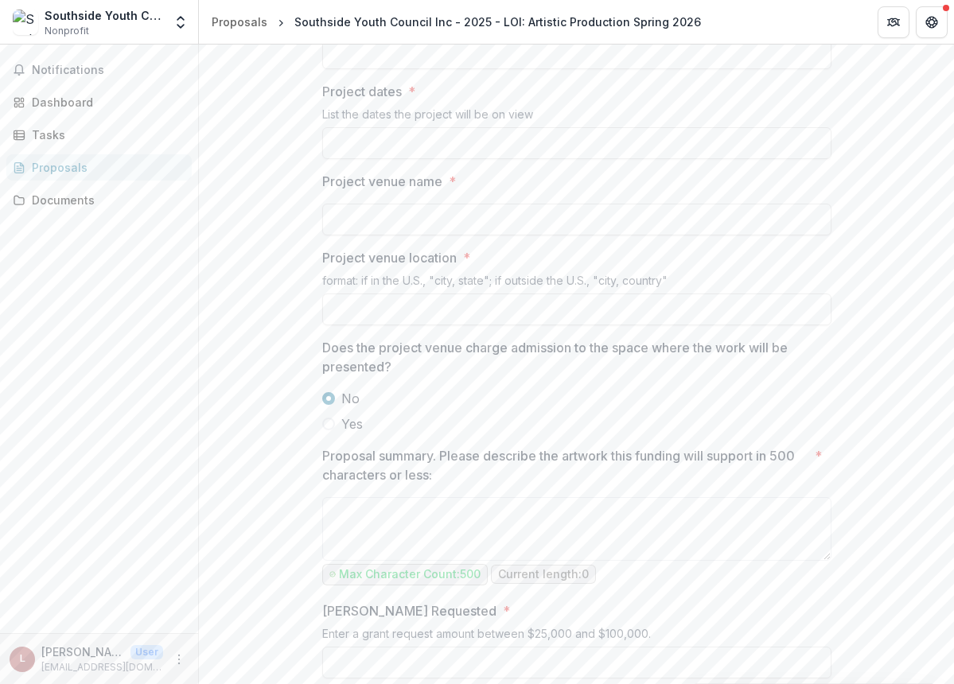
click at [341, 418] on span "Yes" at bounding box center [351, 423] width 21 height 19
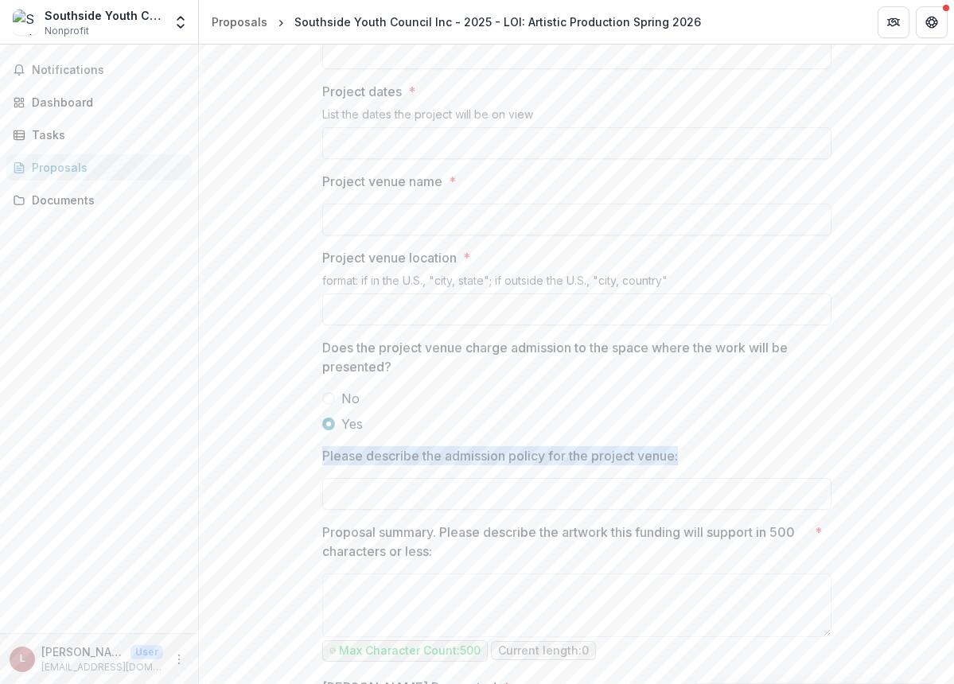
drag, startPoint x: 681, startPoint y: 449, endPoint x: 315, endPoint y: 452, distance: 365.9
click at [315, 452] on div "**********" at bounding box center [576, 269] width 535 height 2107
copy p "Please describe the admission policy for the project venue:"
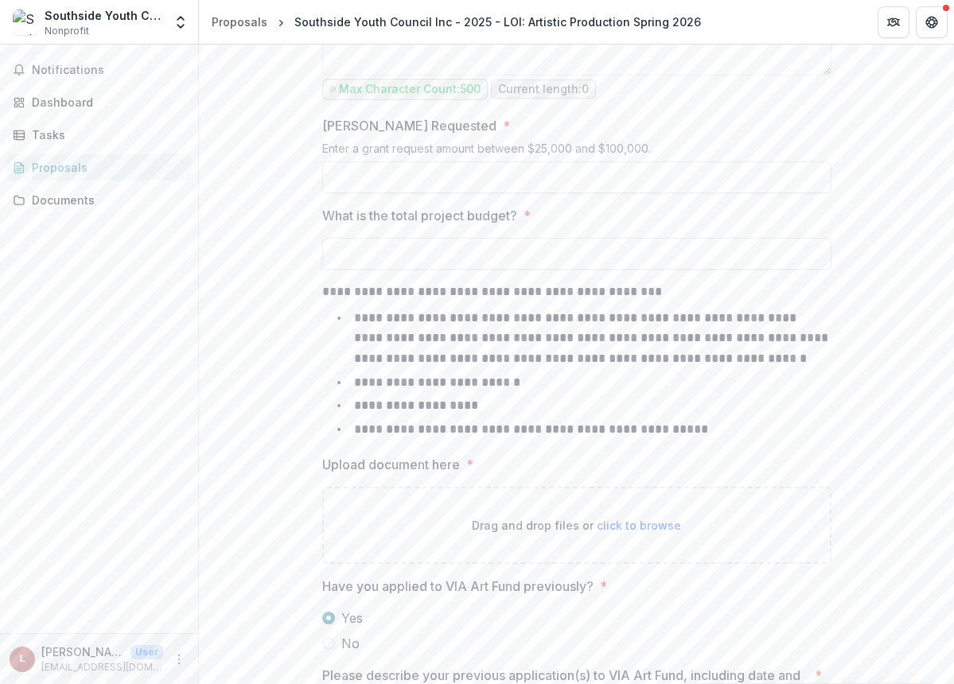
scroll to position [1640, 0]
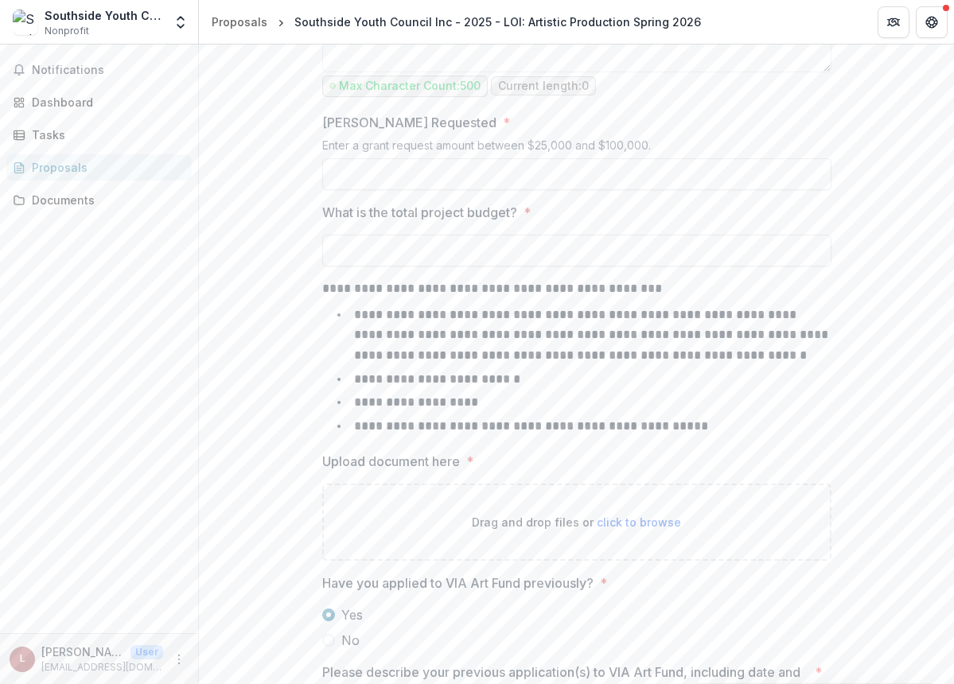
click at [705, 296] on p "**********" at bounding box center [576, 288] width 509 height 19
drag, startPoint x: 636, startPoint y: 286, endPoint x: 319, endPoint y: 278, distance: 316.7
click at [322, 279] on p "**********" at bounding box center [576, 288] width 509 height 19
copy p "**********"
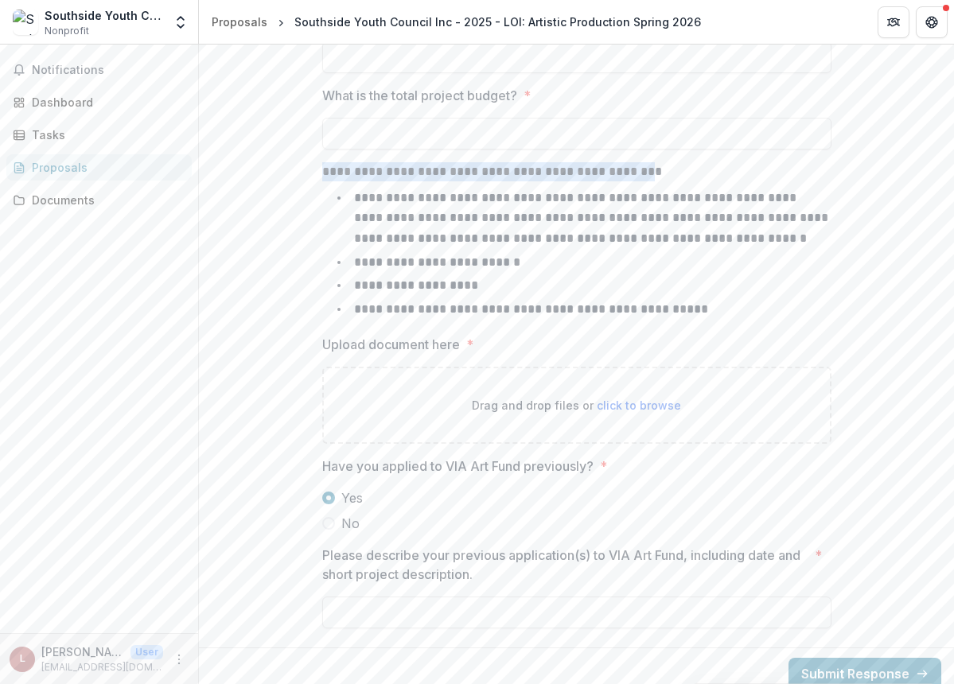
scroll to position [1772, 0]
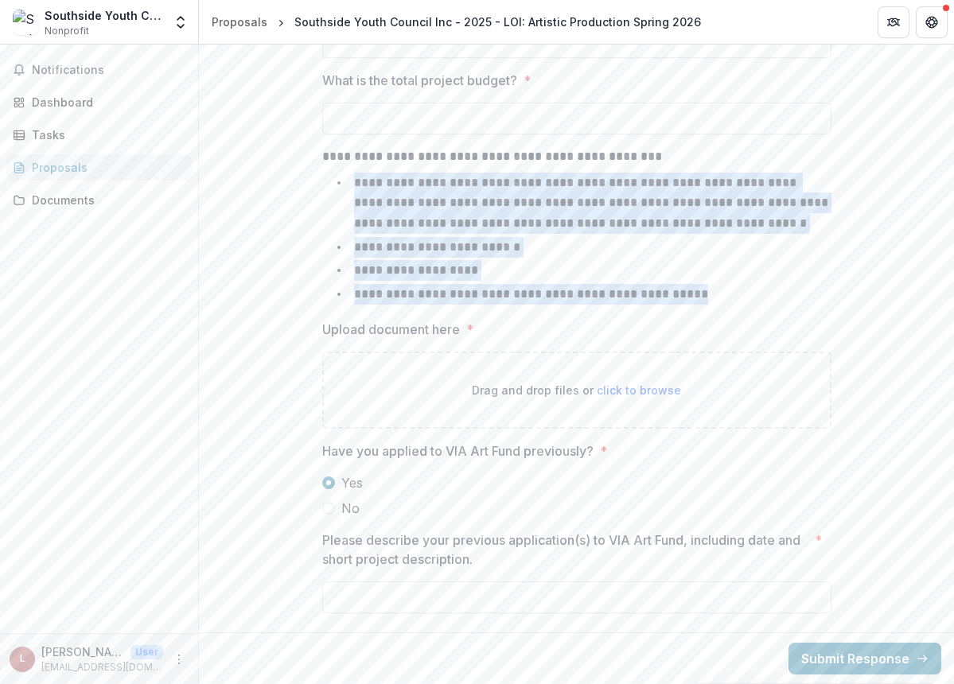
drag, startPoint x: 354, startPoint y: 180, endPoint x: 683, endPoint y: 299, distance: 349.5
click at [683, 299] on ul "**********" at bounding box center [586, 239] width 490 height 132
copy ul "**********"
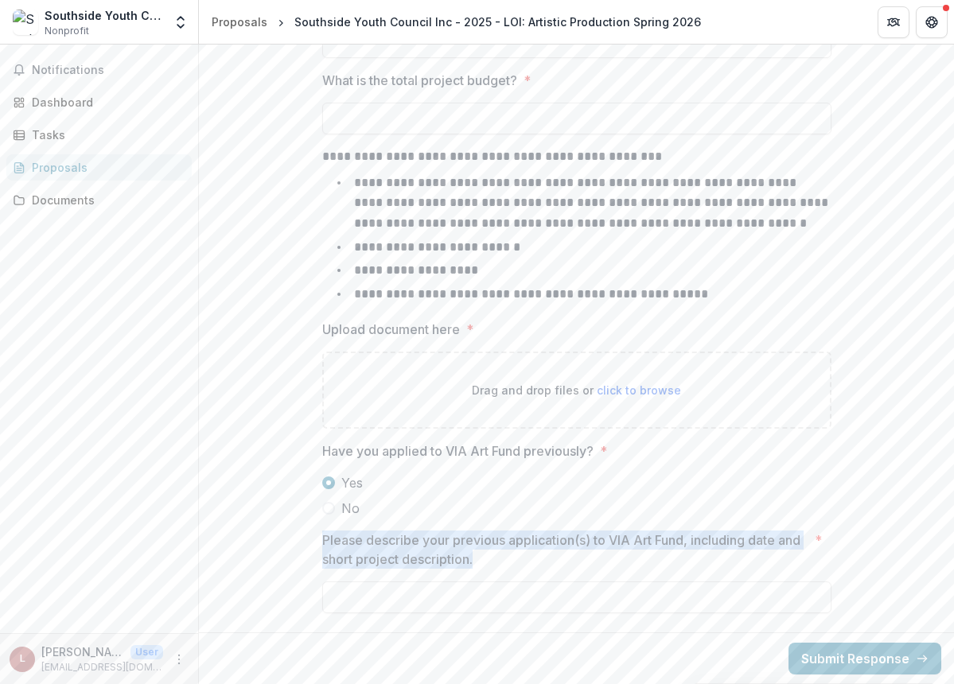
drag, startPoint x: 465, startPoint y: 559, endPoint x: 314, endPoint y: 533, distance: 153.4
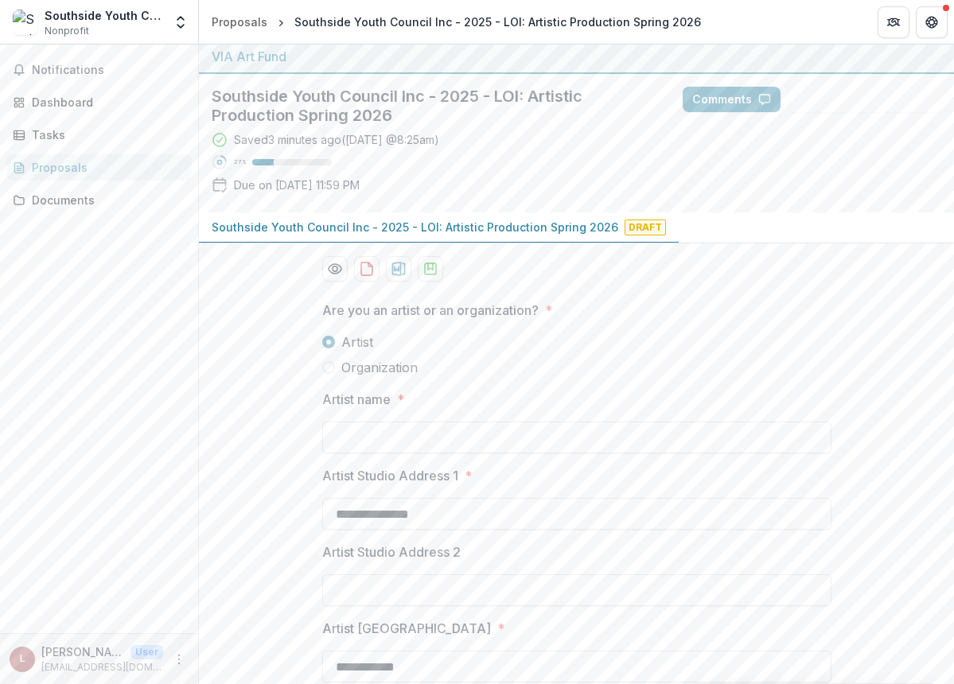
scroll to position [0, 0]
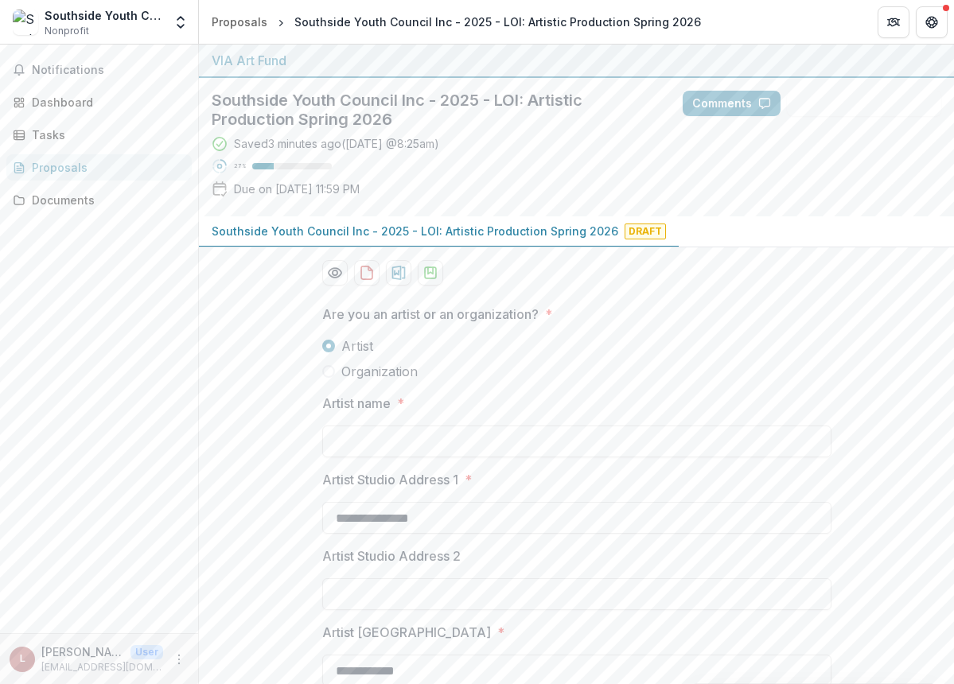
drag, startPoint x: 399, startPoint y: 191, endPoint x: 237, endPoint y: 190, distance: 162.3
click at [237, 190] on div "Saved 3 minutes ago ( [DATE] @ 8:25am ) 27 % Due on [DATE] 11:59 PM" at bounding box center [434, 169] width 445 height 68
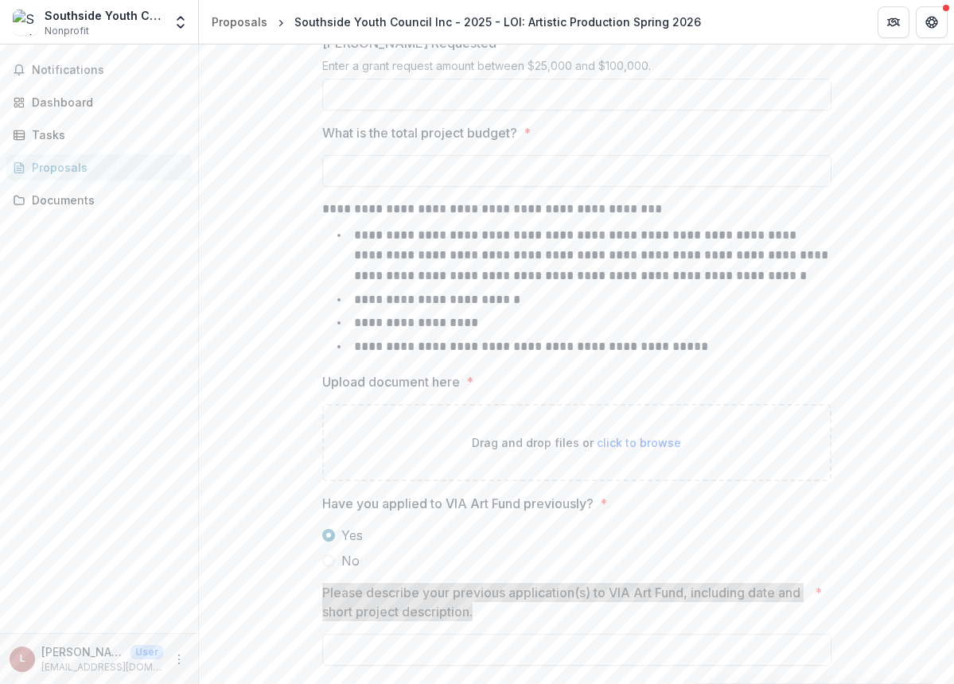
scroll to position [1721, 0]
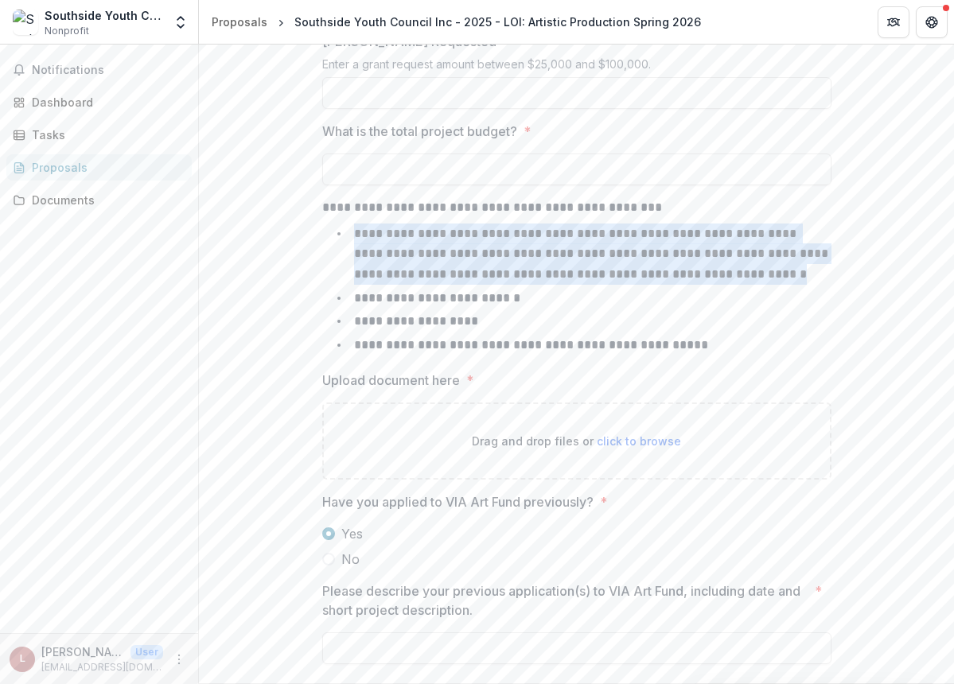
drag, startPoint x: 355, startPoint y: 230, endPoint x: 716, endPoint y: 269, distance: 363.3
click at [716, 269] on li "**********" at bounding box center [586, 254] width 490 height 61
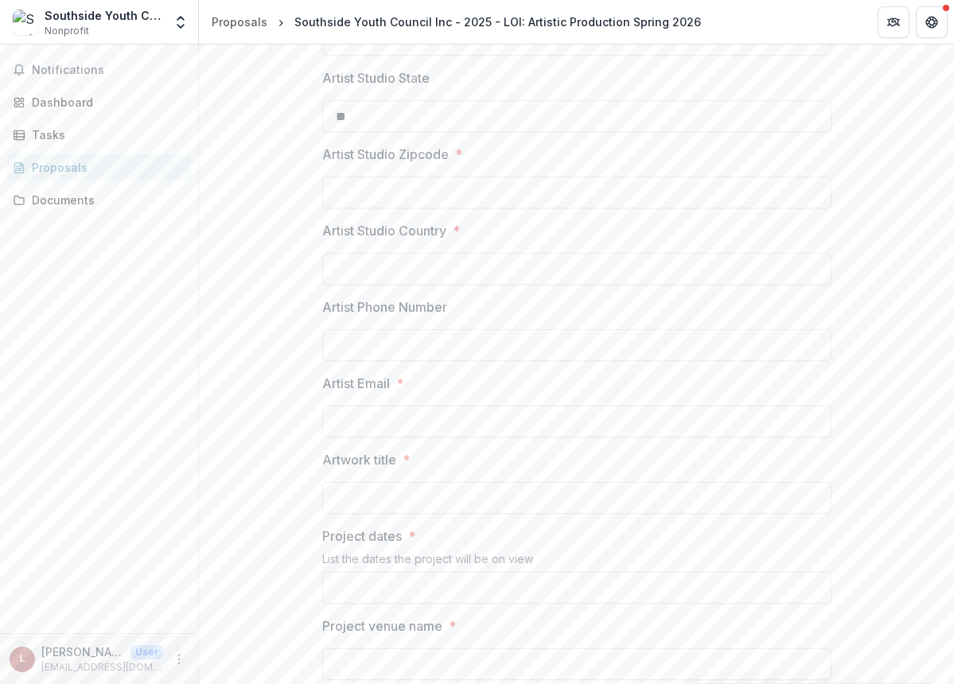
scroll to position [0, 0]
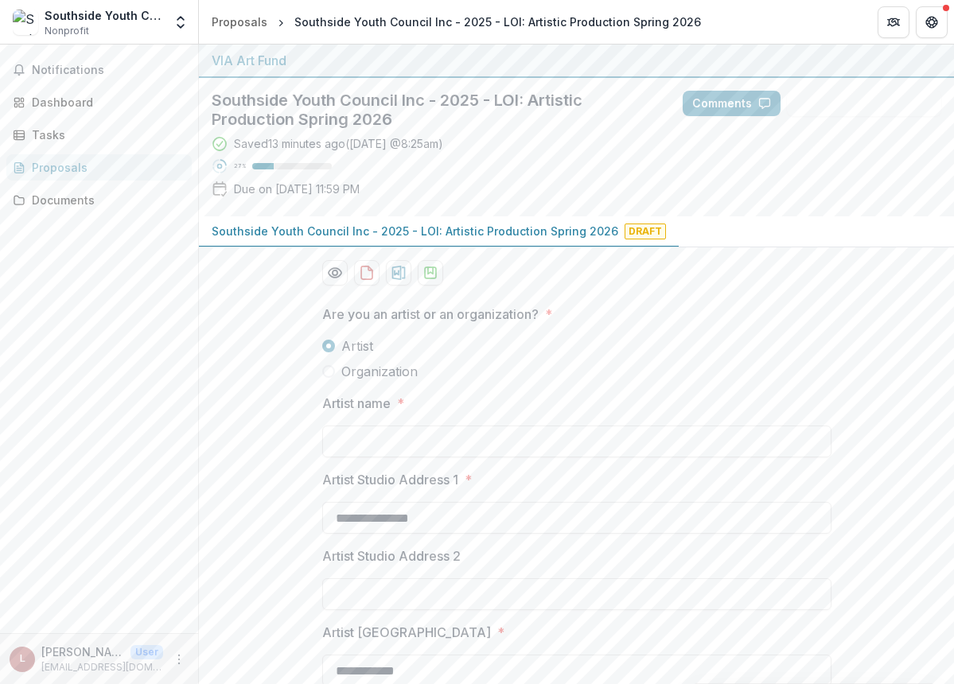
click at [379, 377] on span "Organization" at bounding box center [379, 371] width 76 height 19
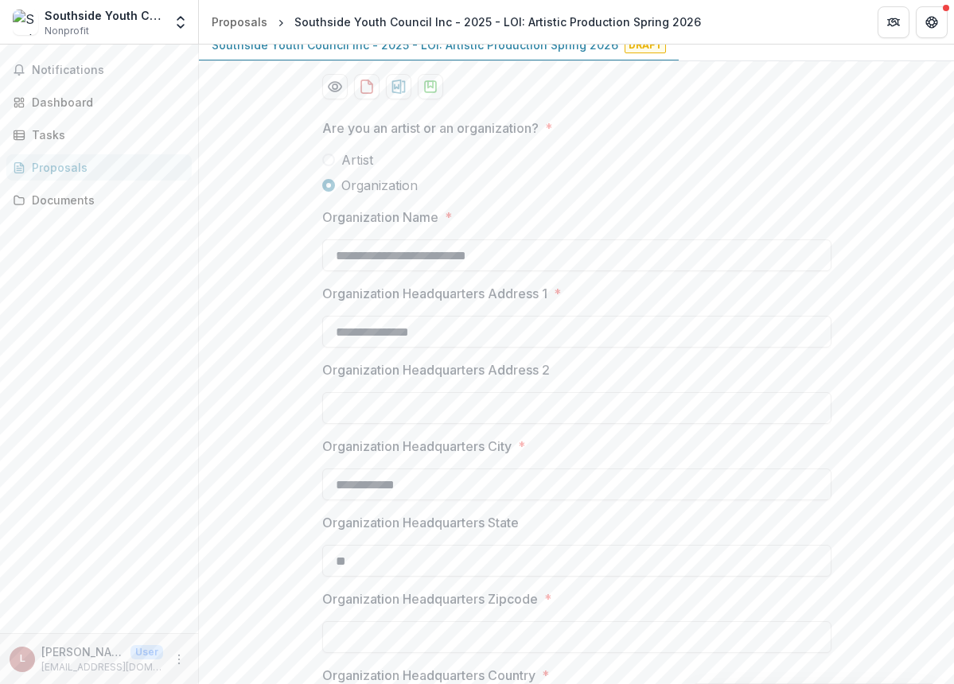
scroll to position [183, 0]
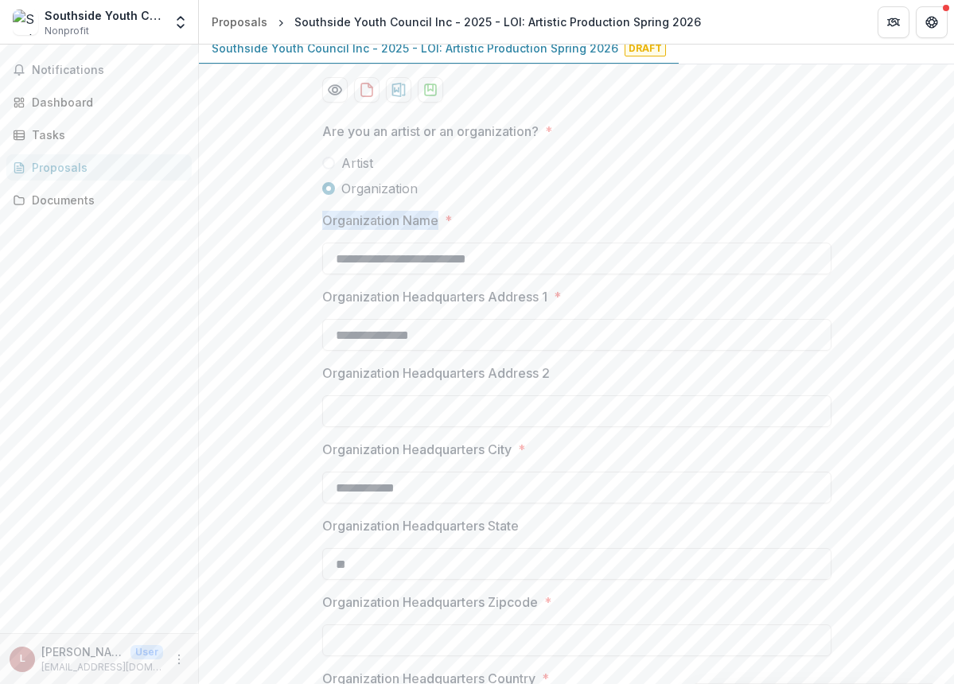
drag, startPoint x: 436, startPoint y: 221, endPoint x: 315, endPoint y: 223, distance: 120.9
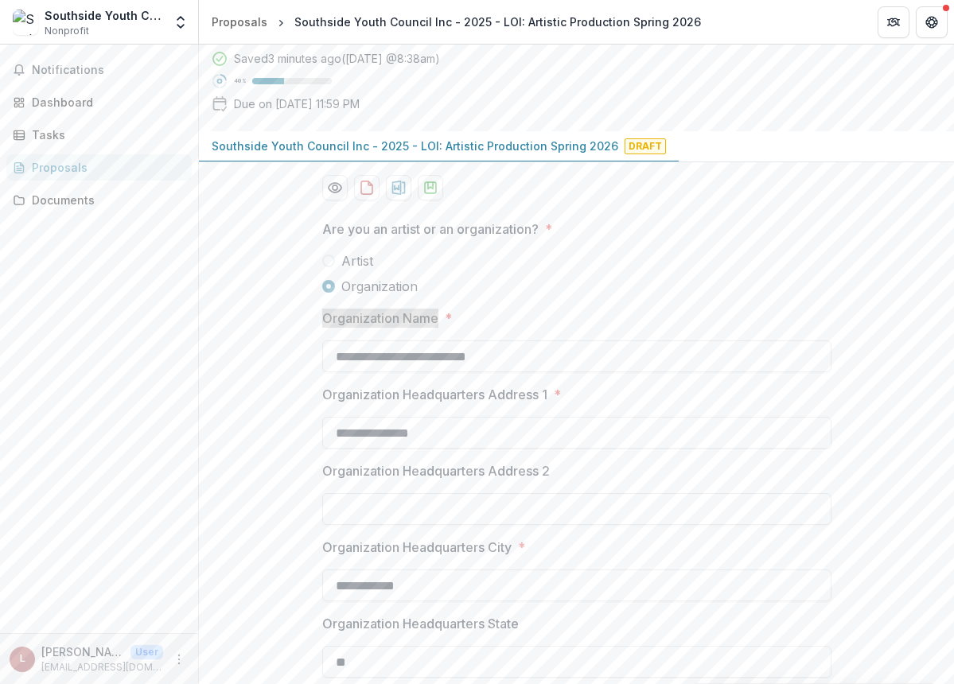
scroll to position [0, 0]
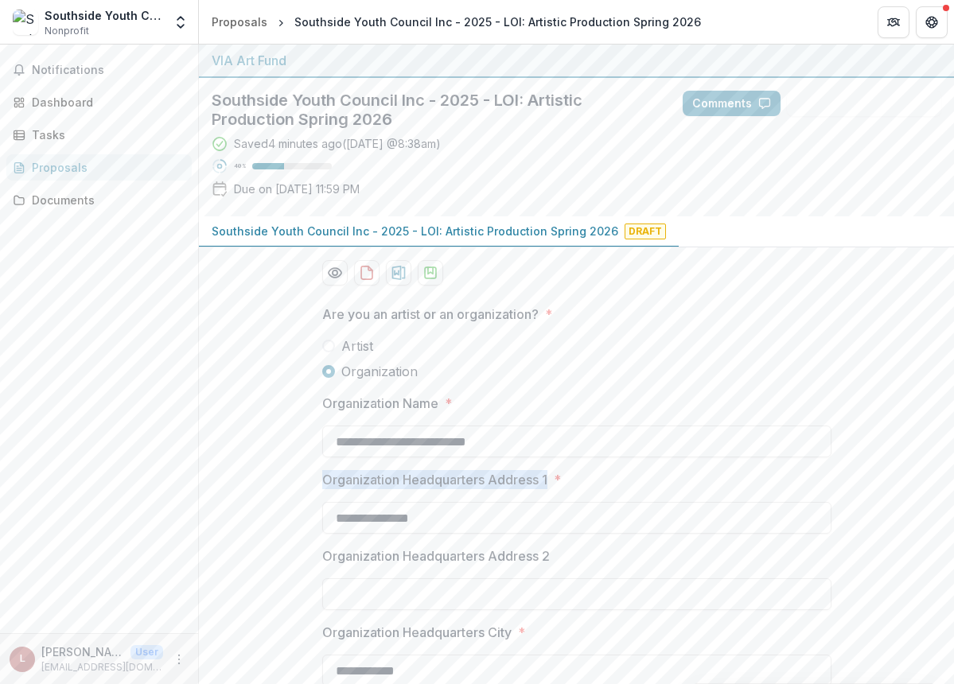
drag, startPoint x: 548, startPoint y: 478, endPoint x: 317, endPoint y: 480, distance: 230.7
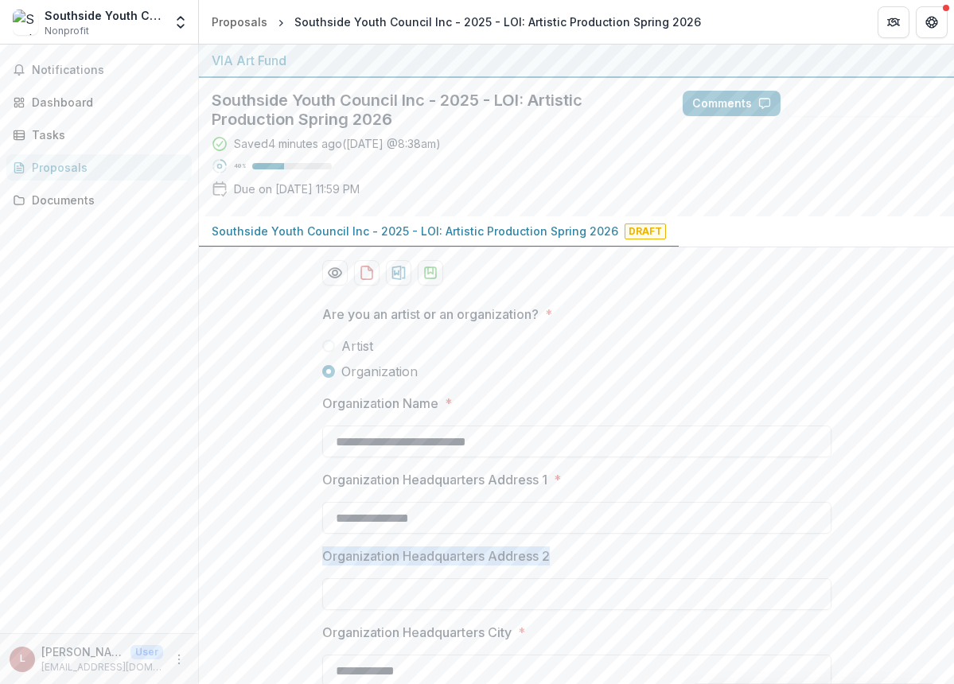
drag, startPoint x: 551, startPoint y: 558, endPoint x: 311, endPoint y: 551, distance: 240.3
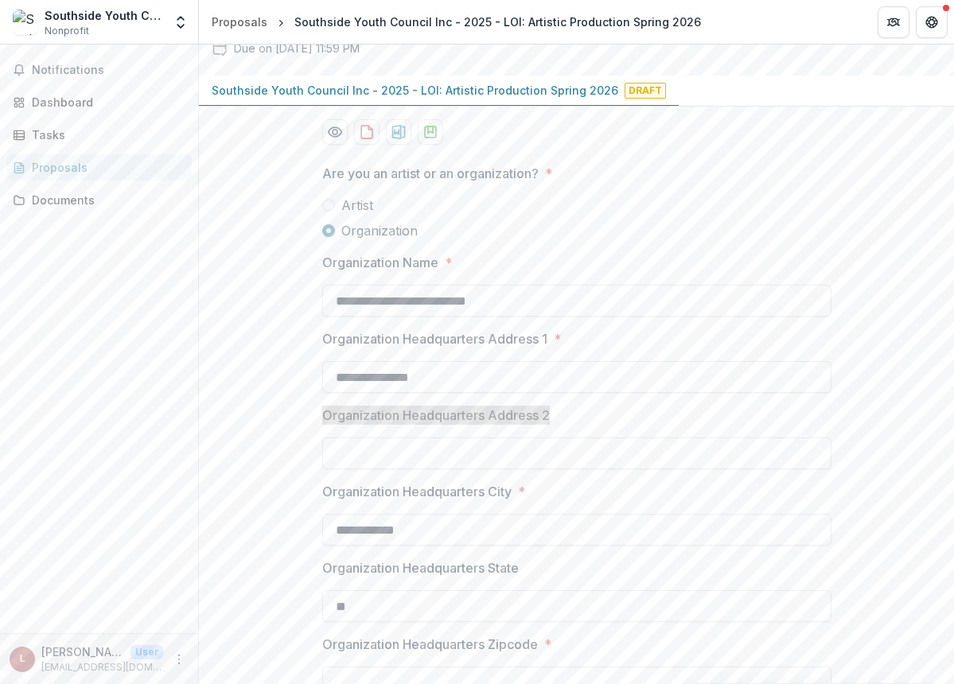
scroll to position [244, 0]
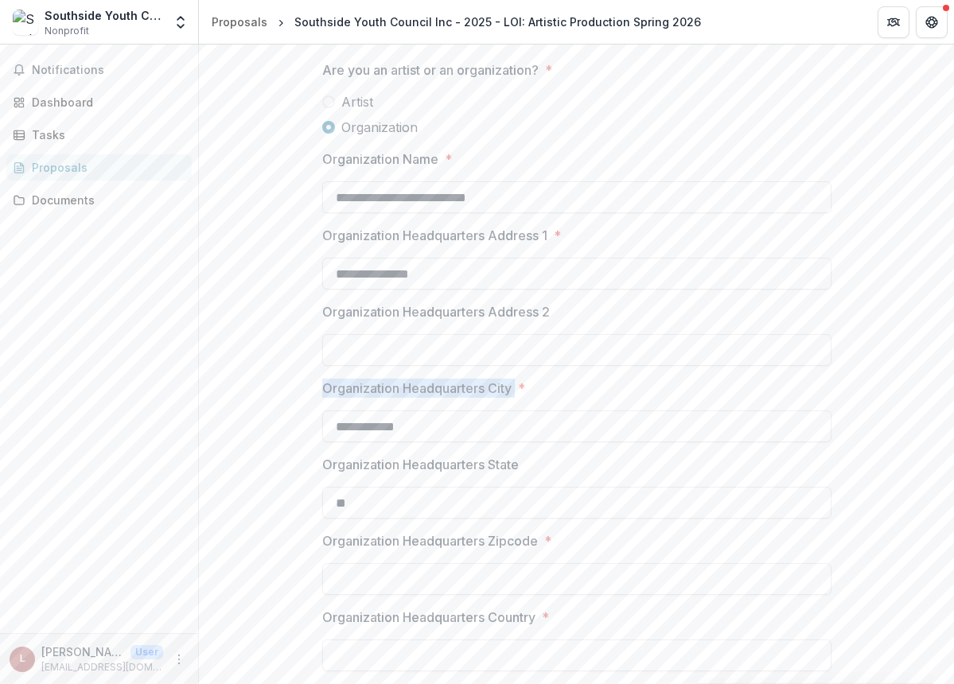
drag, startPoint x: 515, startPoint y: 386, endPoint x: 317, endPoint y: 383, distance: 198.1
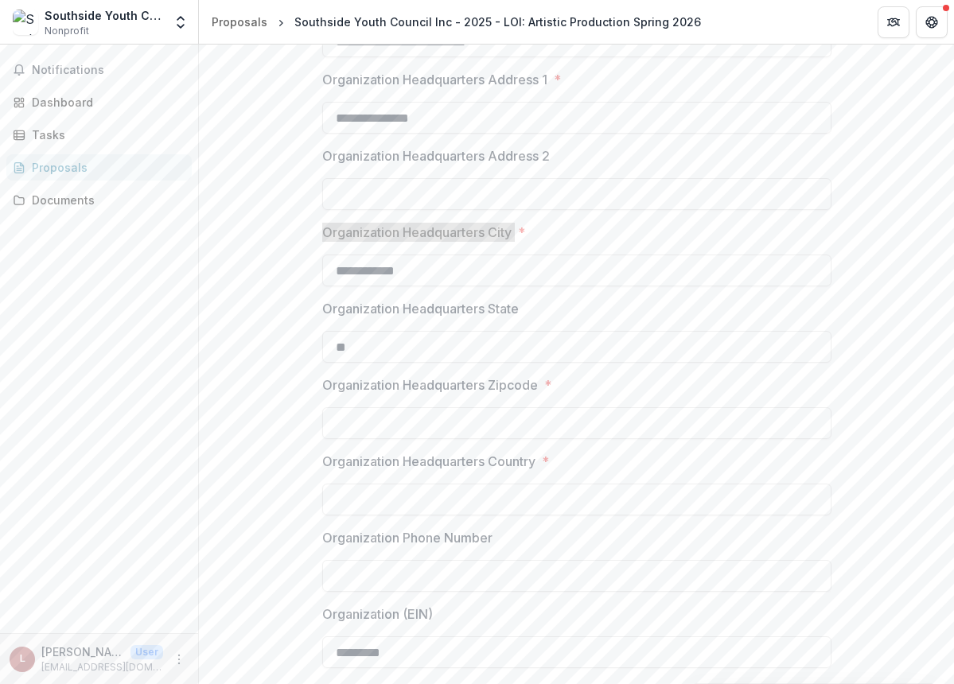
scroll to position [478, 0]
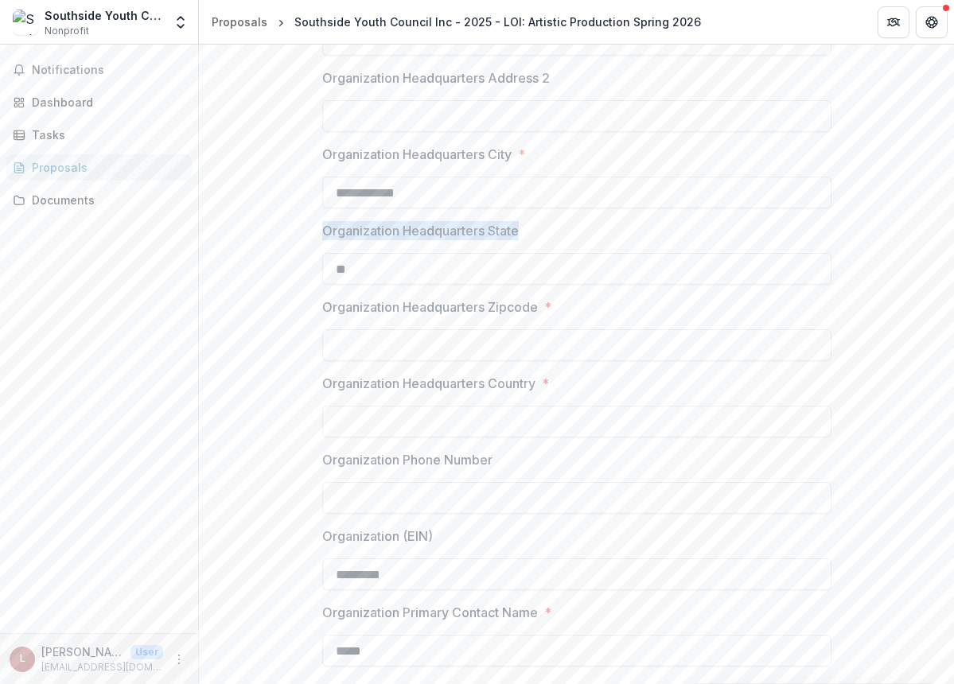
drag, startPoint x: 528, startPoint y: 228, endPoint x: 322, endPoint y: 222, distance: 206.1
click at [322, 222] on label "Organization Headquarters State" at bounding box center [572, 230] width 500 height 19
drag, startPoint x: 536, startPoint y: 309, endPoint x: 309, endPoint y: 310, distance: 227.5
drag, startPoint x: 537, startPoint y: 387, endPoint x: 317, endPoint y: 381, distance: 219.7
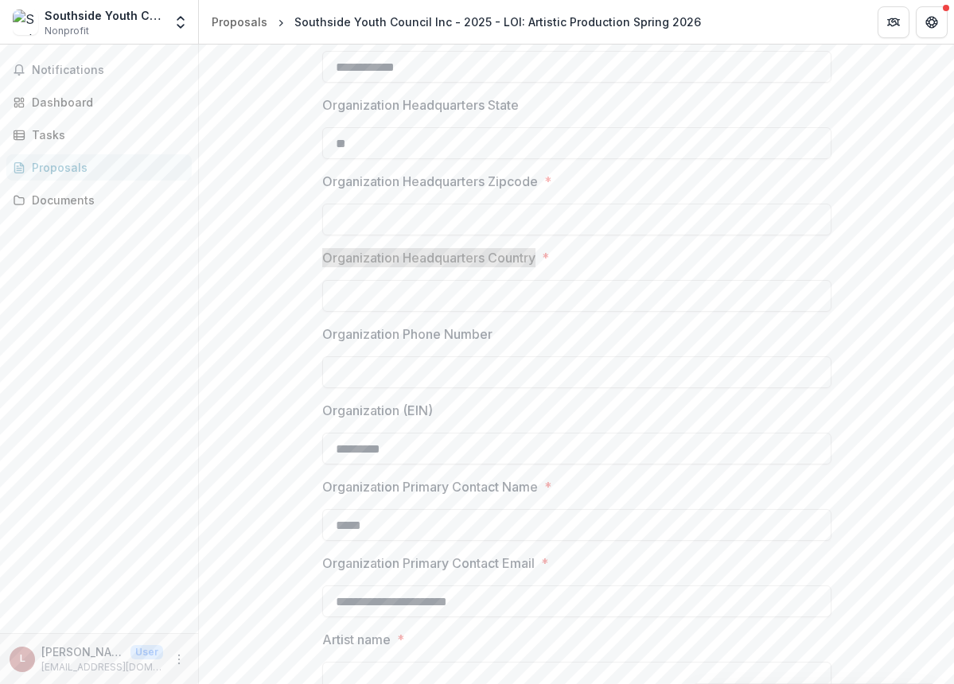
scroll to position [609, 0]
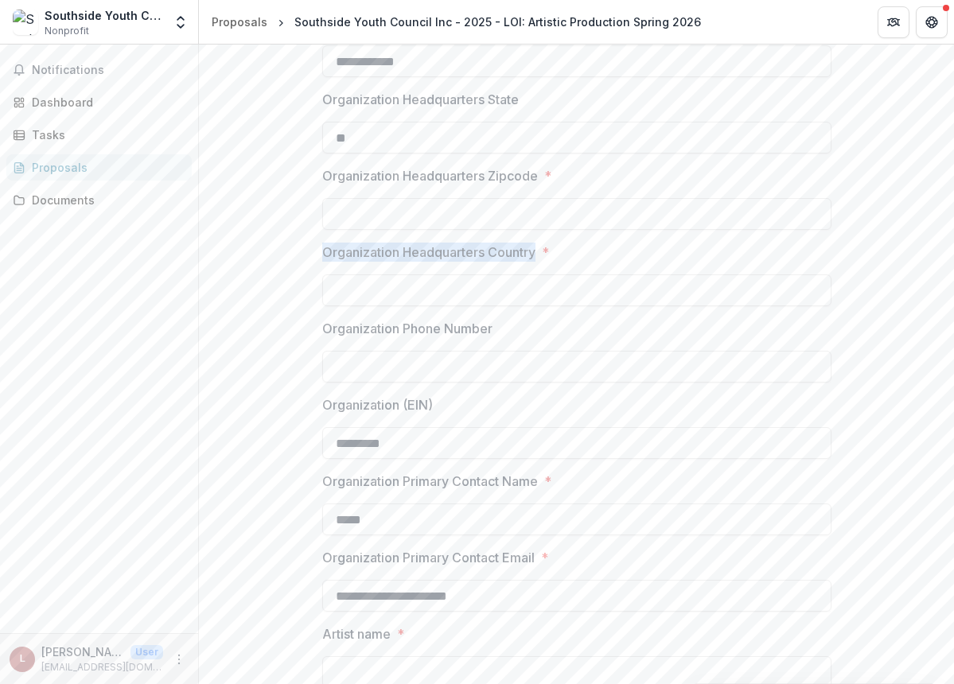
click at [513, 328] on label "Organization Phone Number" at bounding box center [572, 328] width 500 height 19
click at [513, 351] on input "Organization Phone Number" at bounding box center [576, 367] width 509 height 32
drag, startPoint x: 513, startPoint y: 328, endPoint x: 360, endPoint y: 323, distance: 153.6
click at [360, 323] on label "Organization Phone Number" at bounding box center [572, 328] width 500 height 19
click at [360, 351] on input "Organization Phone Number" at bounding box center [576, 367] width 509 height 32
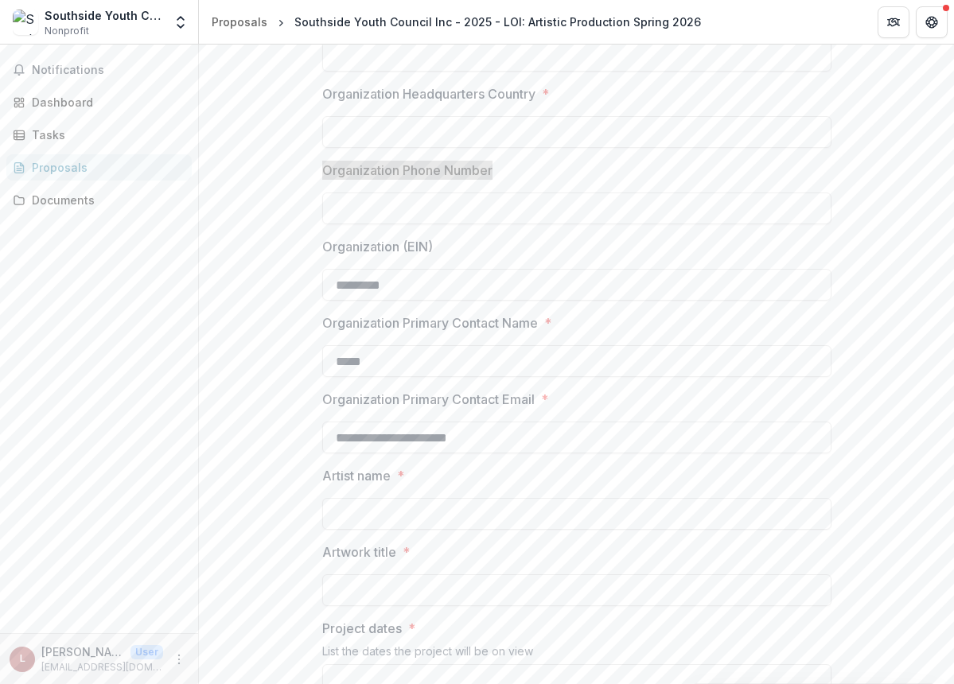
scroll to position [843, 0]
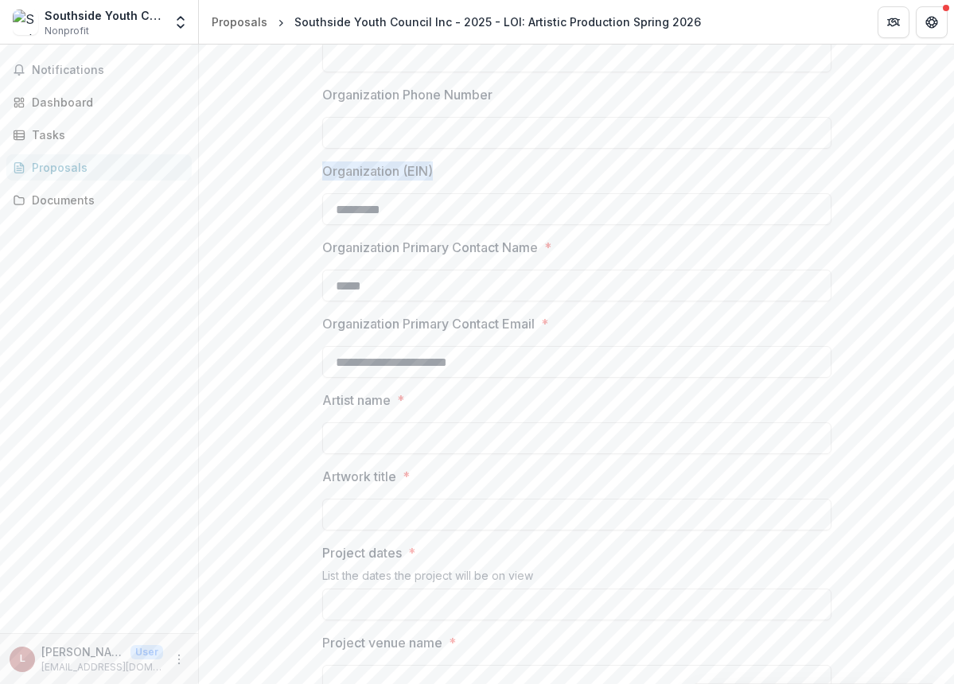
drag, startPoint x: 392, startPoint y: 170, endPoint x: 302, endPoint y: 166, distance: 90.8
click at [302, 166] on div "**********" at bounding box center [576, 669] width 755 height 2440
drag, startPoint x: 536, startPoint y: 251, endPoint x: 317, endPoint y: 251, distance: 219.6
click at [317, 251] on div "**********" at bounding box center [576, 669] width 535 height 2440
drag, startPoint x: 538, startPoint y: 326, endPoint x: 294, endPoint y: 320, distance: 244.3
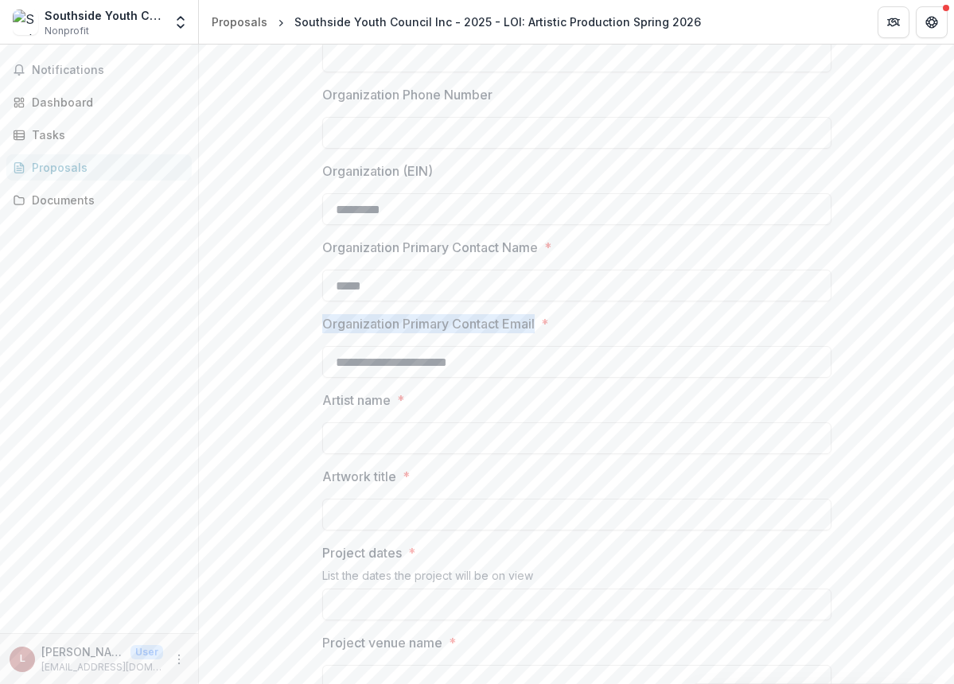
click at [294, 320] on div "**********" at bounding box center [576, 669] width 755 height 2440
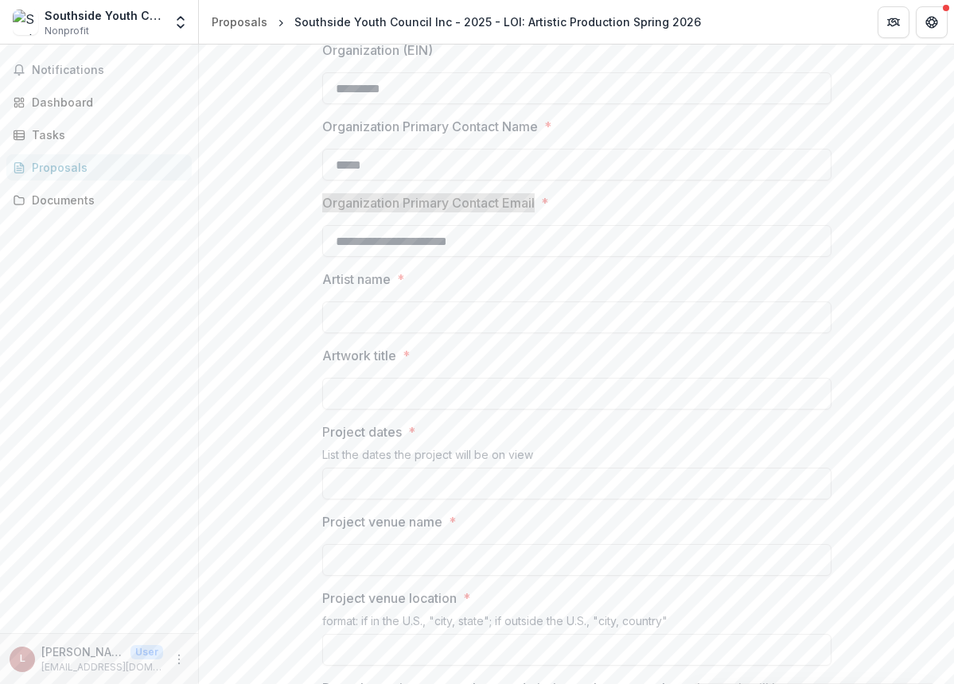
scroll to position [970, 0]
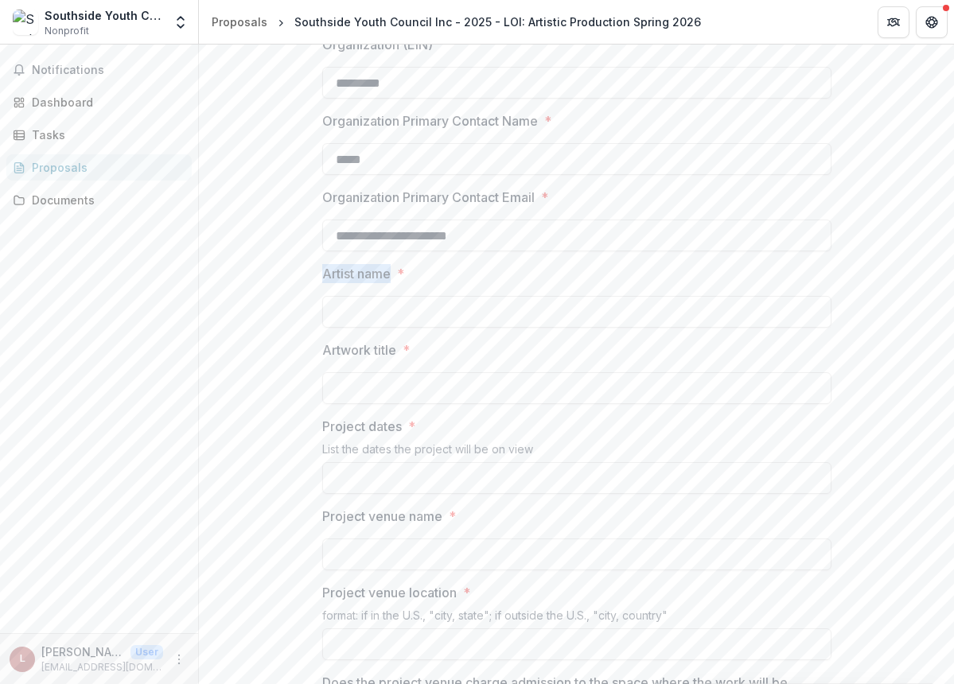
drag, startPoint x: 391, startPoint y: 274, endPoint x: 304, endPoint y: 273, distance: 86.7
click at [304, 273] on div "**********" at bounding box center [576, 542] width 755 height 2440
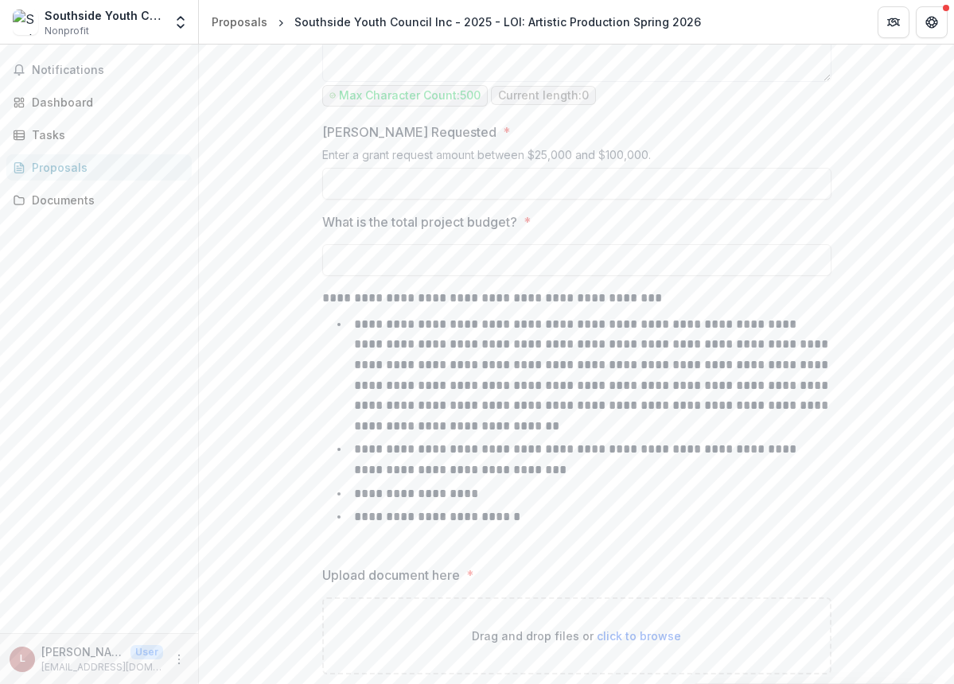
scroll to position [1880, 0]
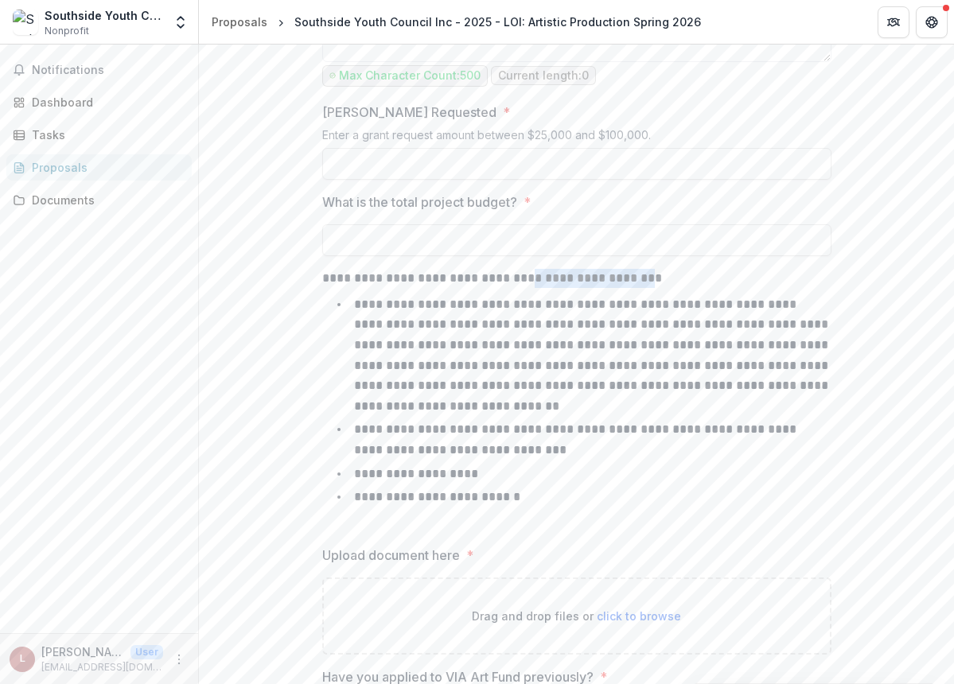
drag, startPoint x: 633, startPoint y: 275, endPoint x: 519, endPoint y: 275, distance: 113.8
click at [519, 275] on p "**********" at bounding box center [576, 278] width 509 height 19
drag, startPoint x: 656, startPoint y: 279, endPoint x: 317, endPoint y: 280, distance: 338.9
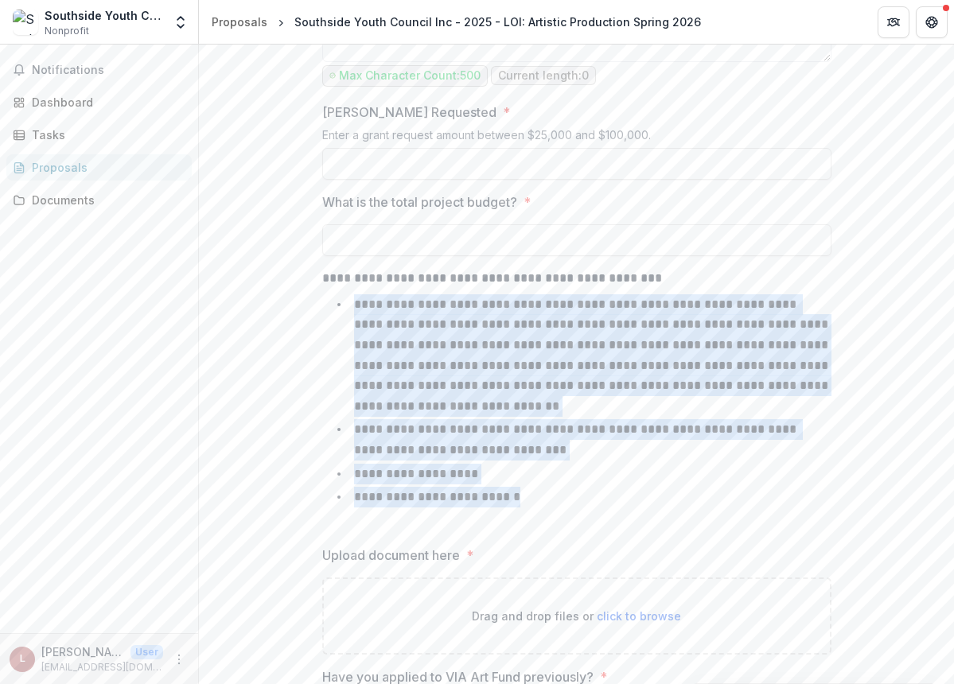
drag, startPoint x: 496, startPoint y: 492, endPoint x: 349, endPoint y: 309, distance: 235.4
click at [349, 309] on ul "**********" at bounding box center [586, 400] width 490 height 213
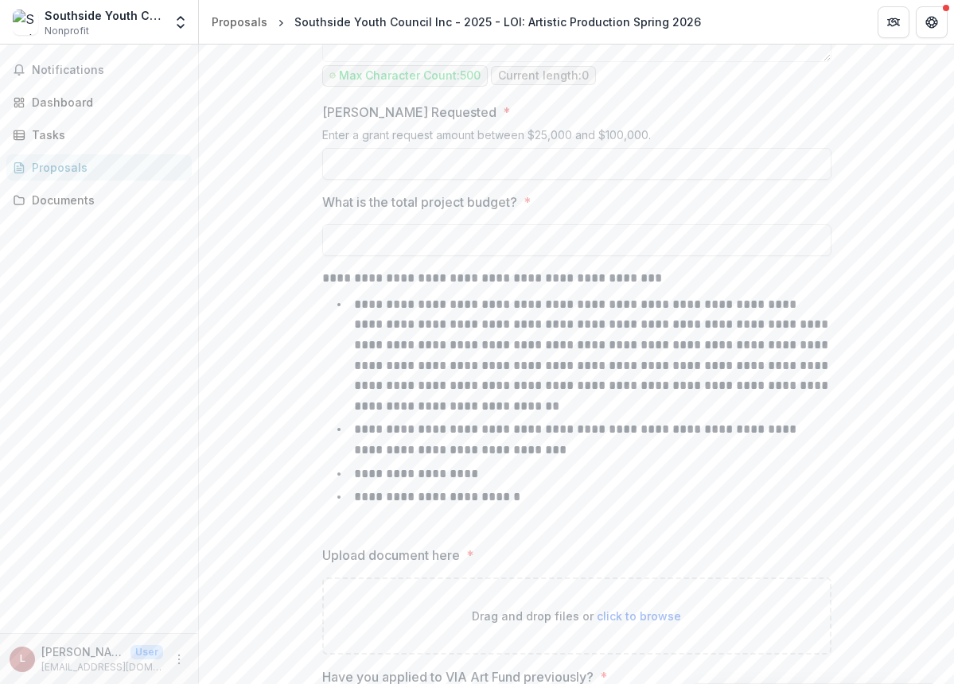
click at [605, 508] on div "**********" at bounding box center [576, 401] width 509 height 264
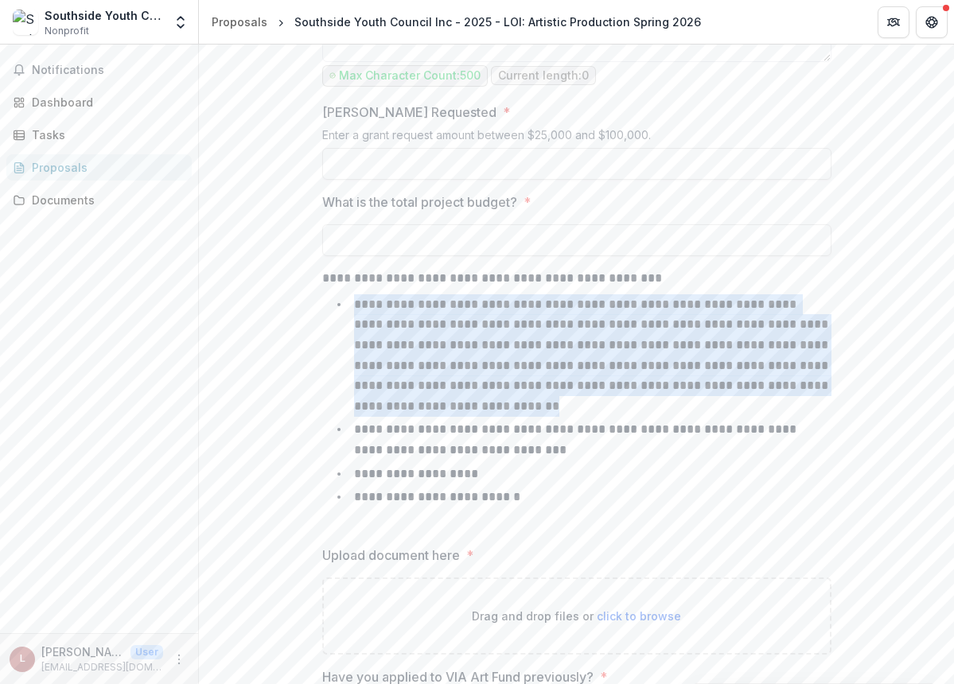
drag, startPoint x: 421, startPoint y: 407, endPoint x: 351, endPoint y: 305, distance: 124.2
click at [351, 305] on li "**********" at bounding box center [586, 355] width 490 height 123
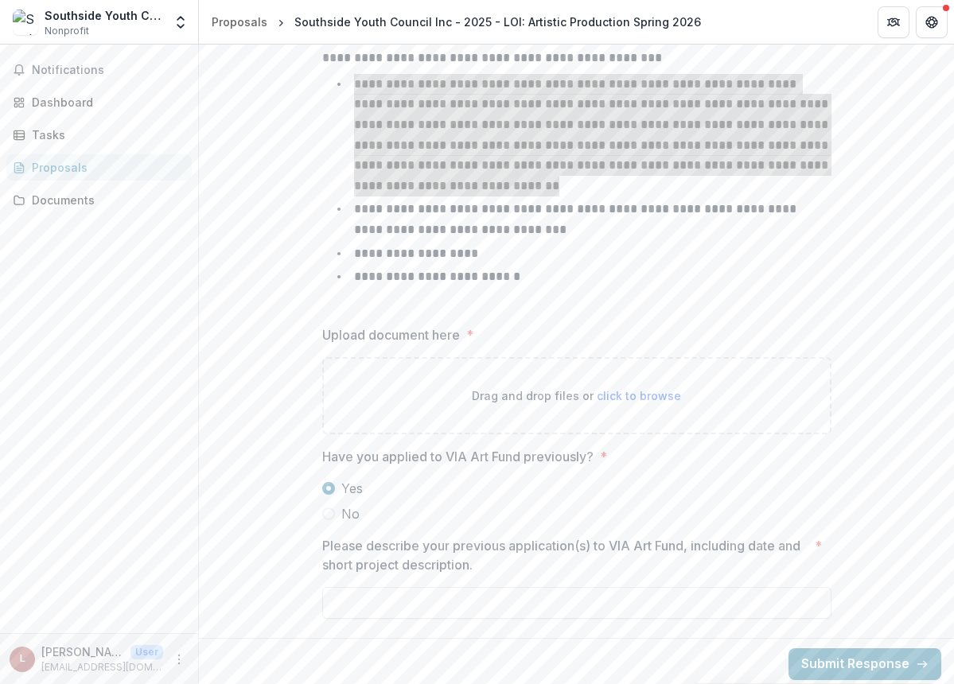
scroll to position [2106, 0]
